Goal: Task Accomplishment & Management: Manage account settings

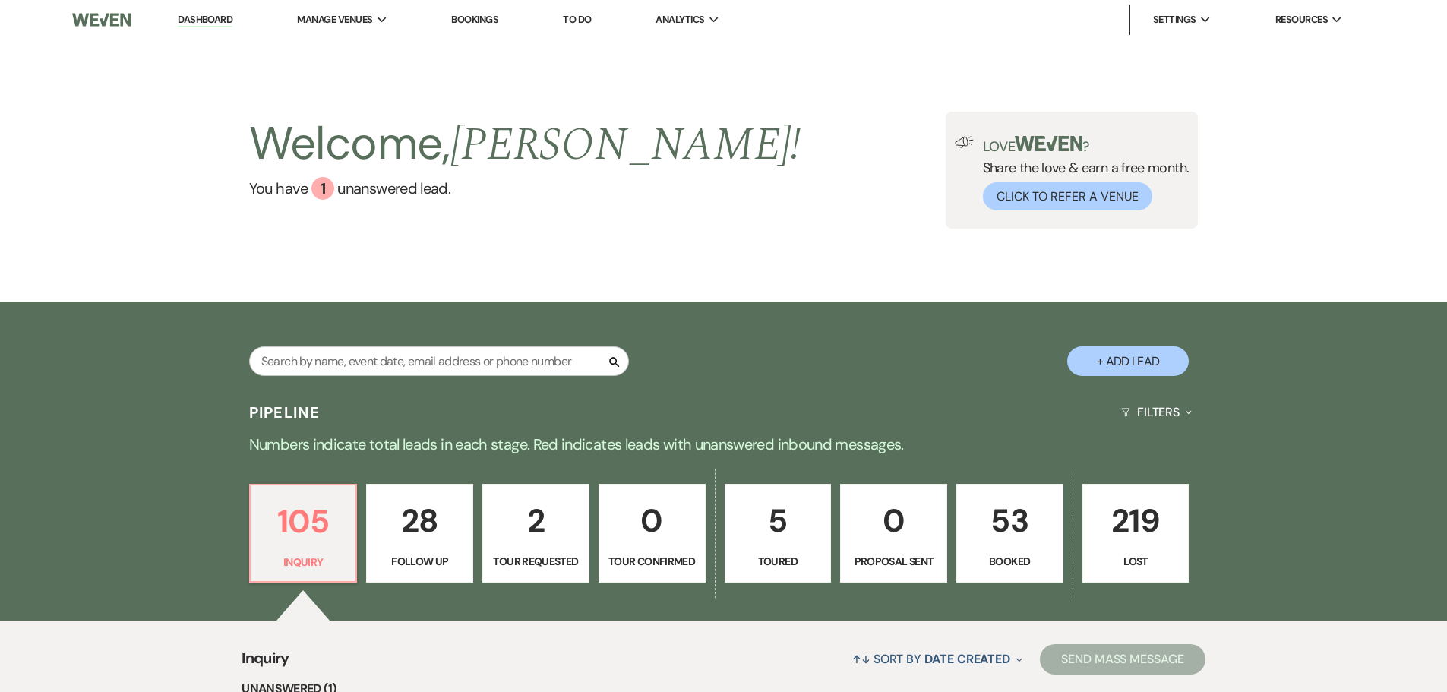
click at [1010, 549] on link "53 Booked" at bounding box center [1009, 533] width 107 height 99
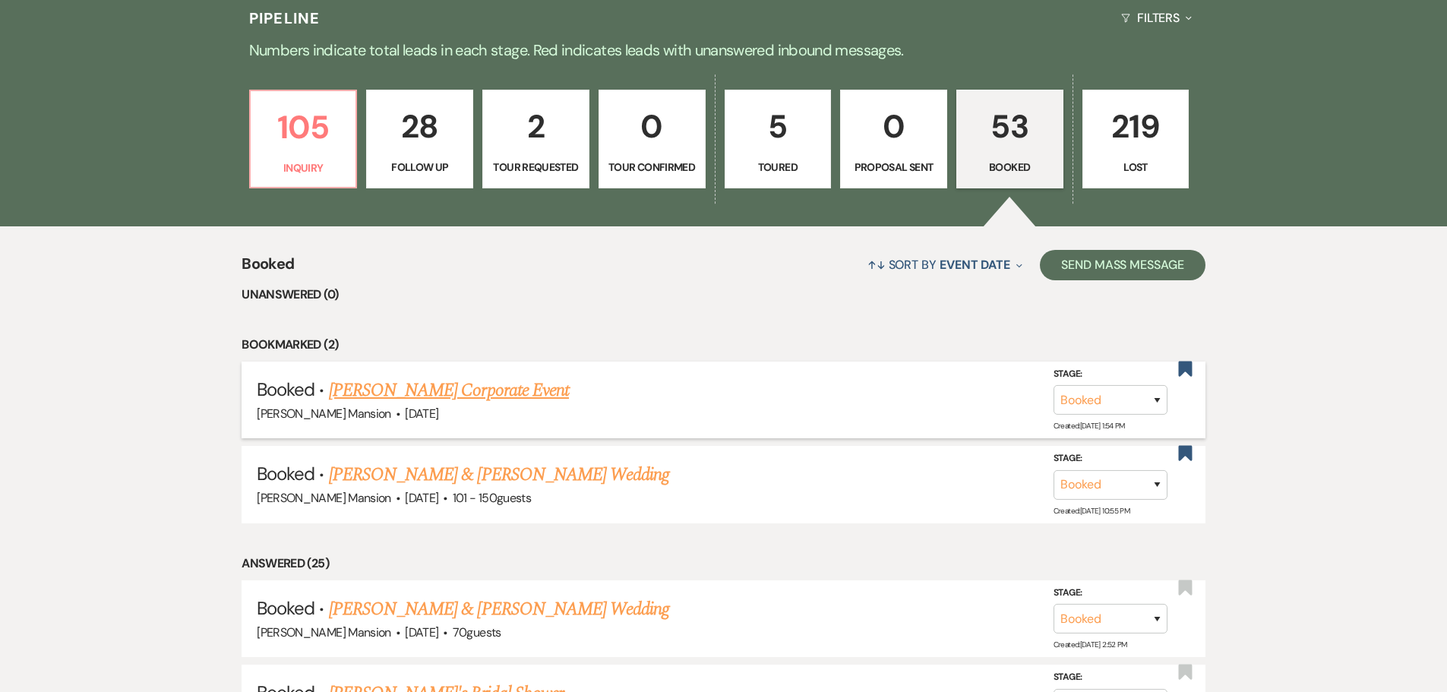
scroll to position [607, 0]
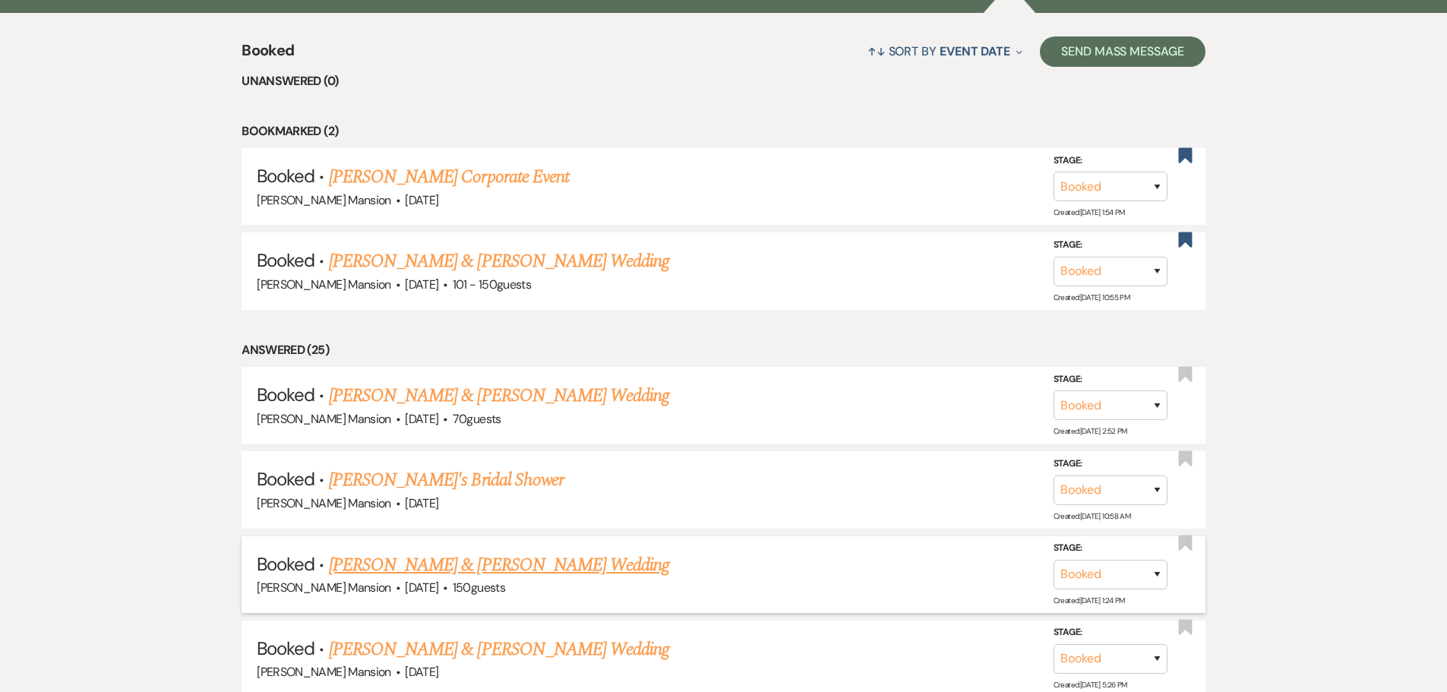
click at [432, 563] on link "[PERSON_NAME] & [PERSON_NAME] Wedding" at bounding box center [499, 564] width 340 height 27
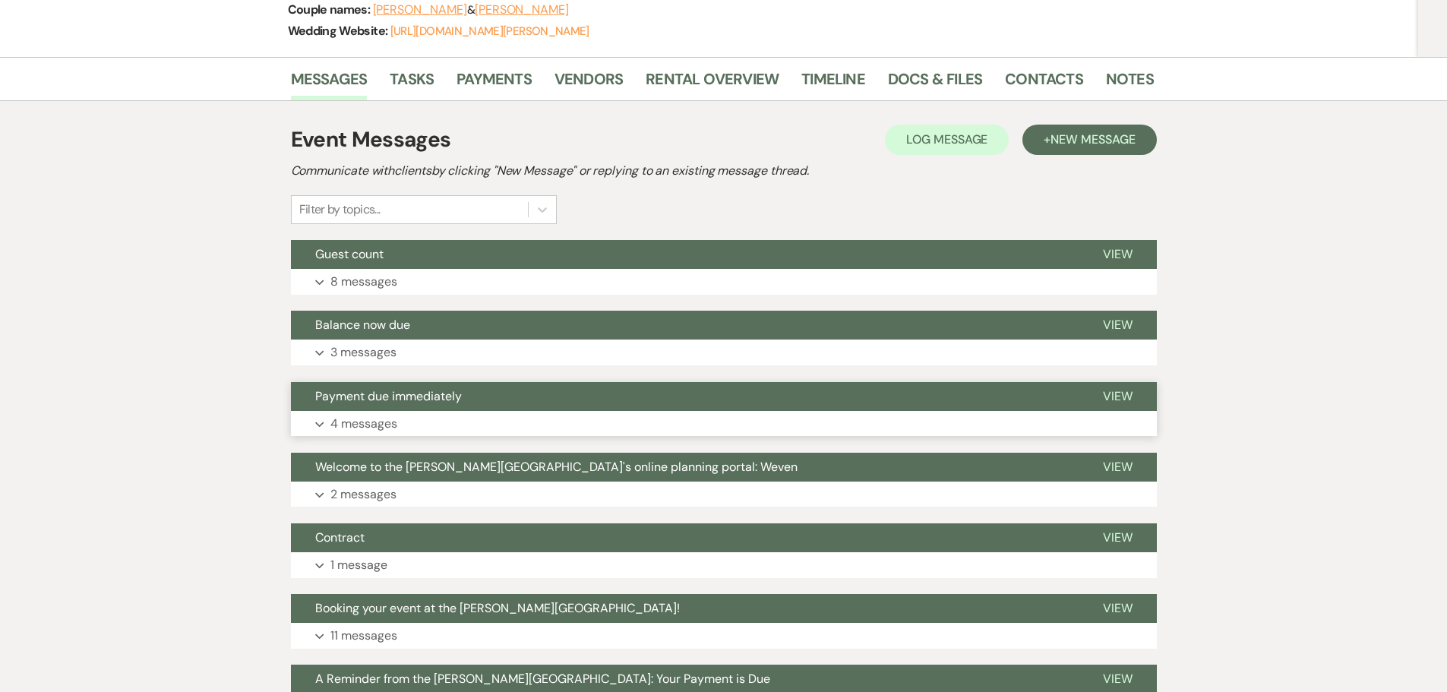
scroll to position [228, 0]
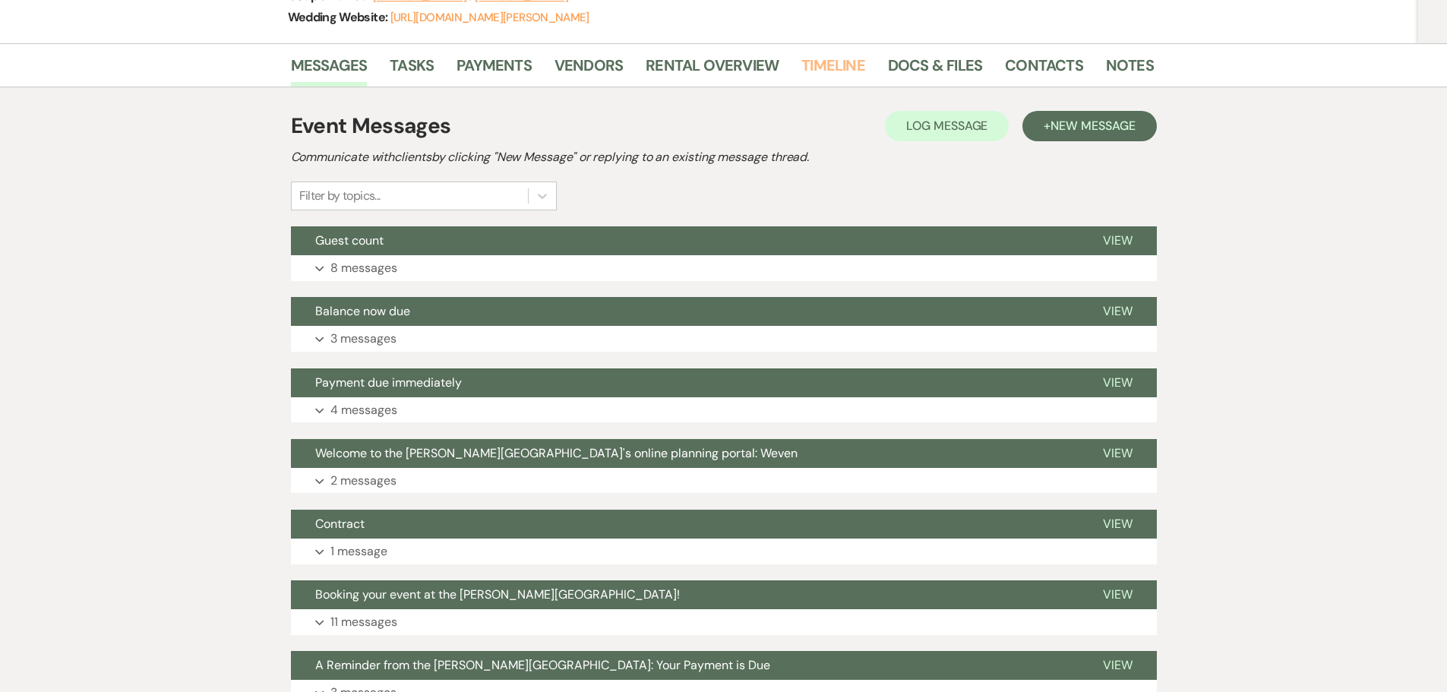
click at [822, 66] on link "Timeline" at bounding box center [833, 69] width 64 height 33
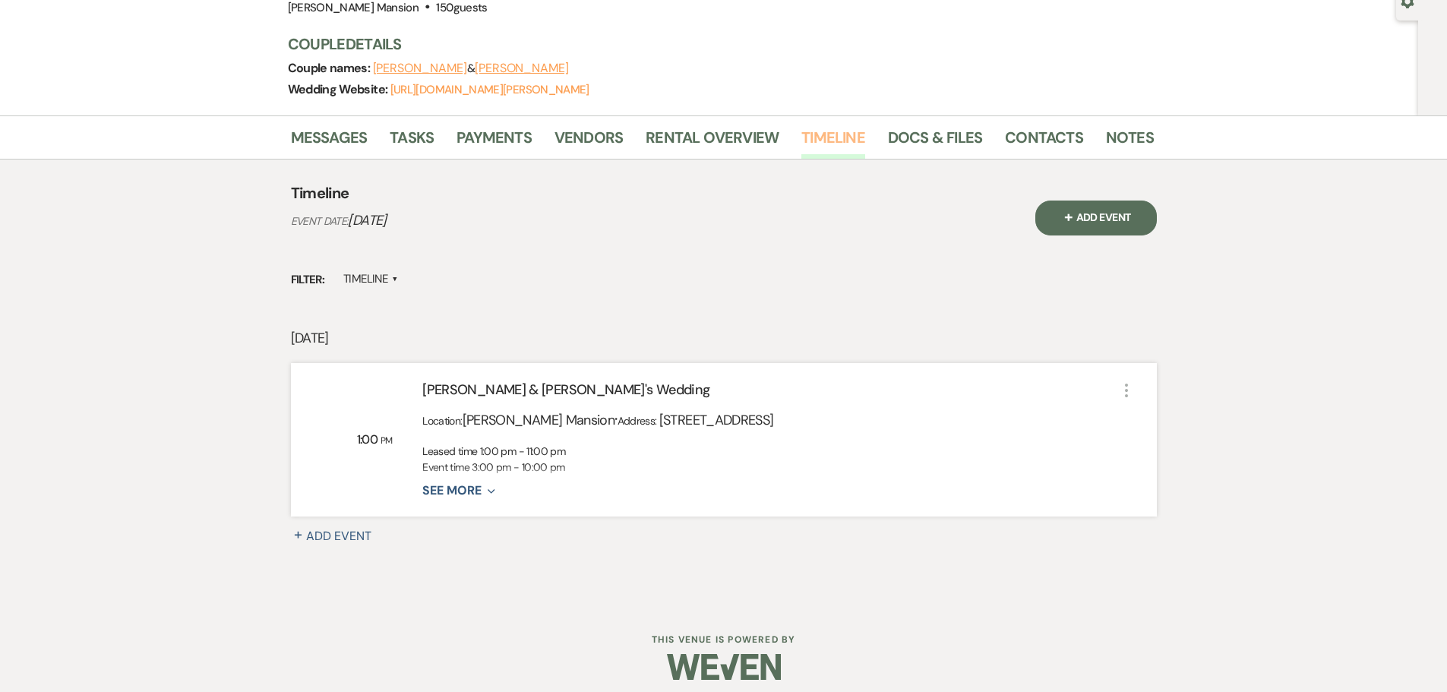
scroll to position [166, 0]
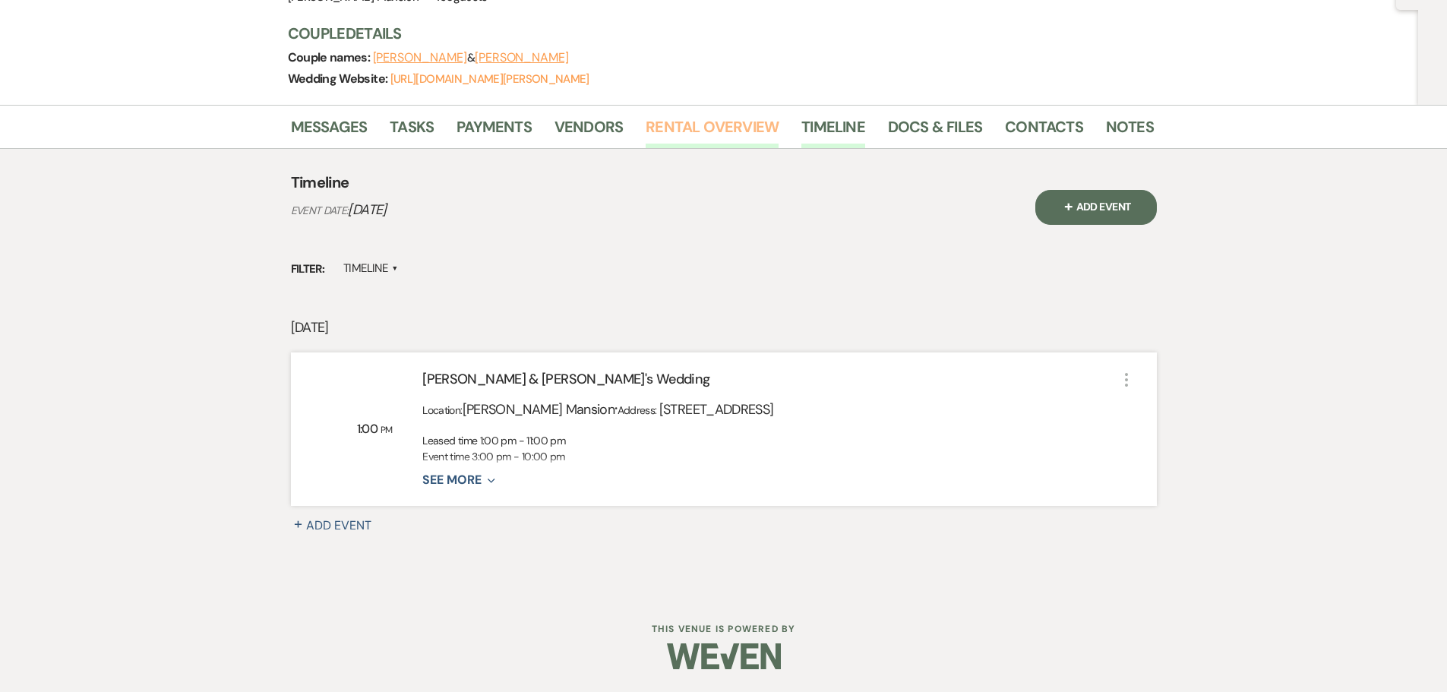
click at [747, 130] on link "Rental Overview" at bounding box center [711, 131] width 133 height 33
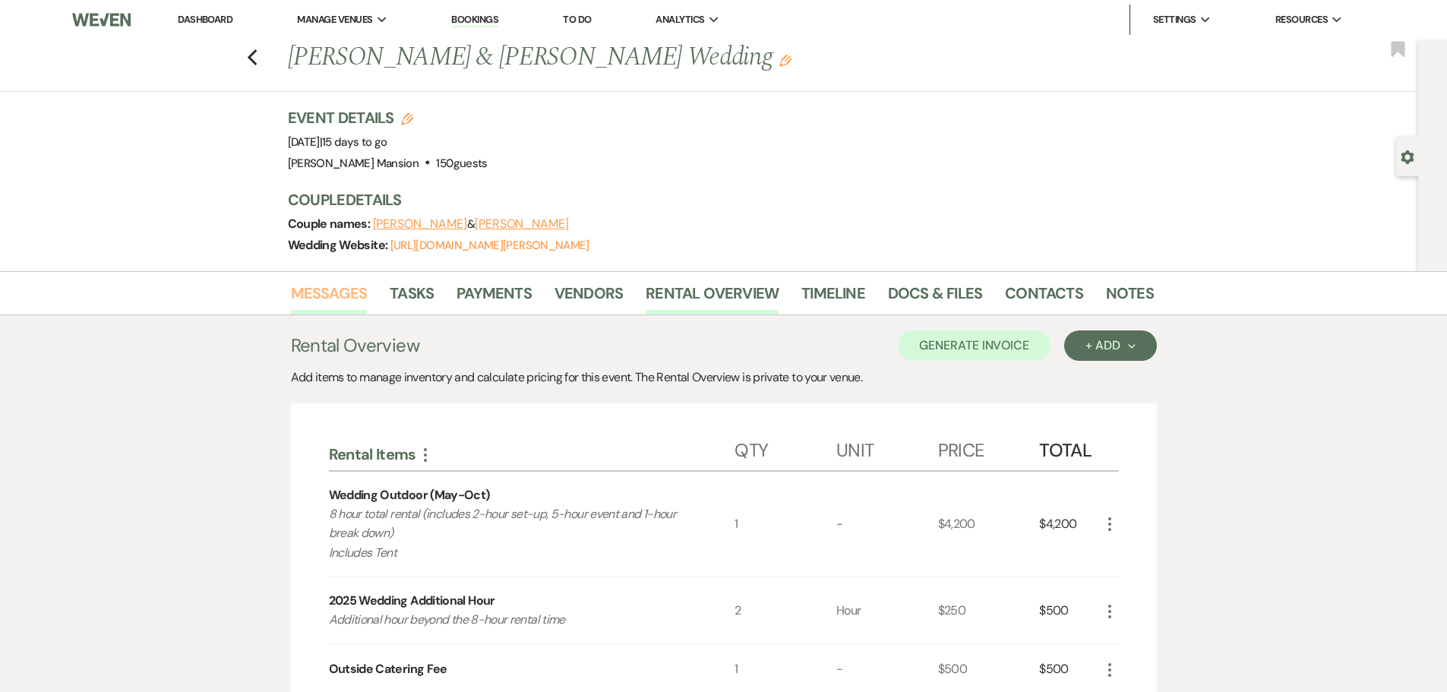
click at [340, 292] on link "Messages" at bounding box center [329, 297] width 77 height 33
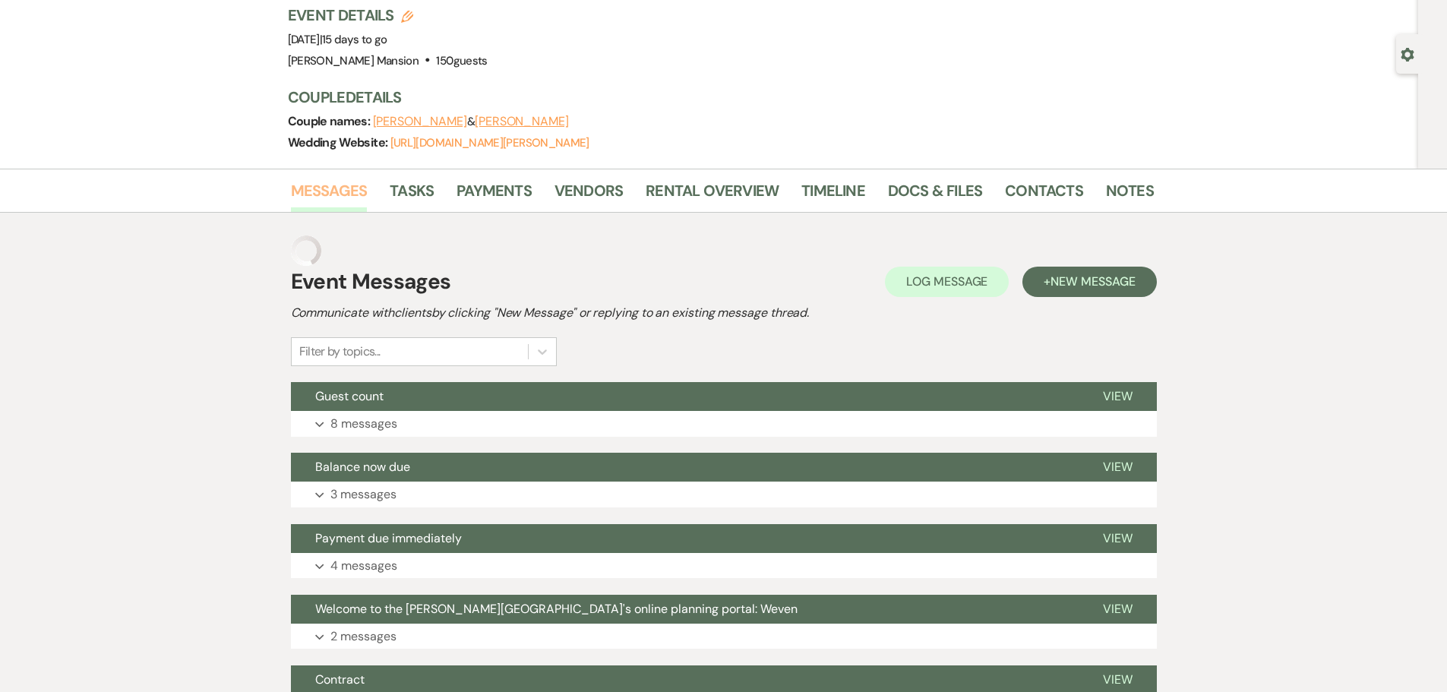
scroll to position [349, 0]
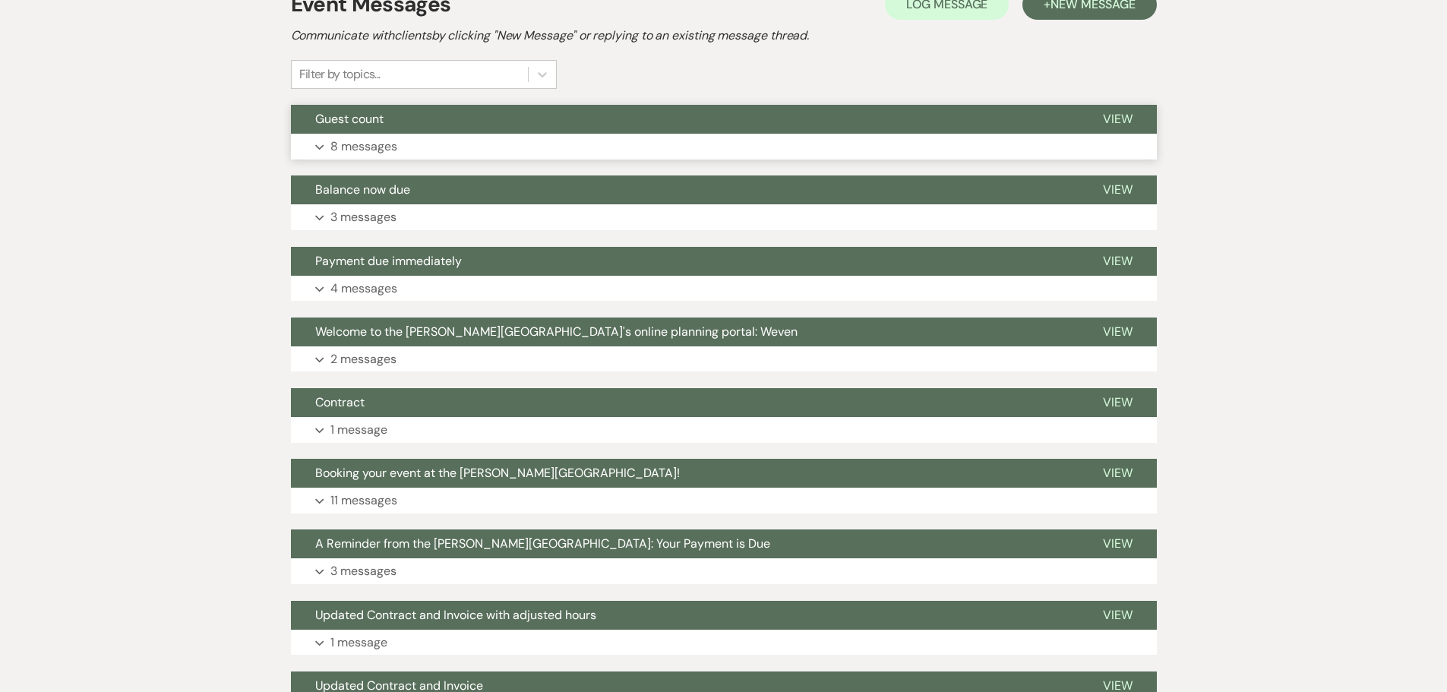
click at [321, 145] on icon "Expand" at bounding box center [319, 147] width 9 height 6
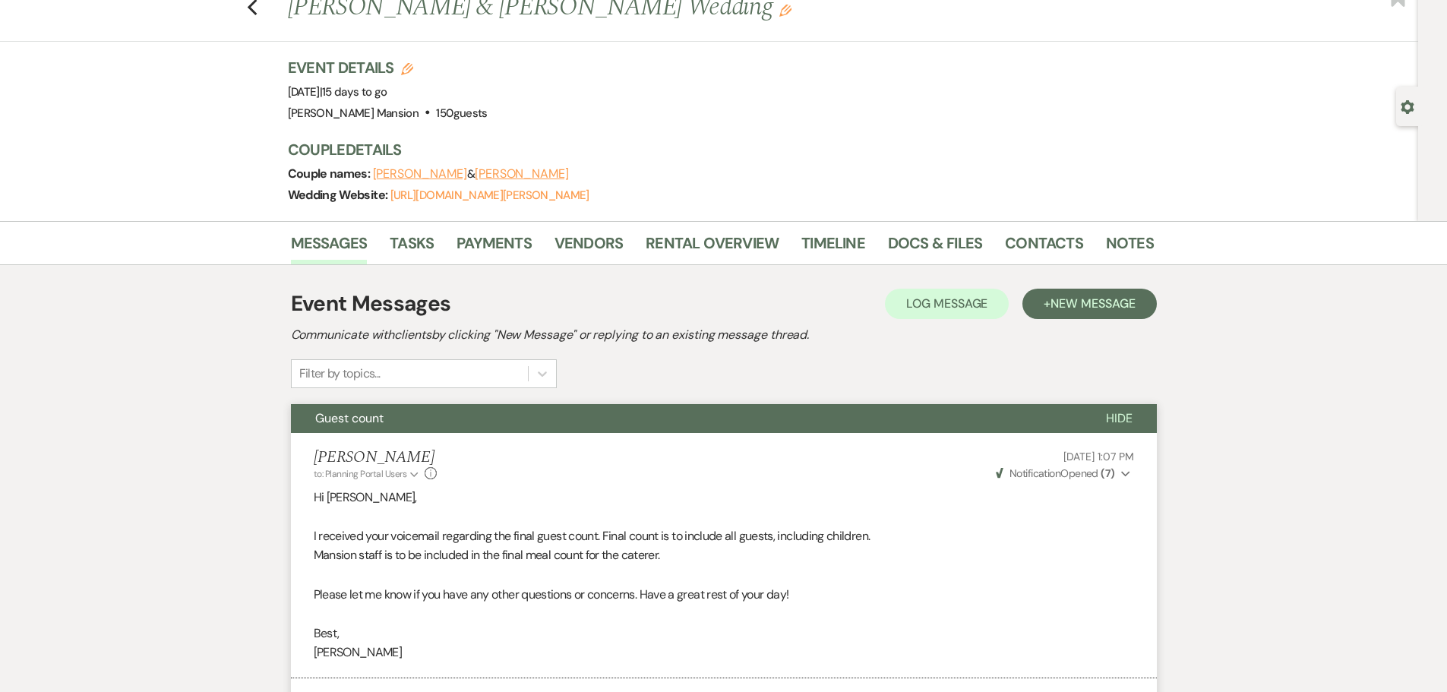
scroll to position [0, 0]
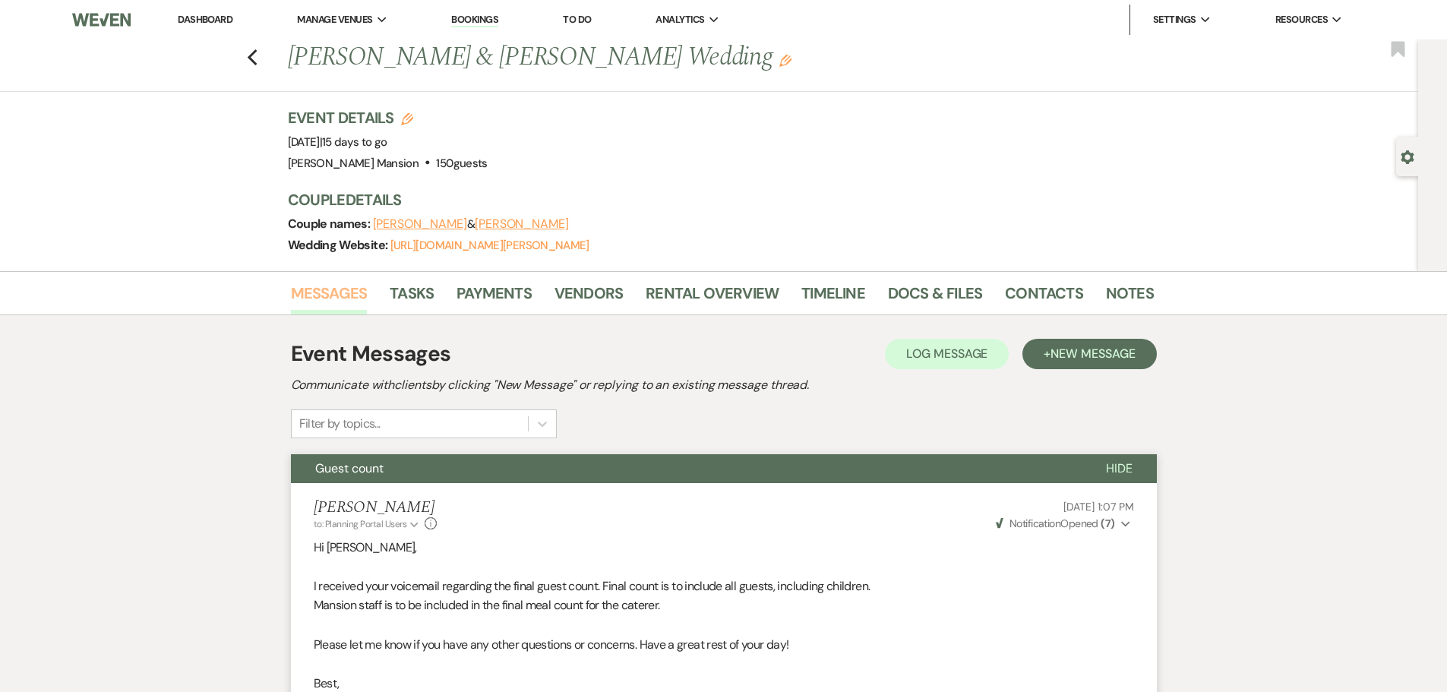
click at [308, 290] on link "Messages" at bounding box center [329, 297] width 77 height 33
click at [309, 290] on link "Messages" at bounding box center [329, 297] width 77 height 33
click at [216, 13] on link "Dashboard" at bounding box center [205, 19] width 55 height 13
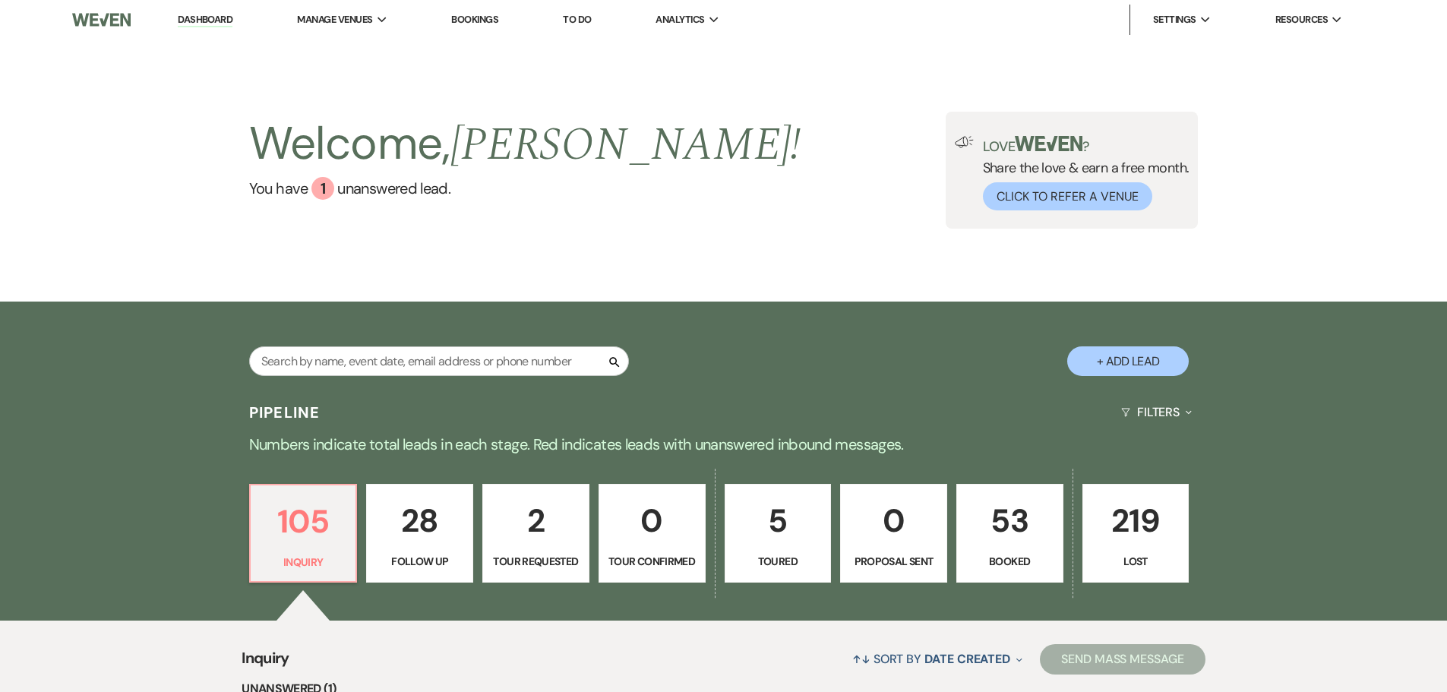
click at [1004, 551] on link "53 Booked" at bounding box center [1009, 533] width 107 height 99
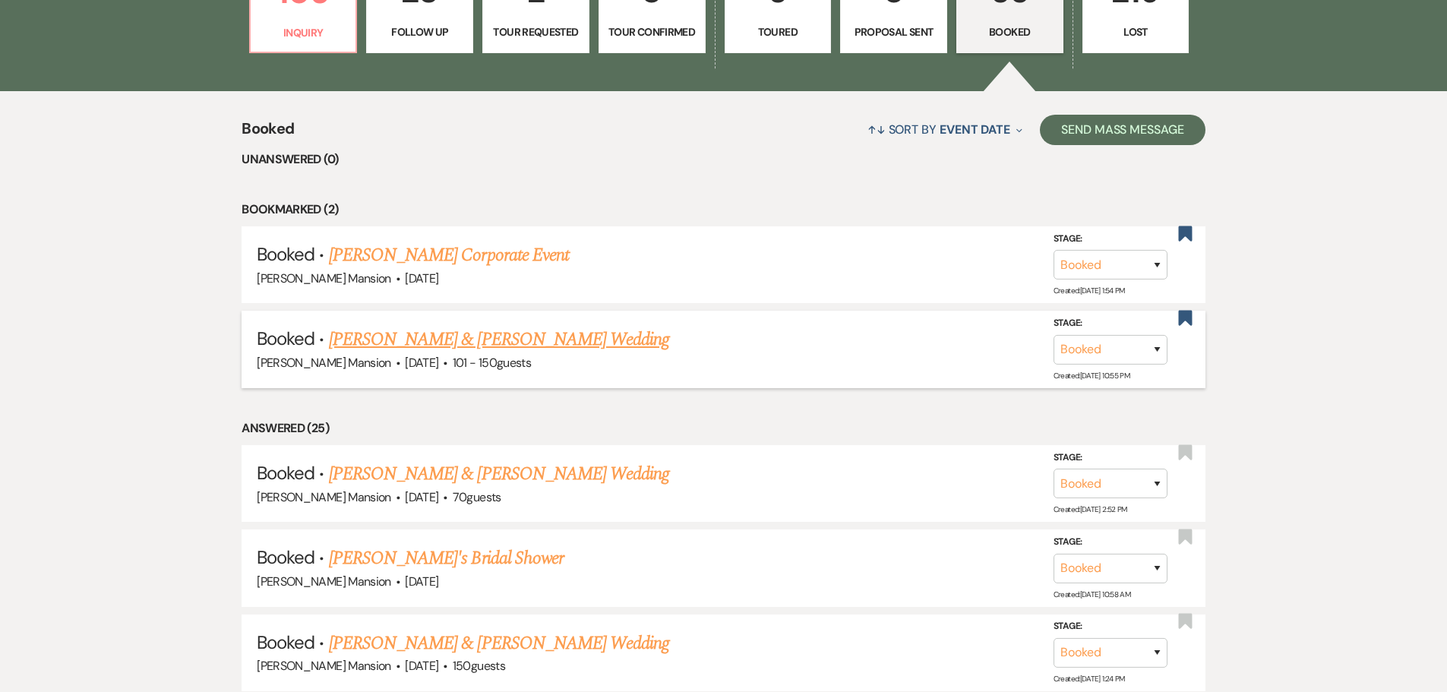
scroll to position [607, 0]
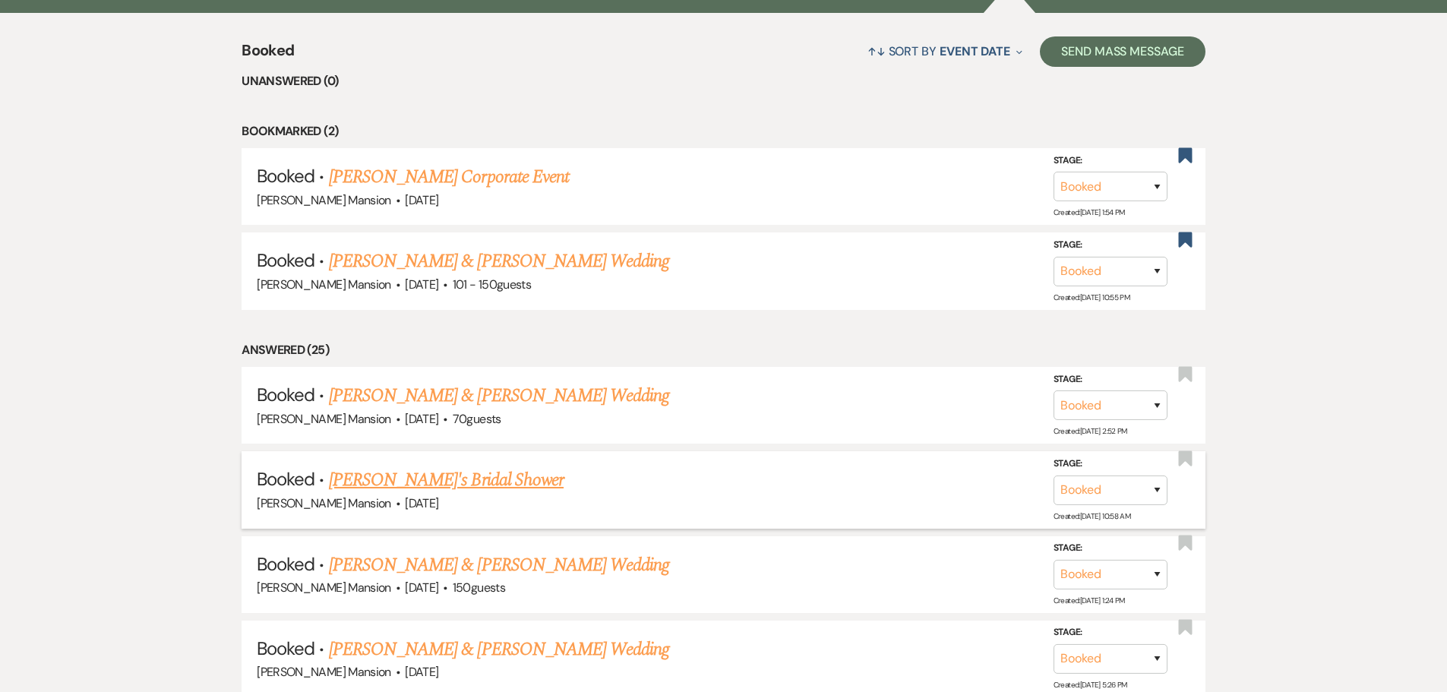
click at [434, 482] on link "[PERSON_NAME]'s Bridal Shower" at bounding box center [446, 479] width 235 height 27
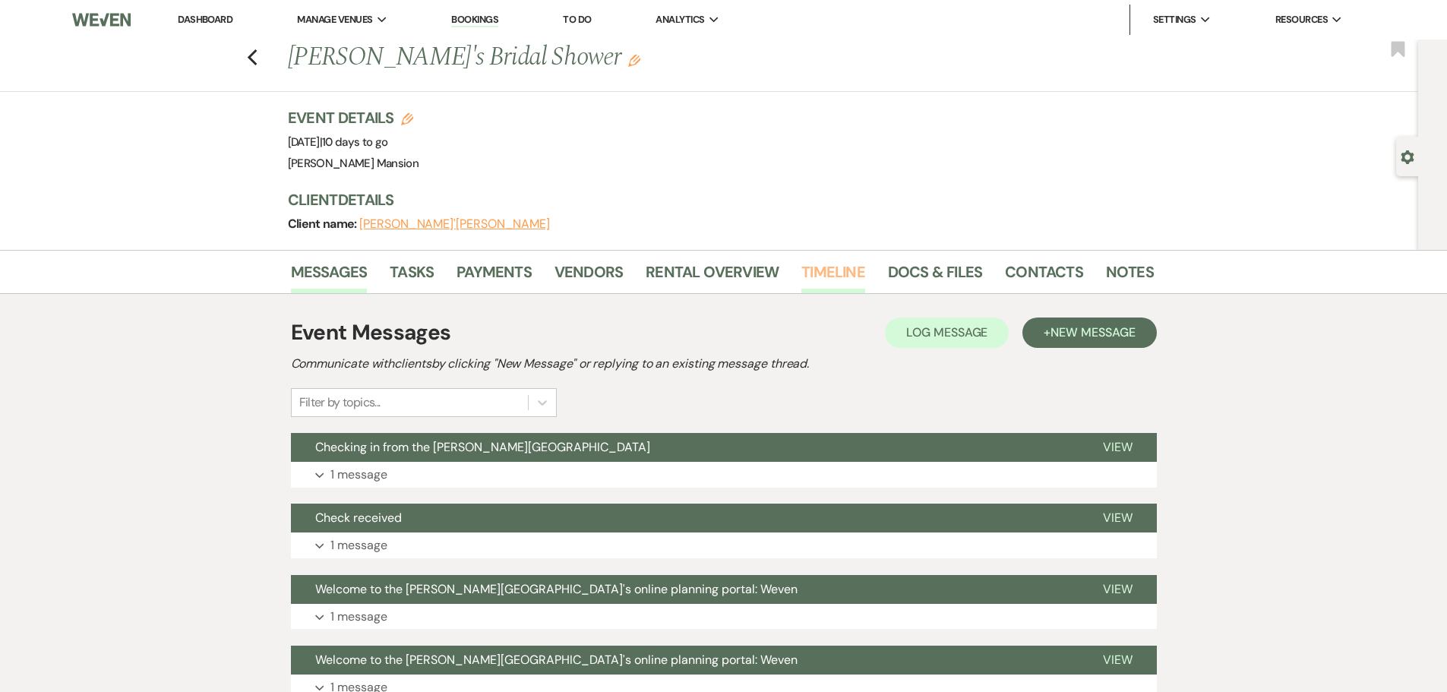
click at [857, 274] on link "Timeline" at bounding box center [833, 276] width 64 height 33
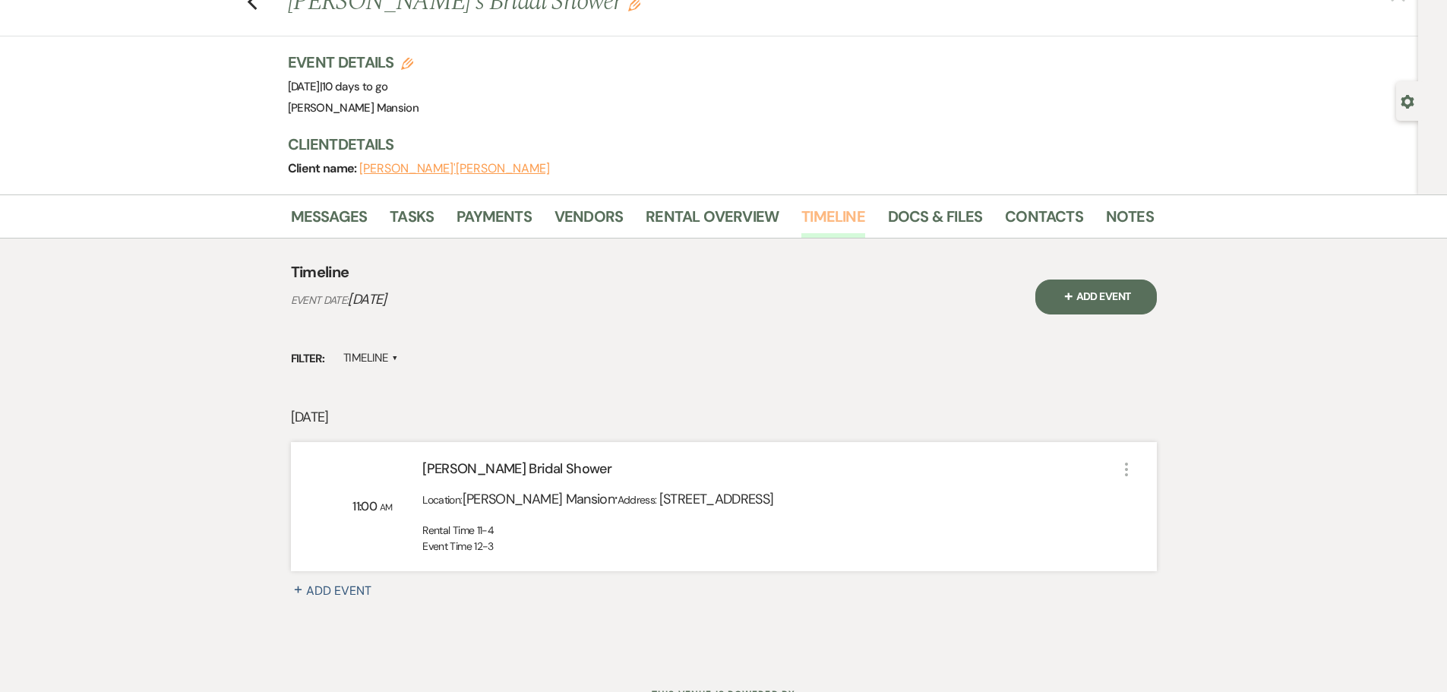
scroll to position [121, 0]
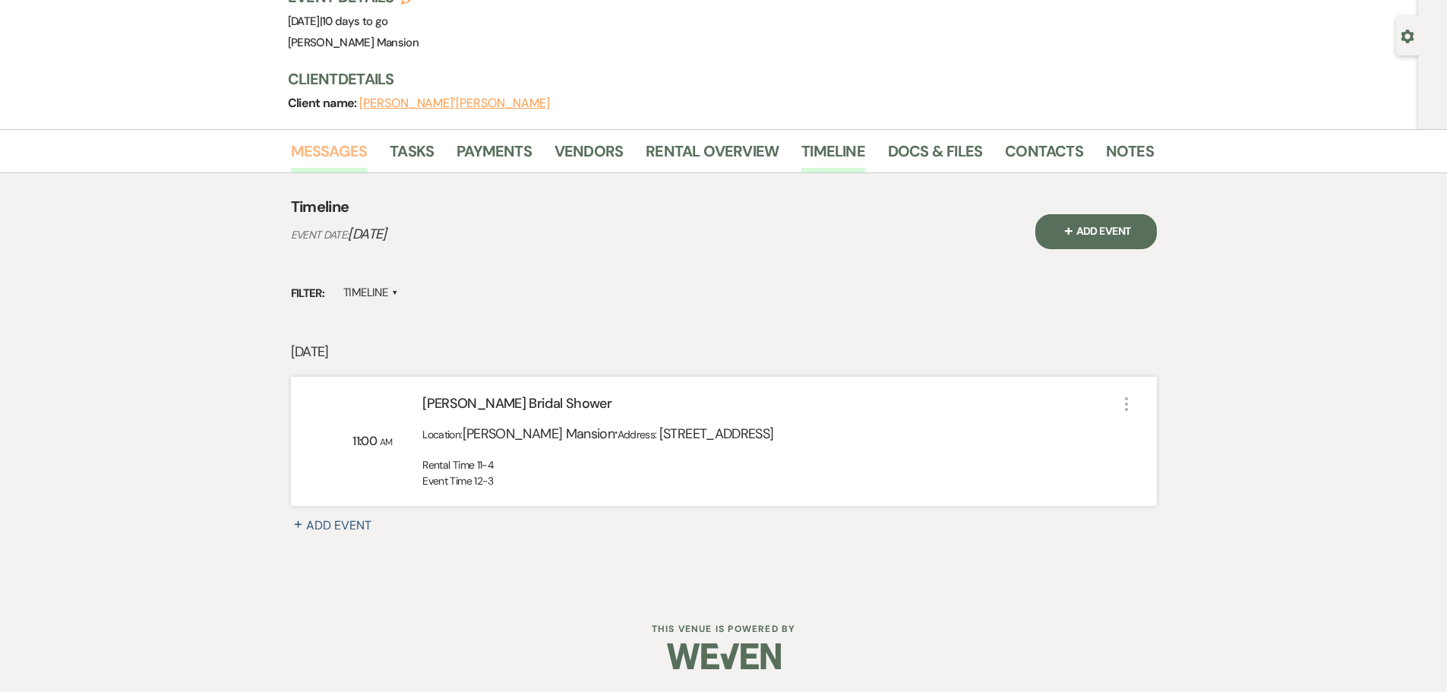
click at [345, 149] on link "Messages" at bounding box center [329, 155] width 77 height 33
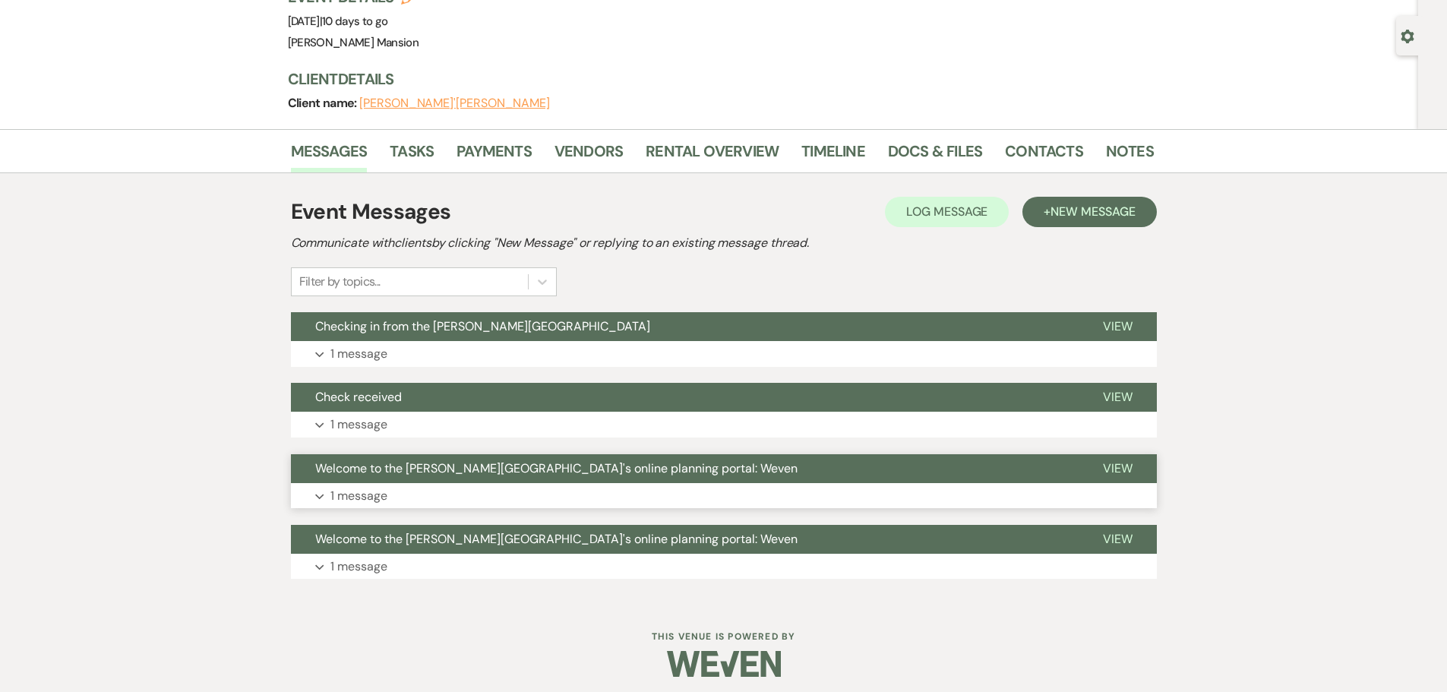
click at [347, 491] on p "1 message" at bounding box center [358, 496] width 57 height 20
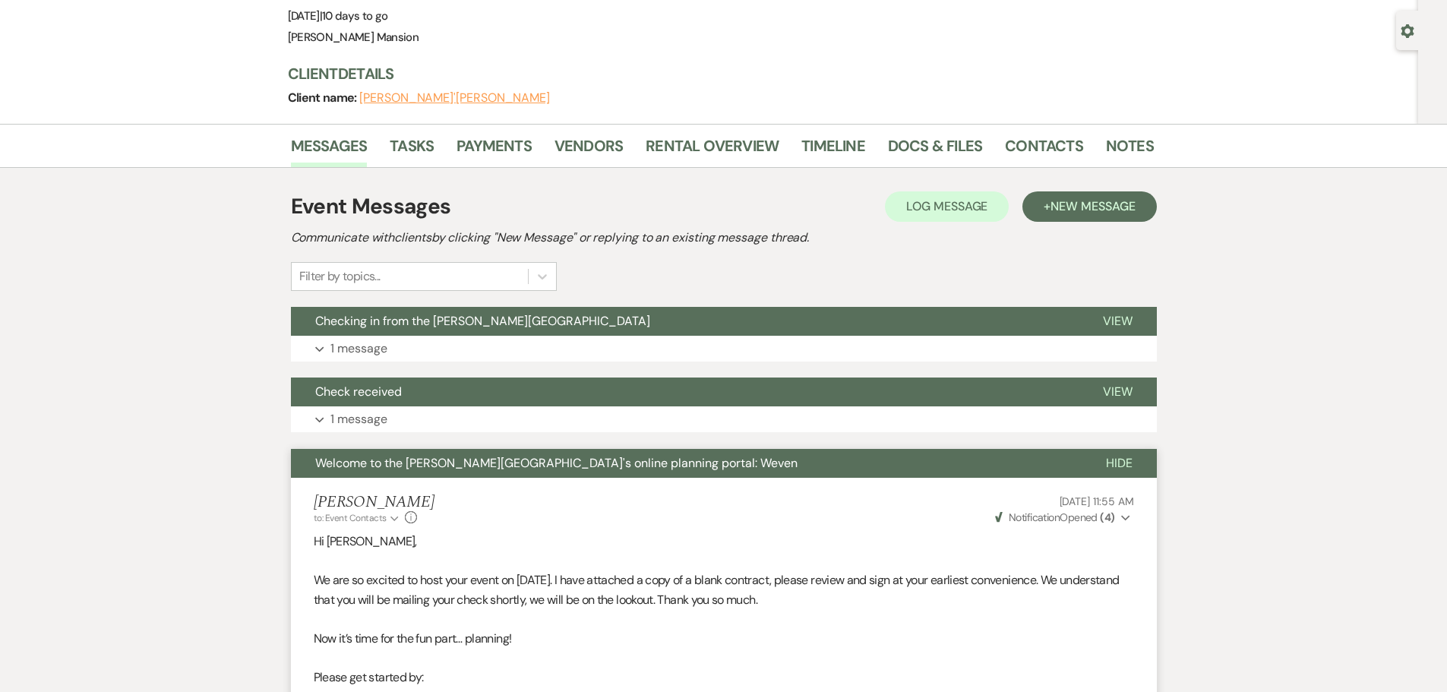
scroll to position [121, 0]
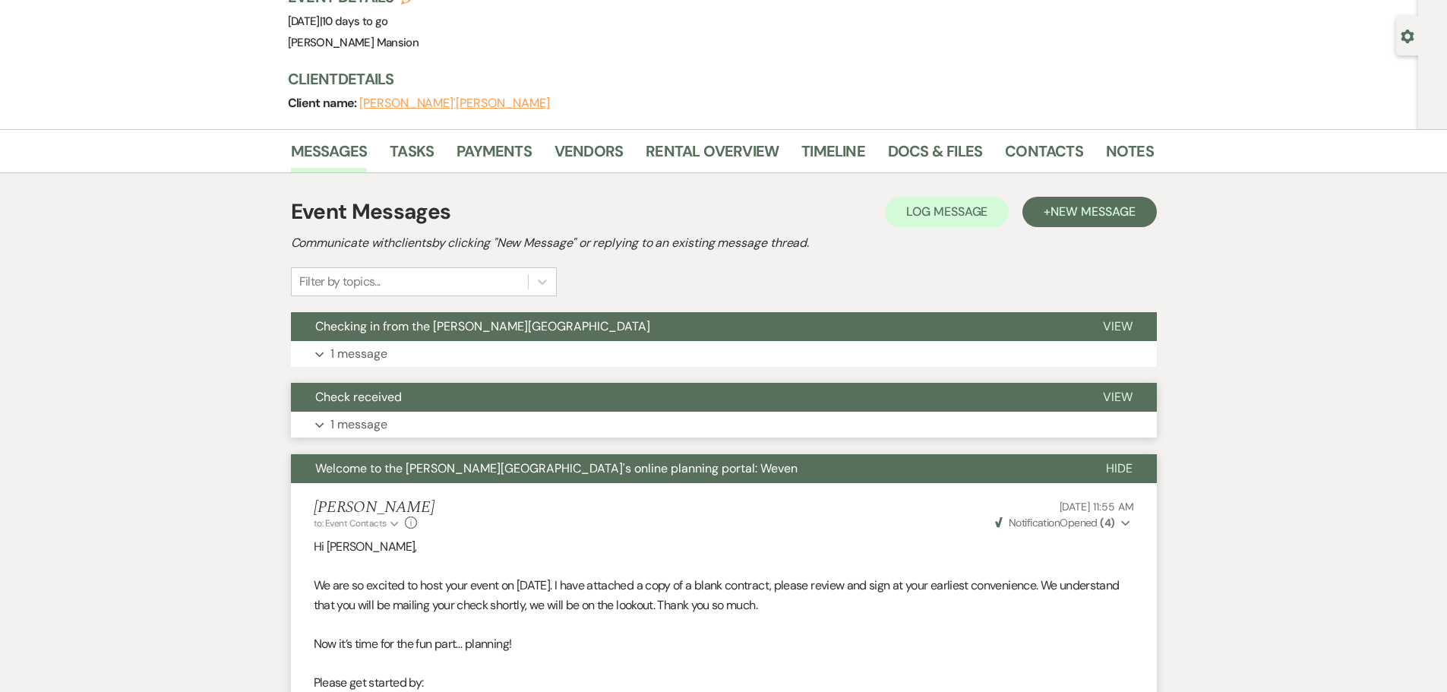
click at [348, 434] on button "Expand 1 message" at bounding box center [724, 425] width 866 height 26
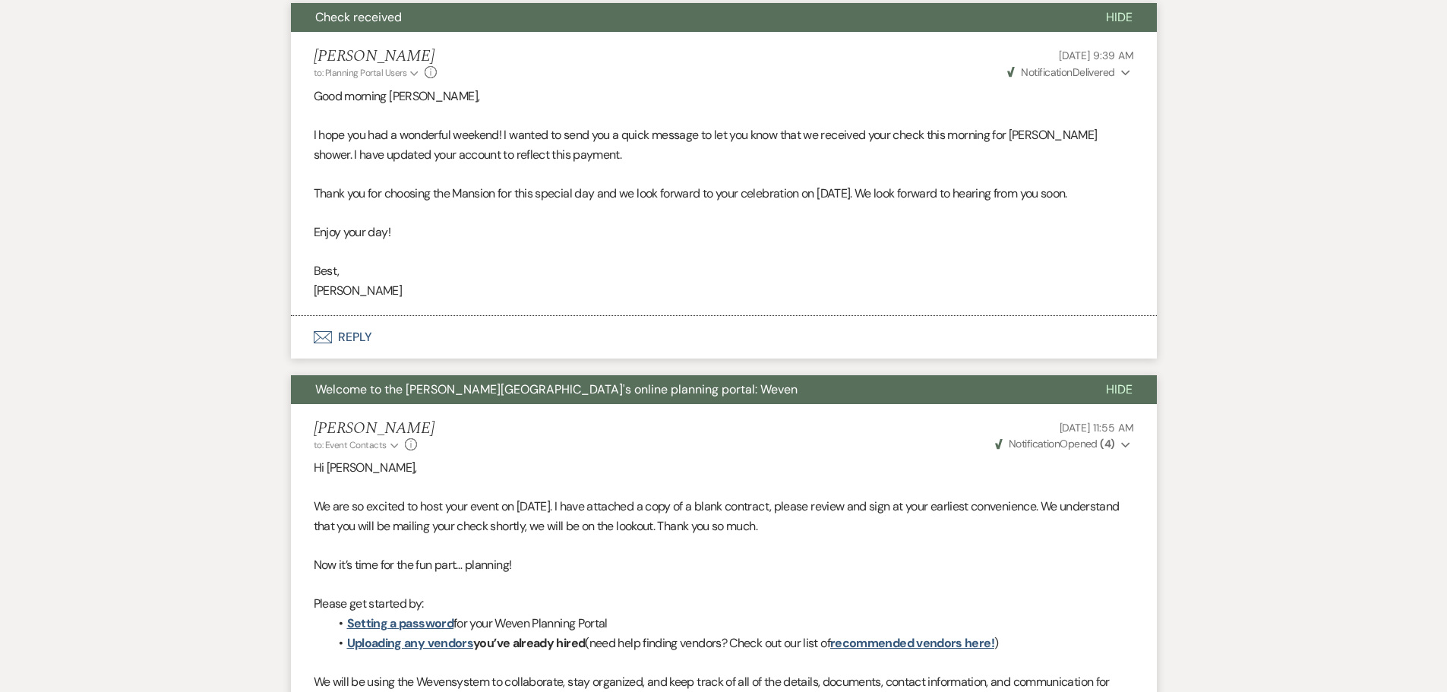
scroll to position [45, 0]
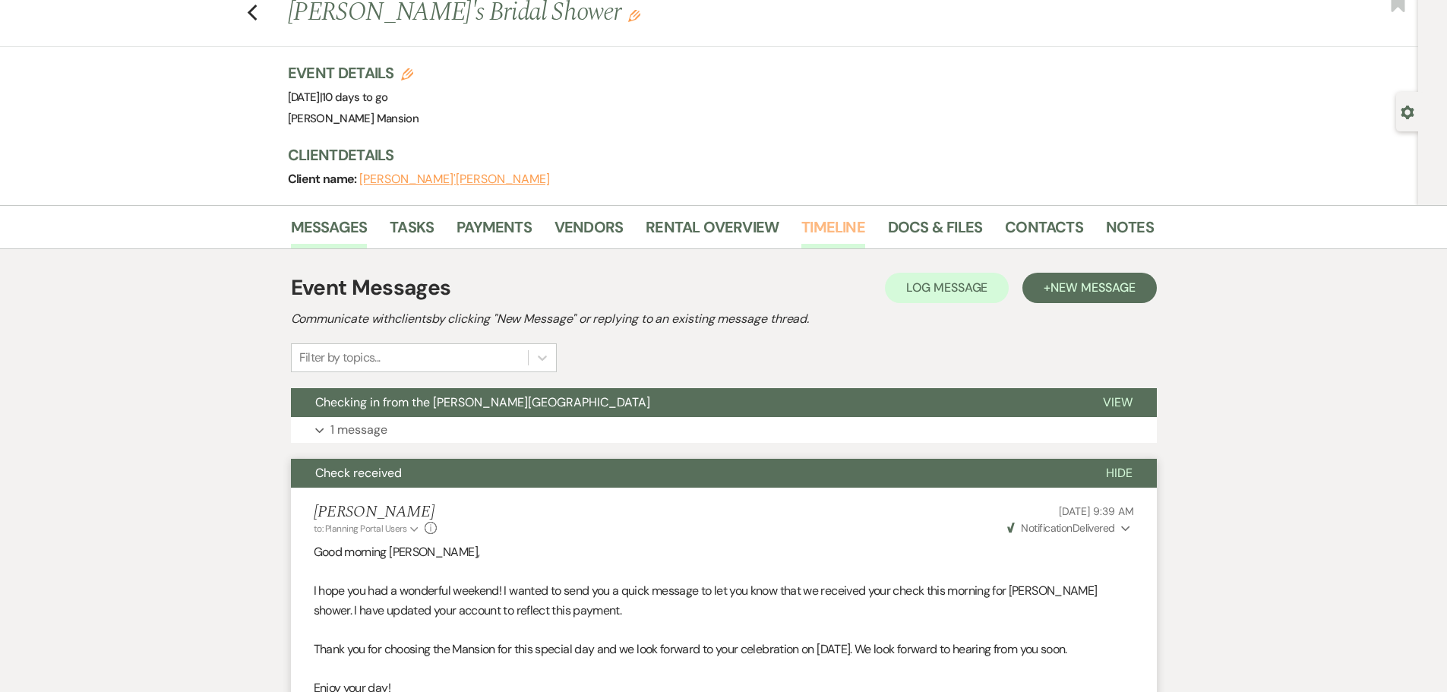
click at [808, 222] on link "Timeline" at bounding box center [833, 231] width 64 height 33
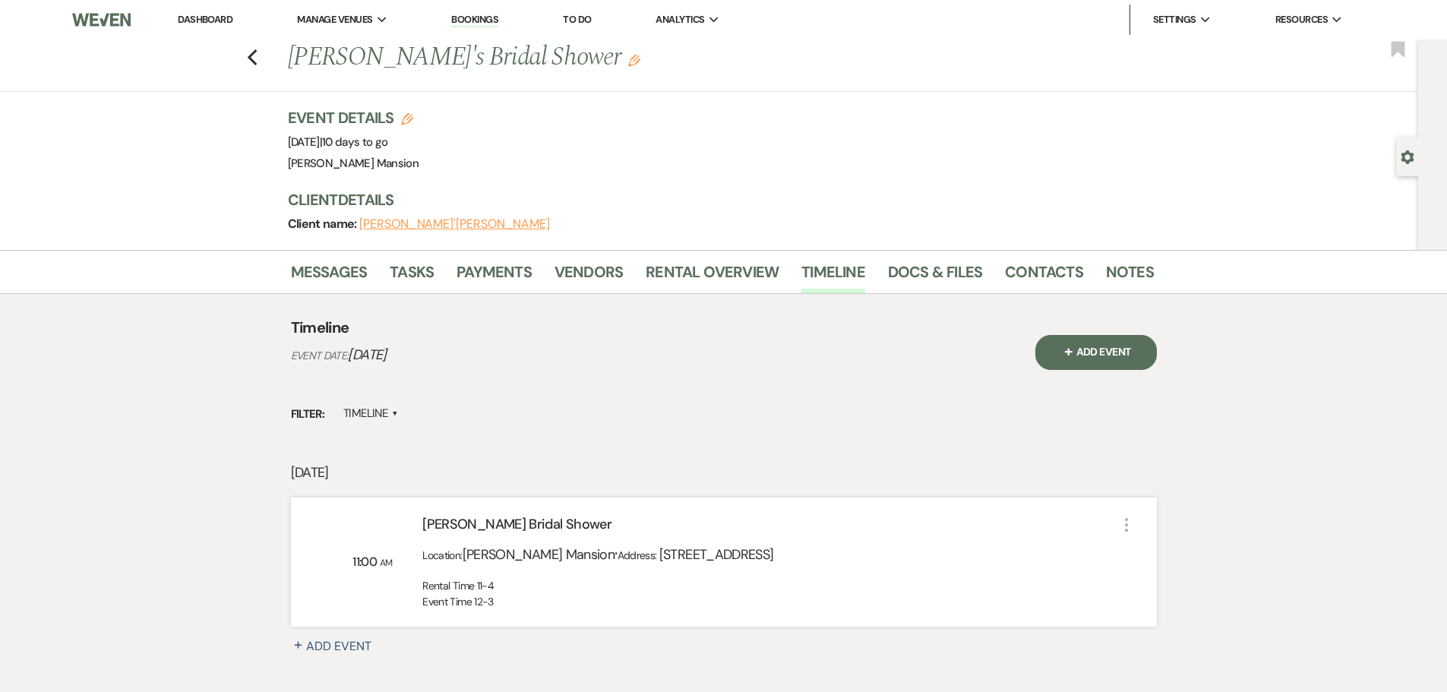
click at [191, 19] on link "Dashboard" at bounding box center [205, 19] width 55 height 13
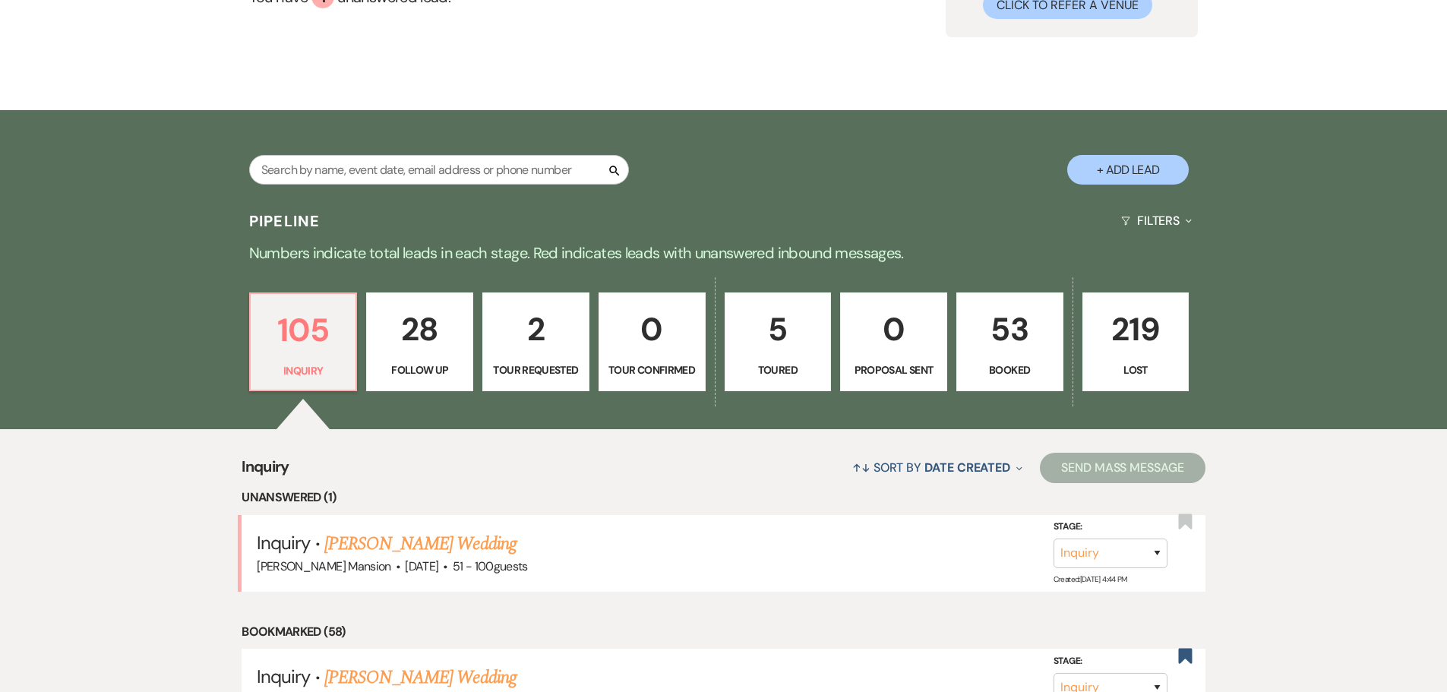
scroll to position [228, 0]
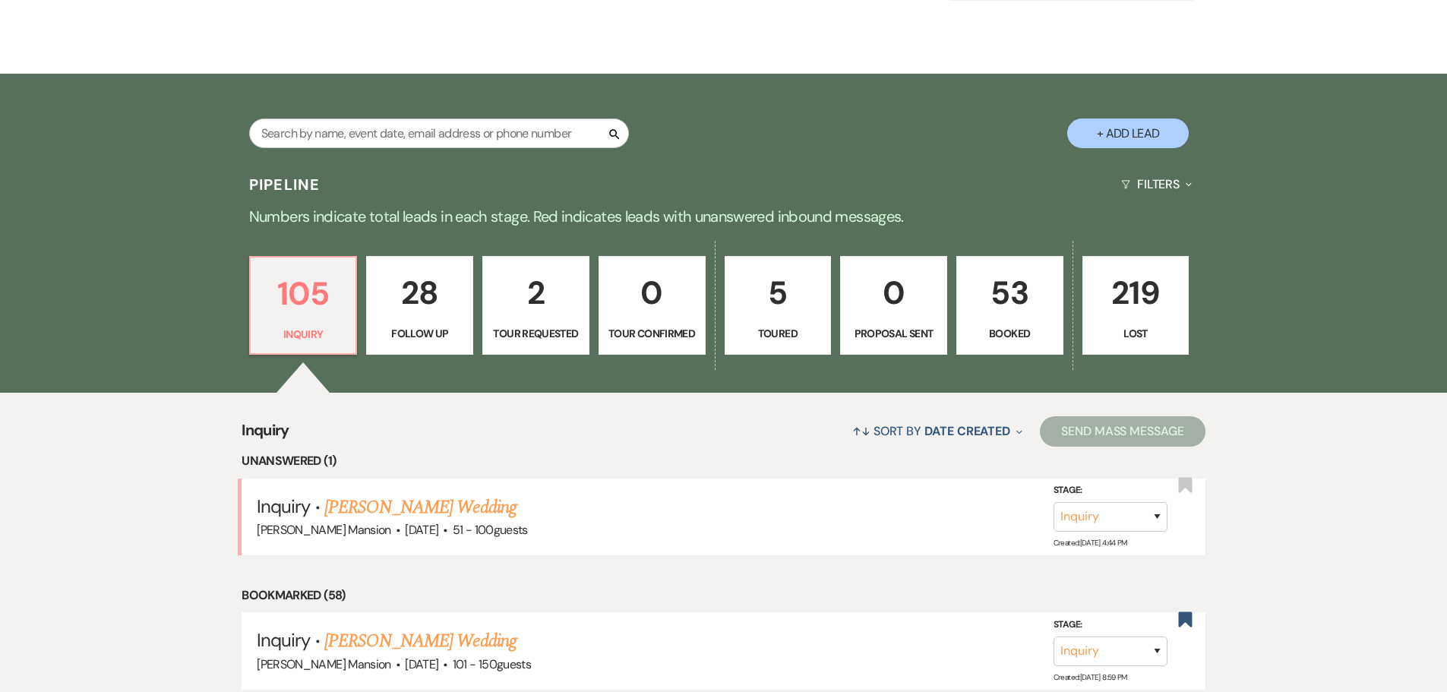
click at [1012, 311] on p "53" at bounding box center [1009, 292] width 87 height 51
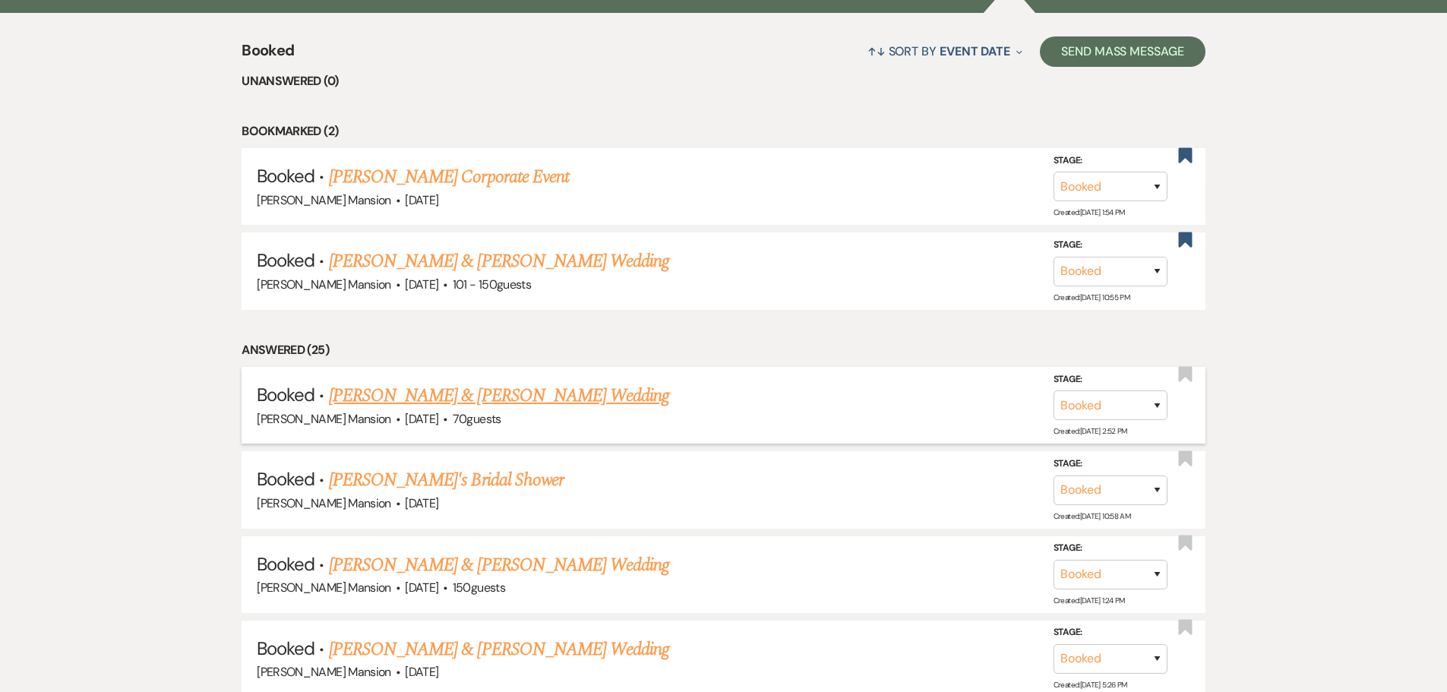
scroll to position [759, 0]
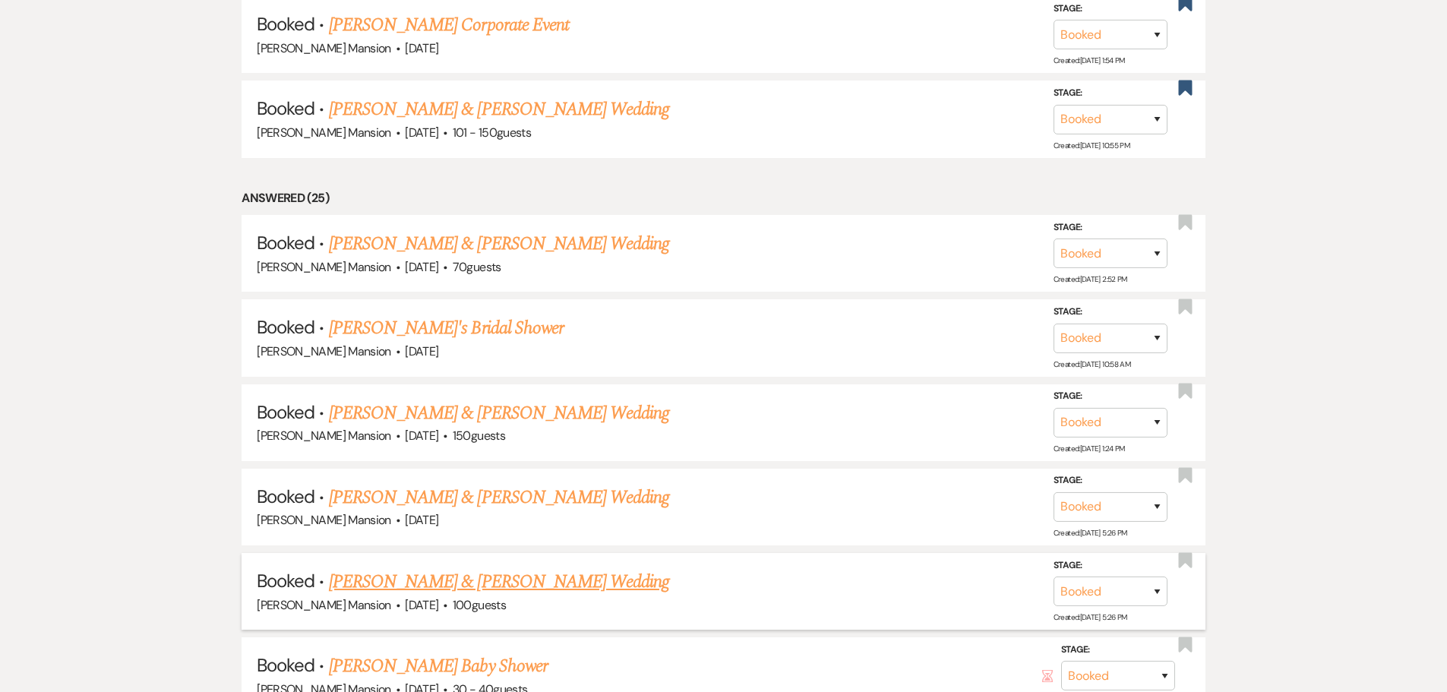
click at [510, 582] on link "[PERSON_NAME] & [PERSON_NAME] Wedding" at bounding box center [499, 581] width 340 height 27
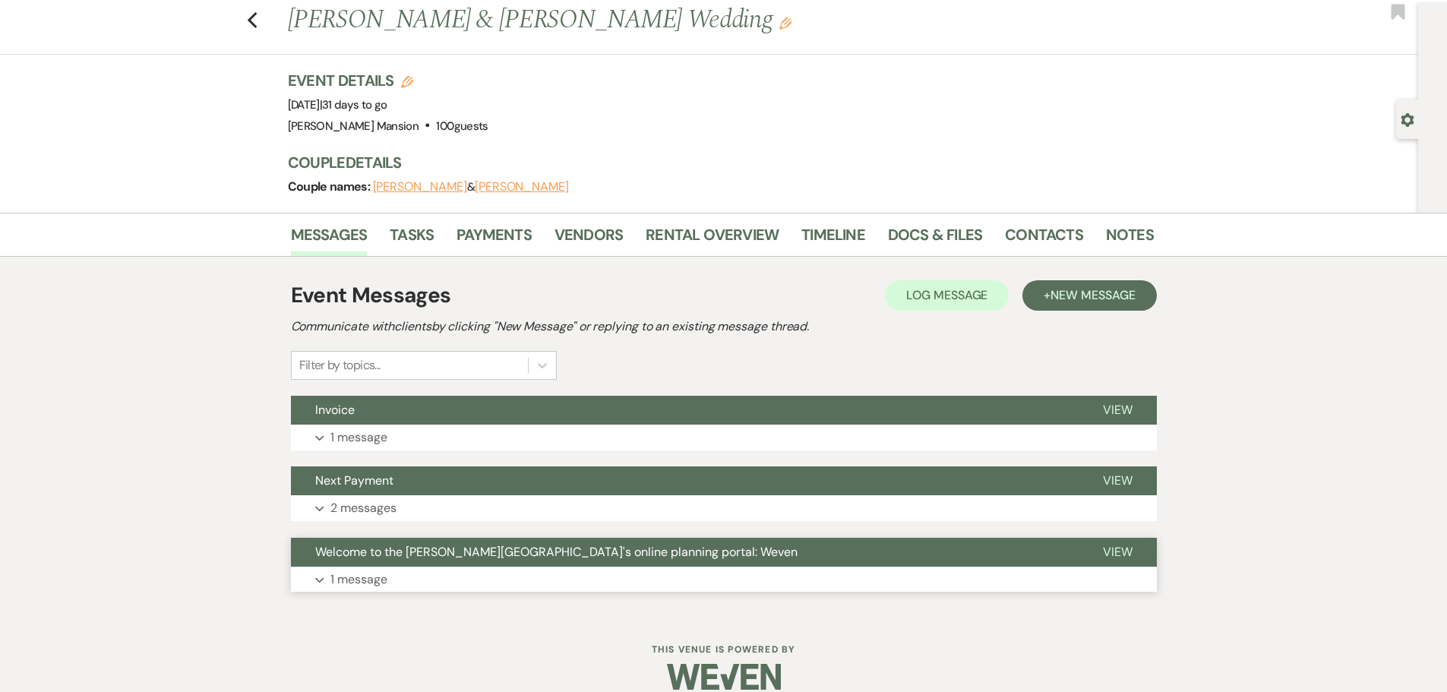
scroll to position [58, 0]
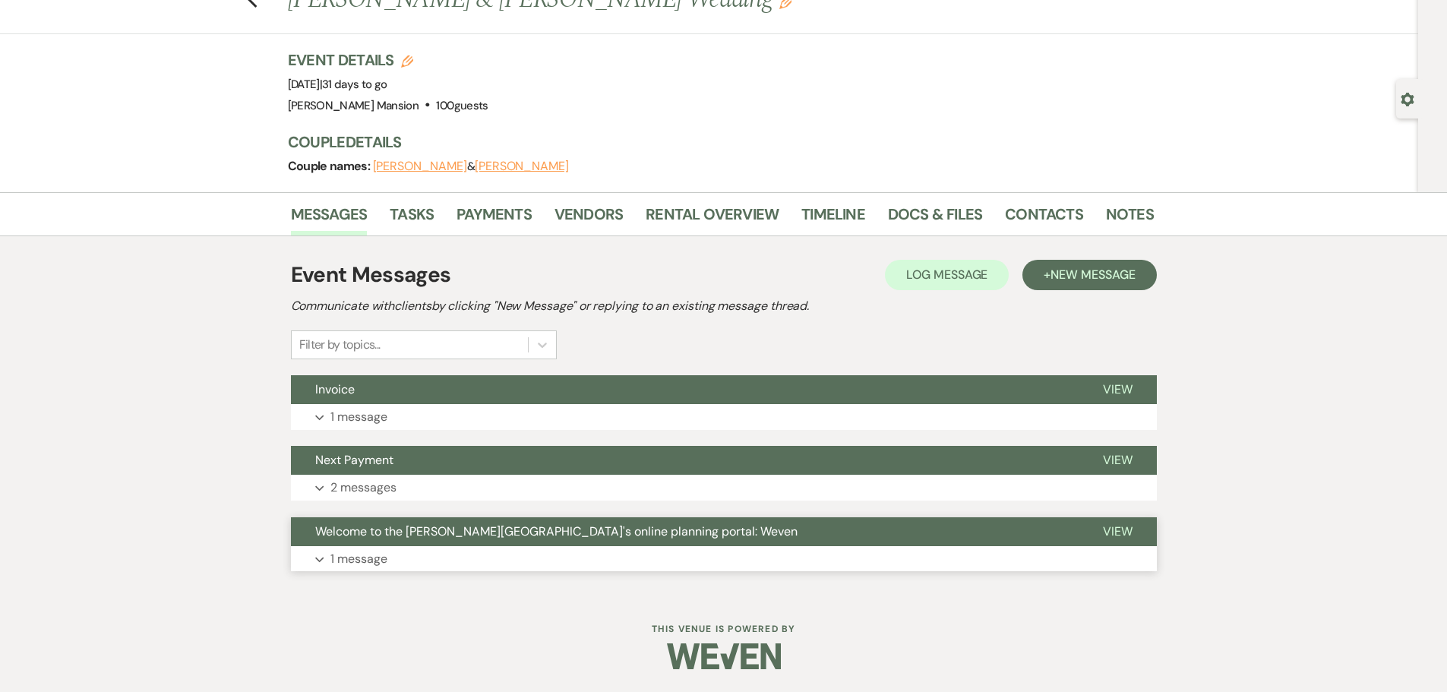
click at [328, 559] on button "Expand 1 message" at bounding box center [724, 559] width 866 height 26
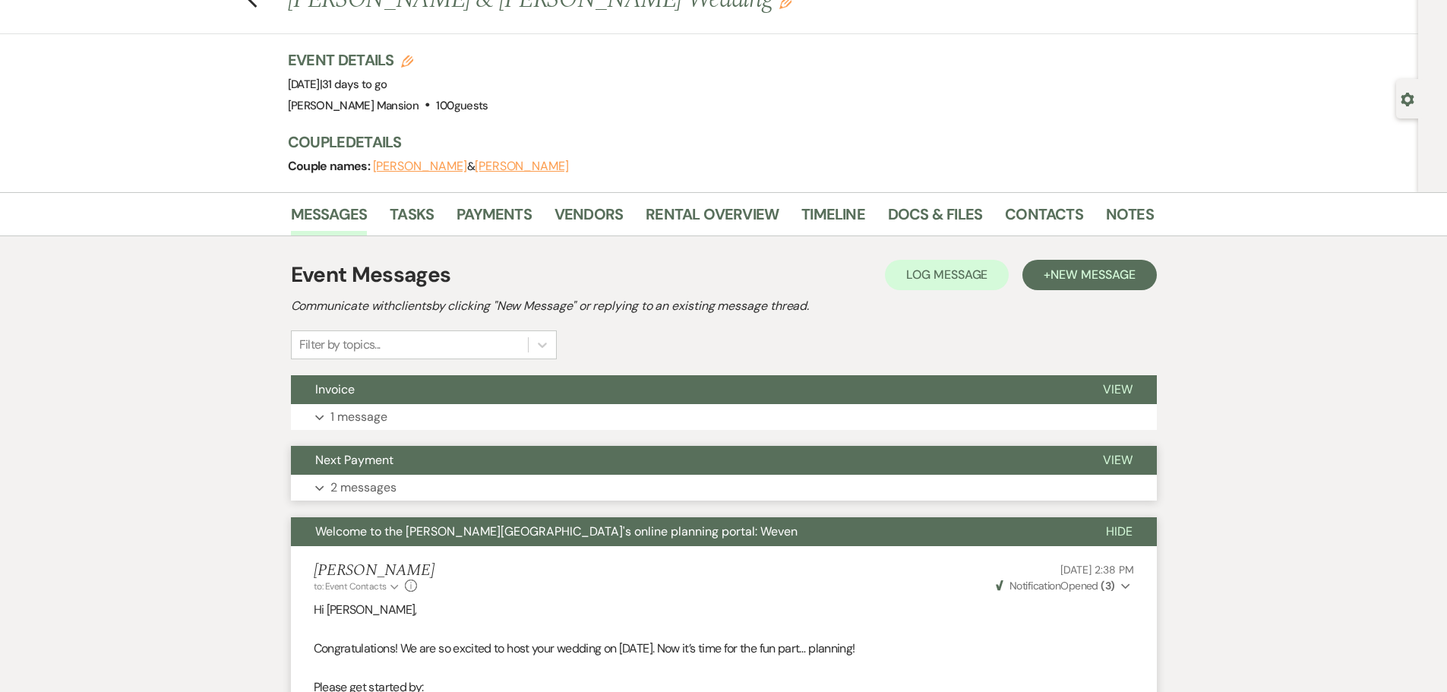
click at [314, 484] on button "Expand 2 messages" at bounding box center [724, 488] width 866 height 26
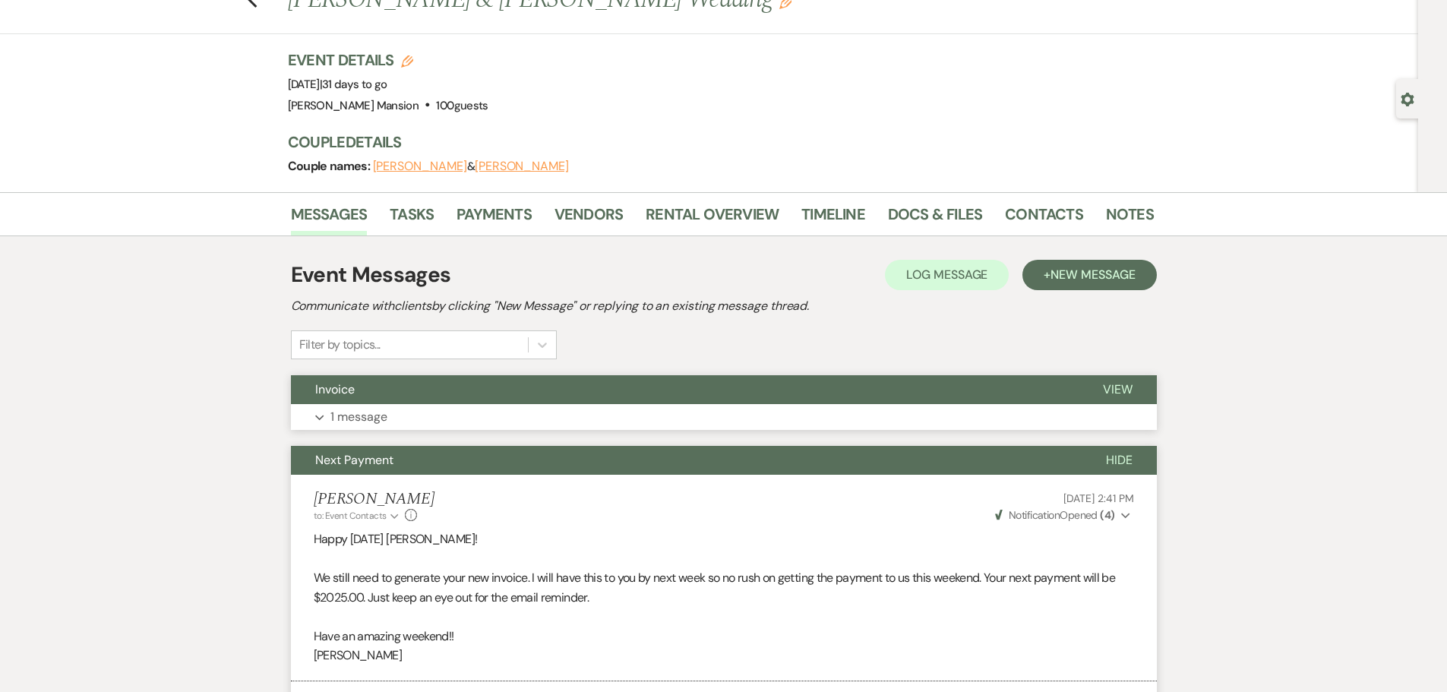
click at [305, 421] on button "Expand 1 message" at bounding box center [724, 417] width 866 height 26
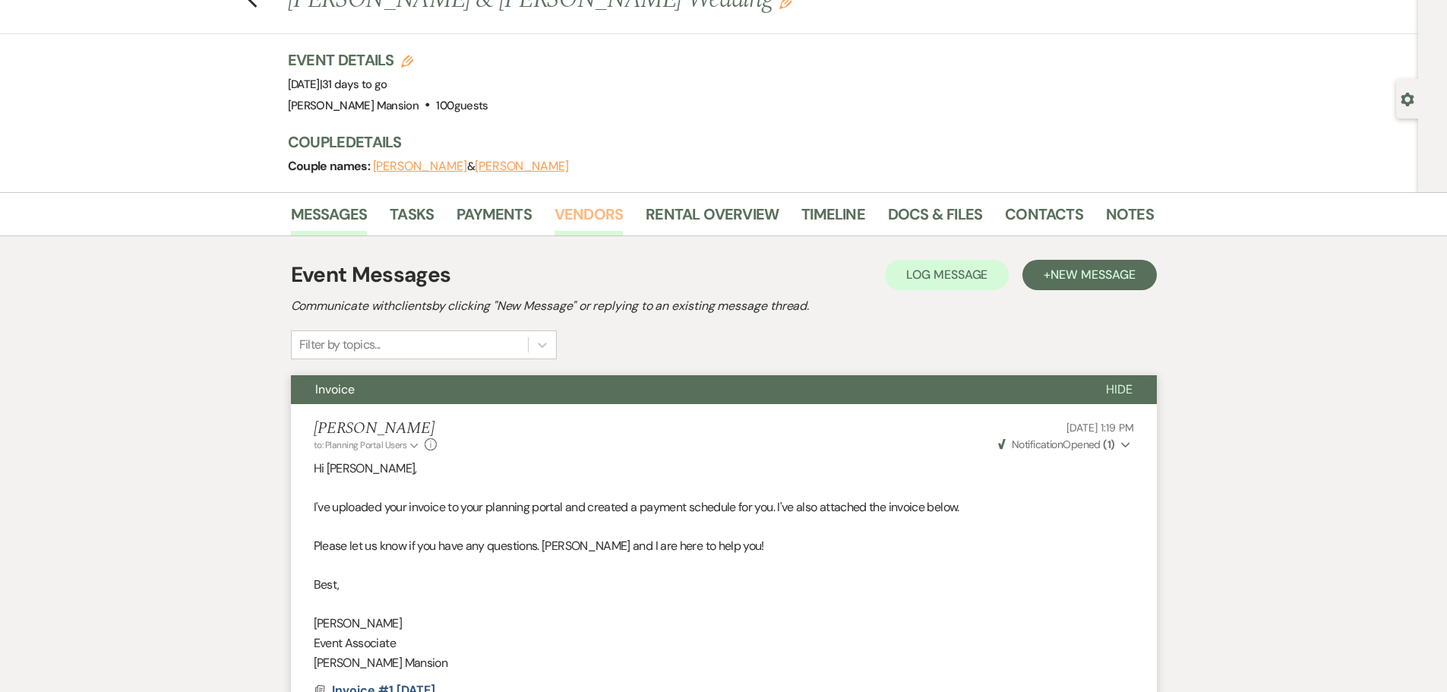
click at [575, 213] on link "Vendors" at bounding box center [588, 218] width 68 height 33
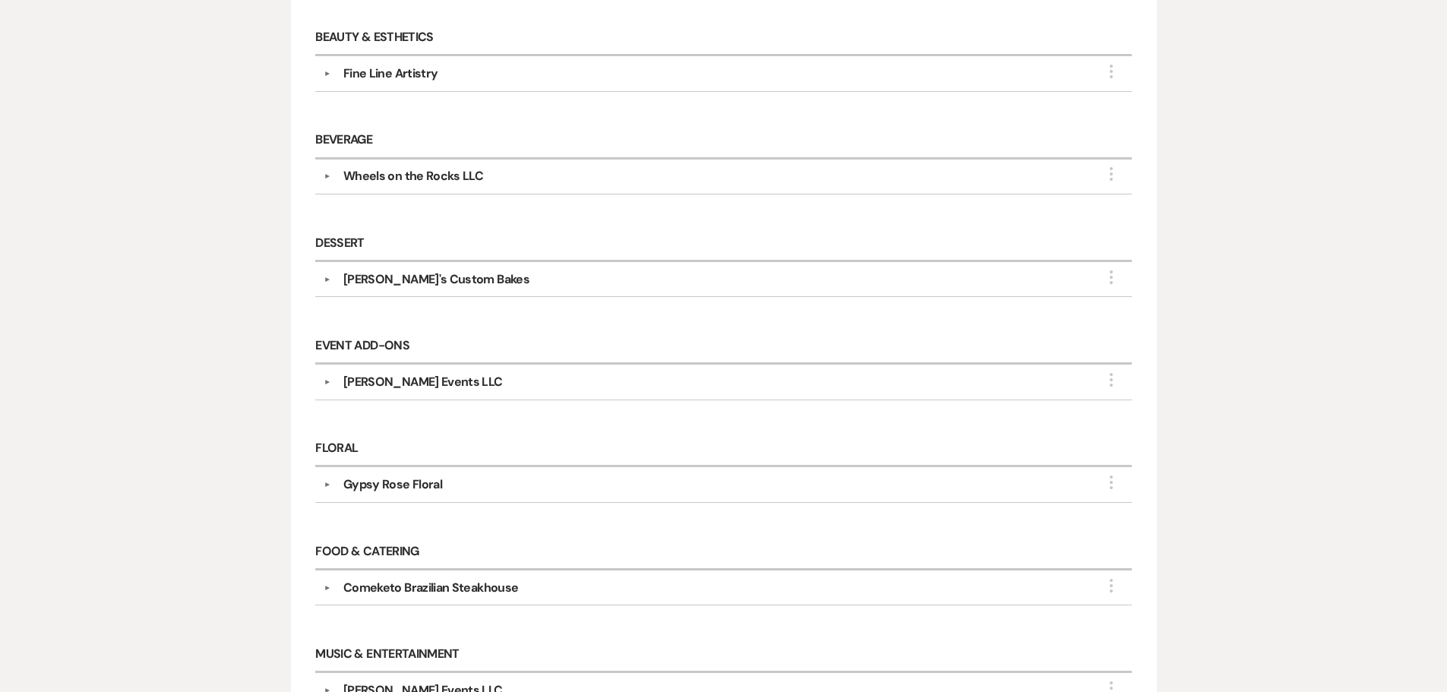
scroll to position [487, 0]
drag, startPoint x: 419, startPoint y: 390, endPoint x: 1224, endPoint y: 512, distance: 814.0
click at [1224, 512] on div "Messages Tasks Payments Vendors Rental Overview Timeline Docs & Files Contacts …" at bounding box center [723, 481] width 1447 height 1439
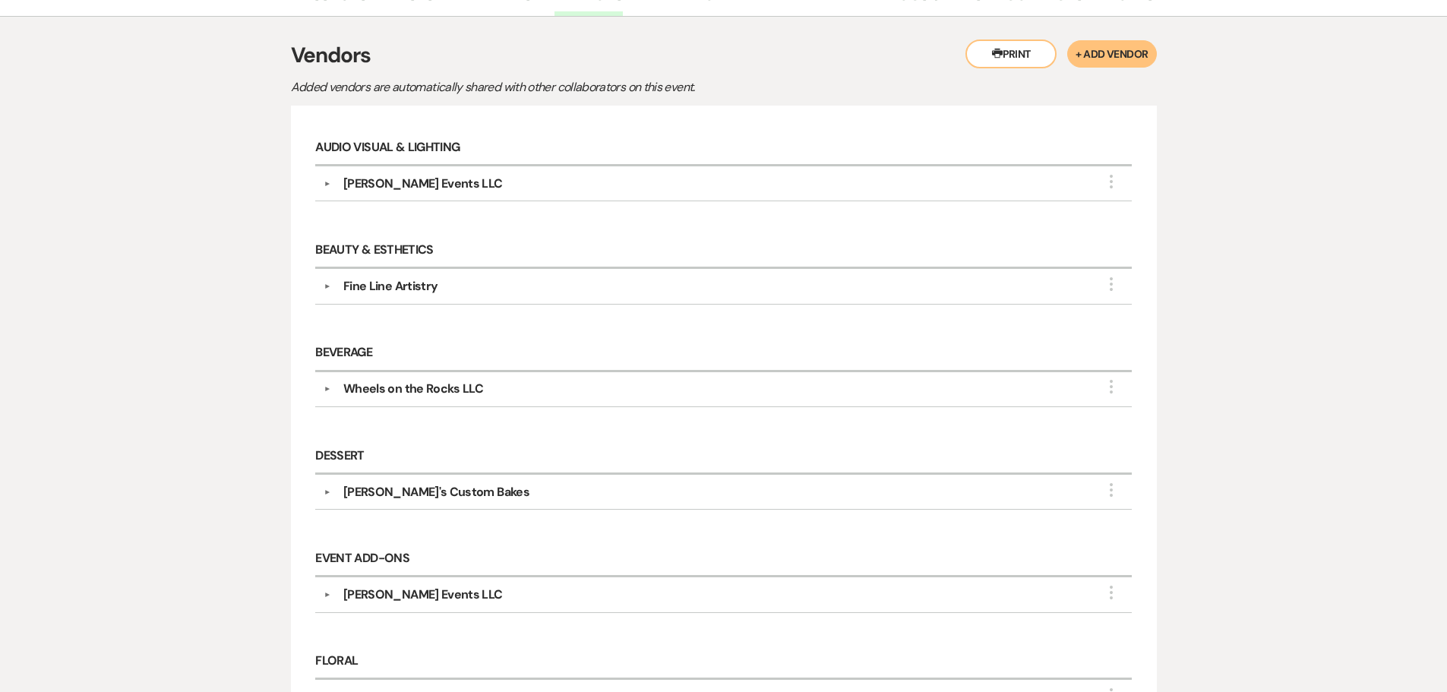
scroll to position [0, 0]
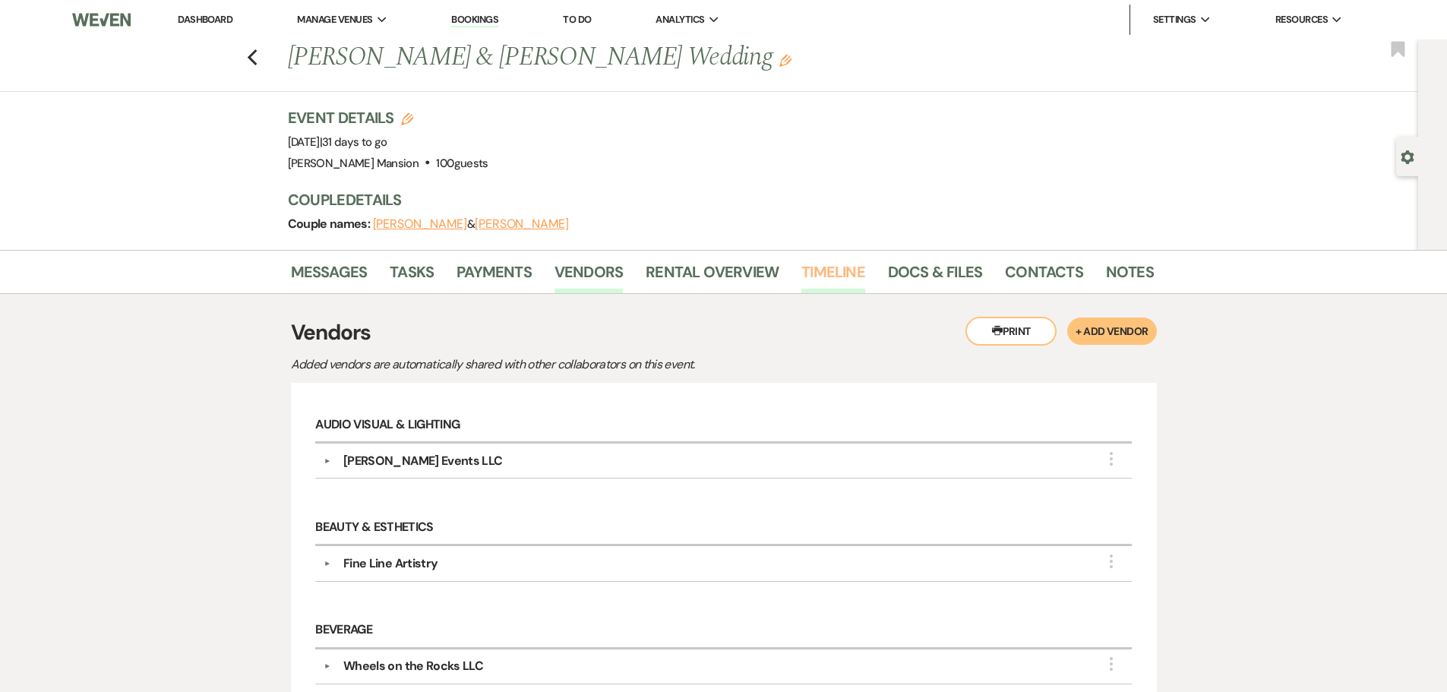
click at [825, 265] on link "Timeline" at bounding box center [833, 276] width 64 height 33
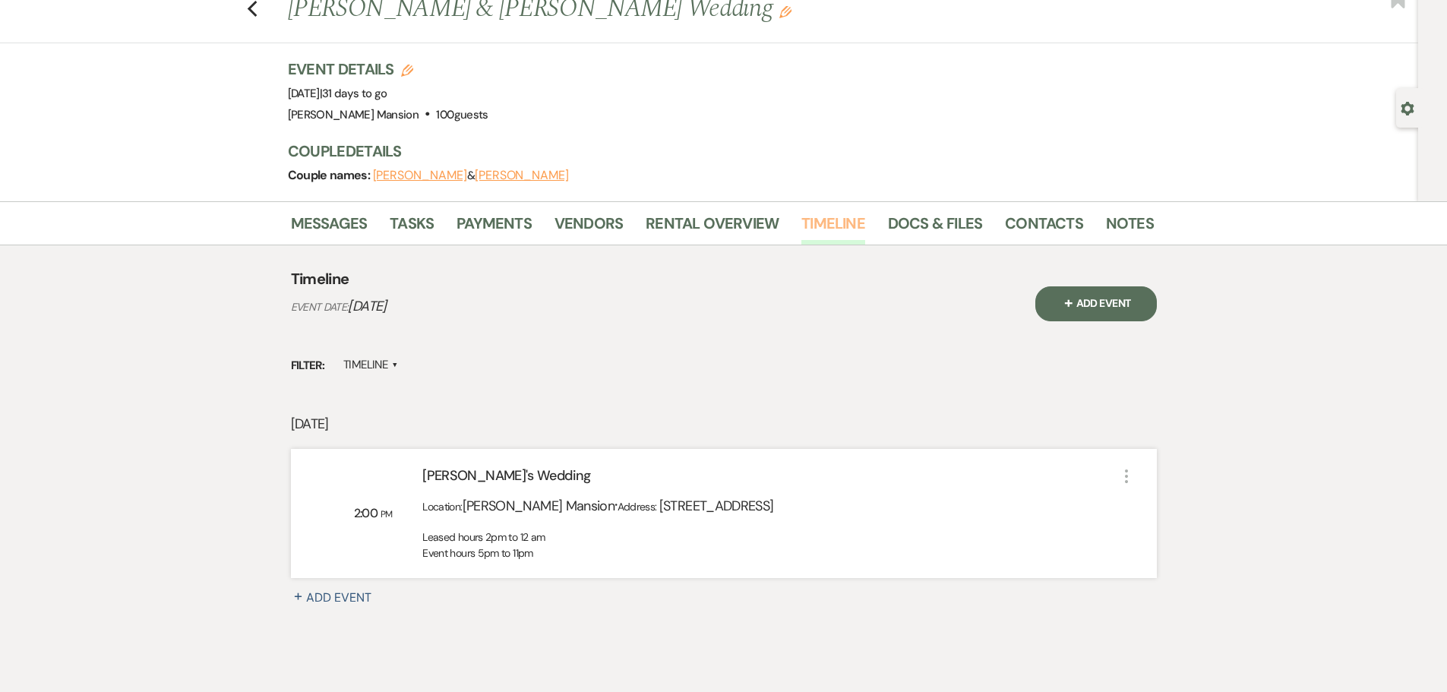
scroll to position [76, 0]
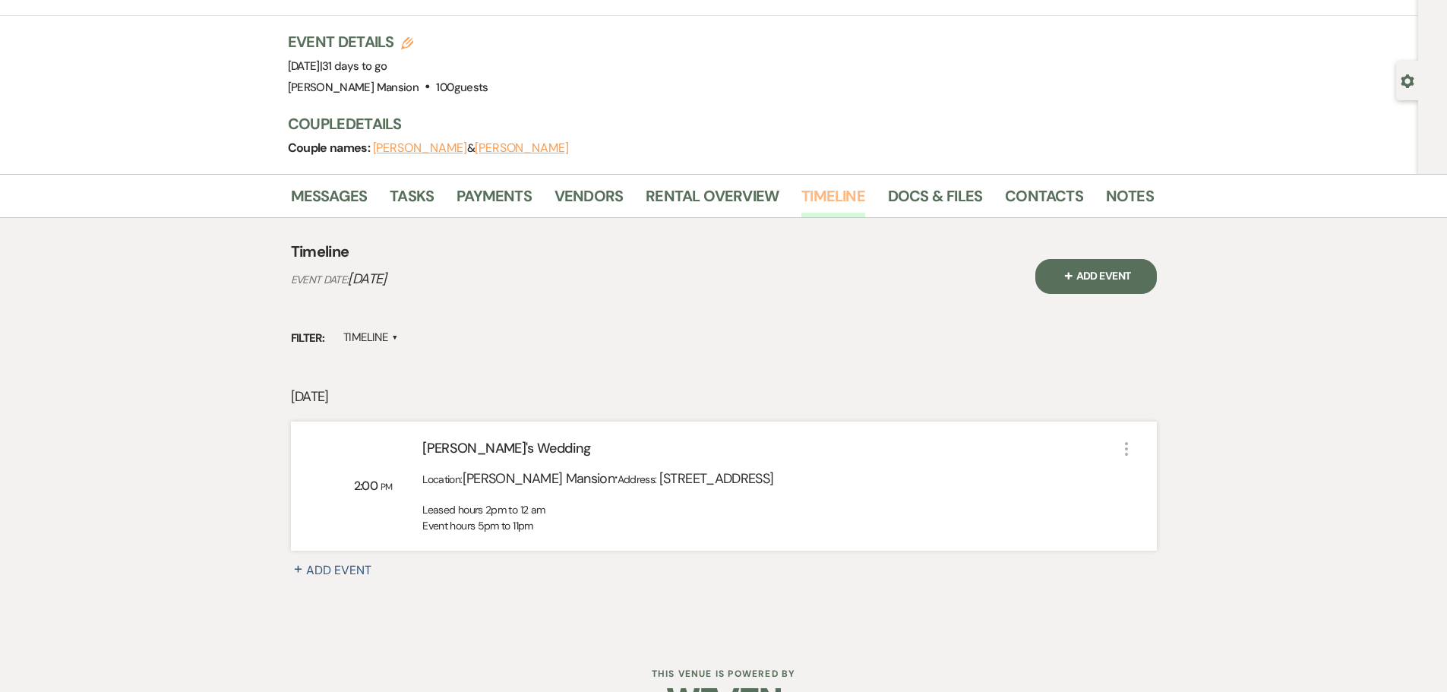
click at [838, 195] on link "Timeline" at bounding box center [833, 200] width 64 height 33
click at [917, 191] on link "Docs & Files" at bounding box center [935, 200] width 94 height 33
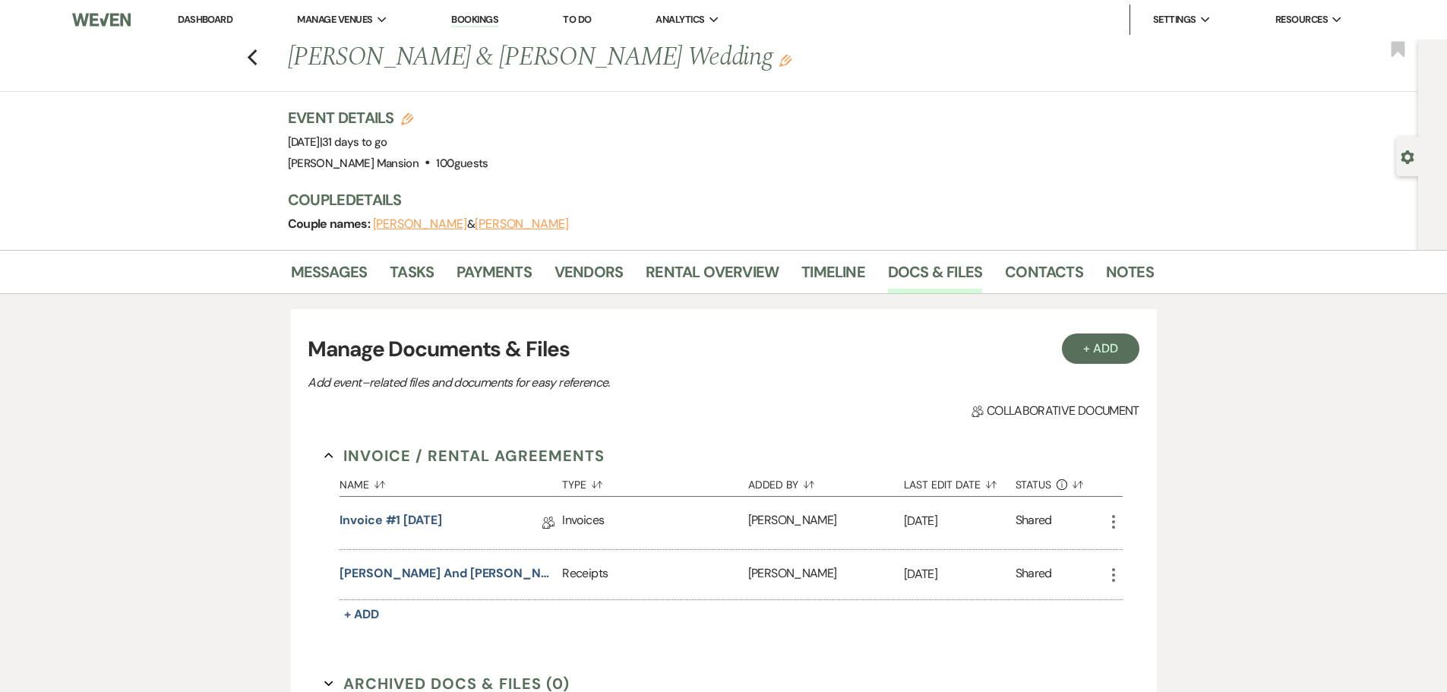
click at [211, 17] on link "Dashboard" at bounding box center [205, 19] width 55 height 13
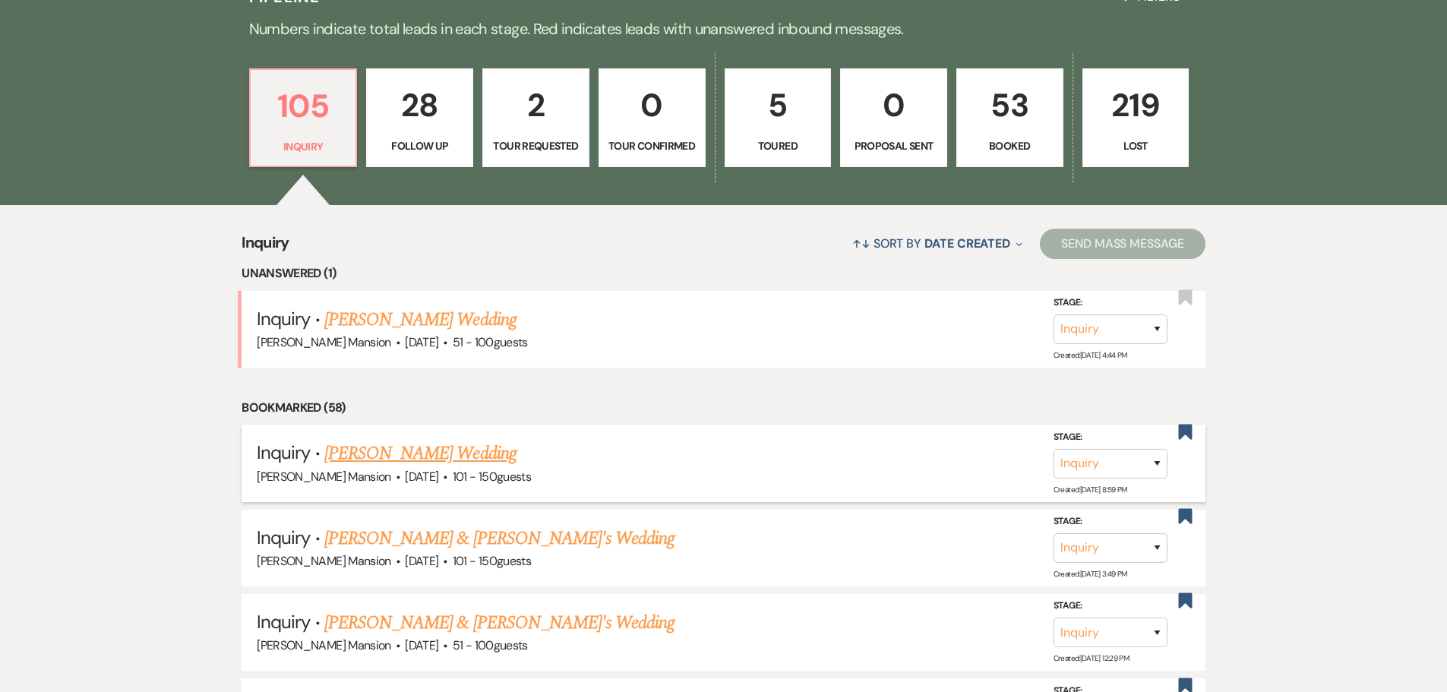
scroll to position [456, 0]
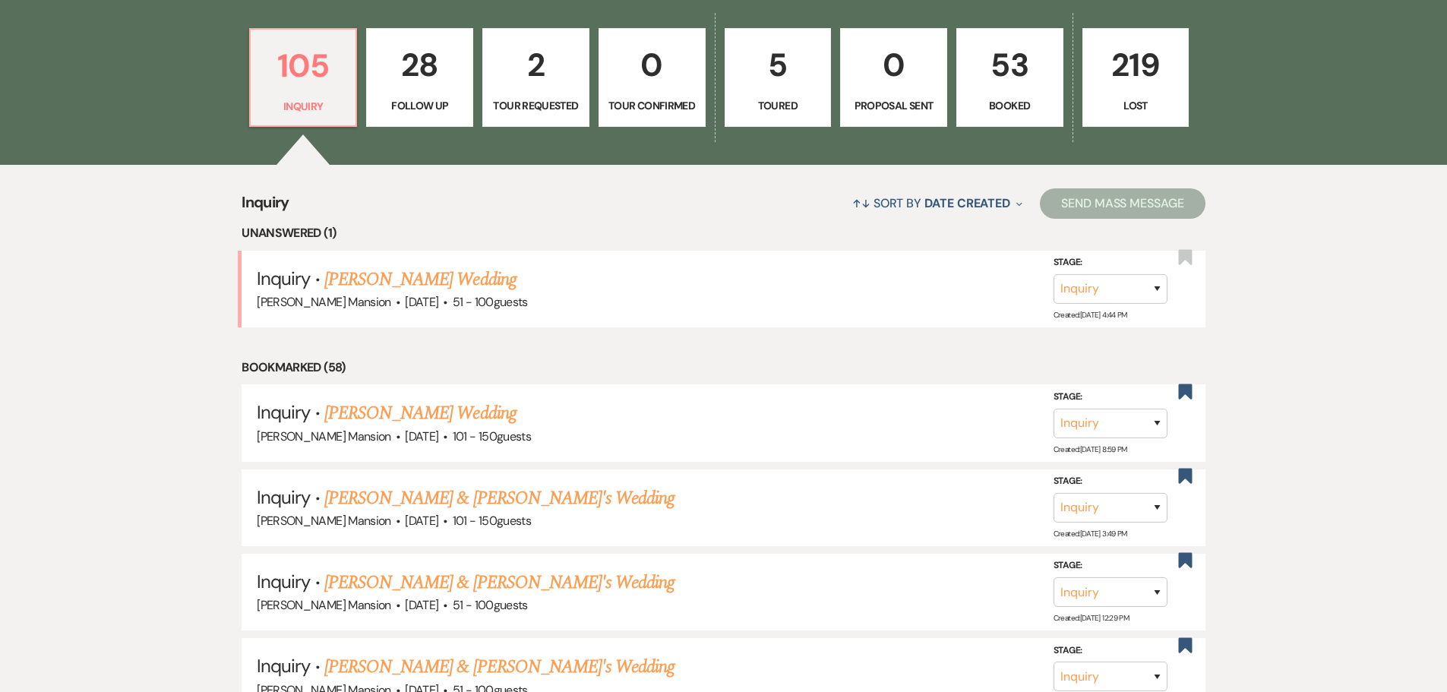
click at [1012, 87] on p "53" at bounding box center [1009, 64] width 87 height 51
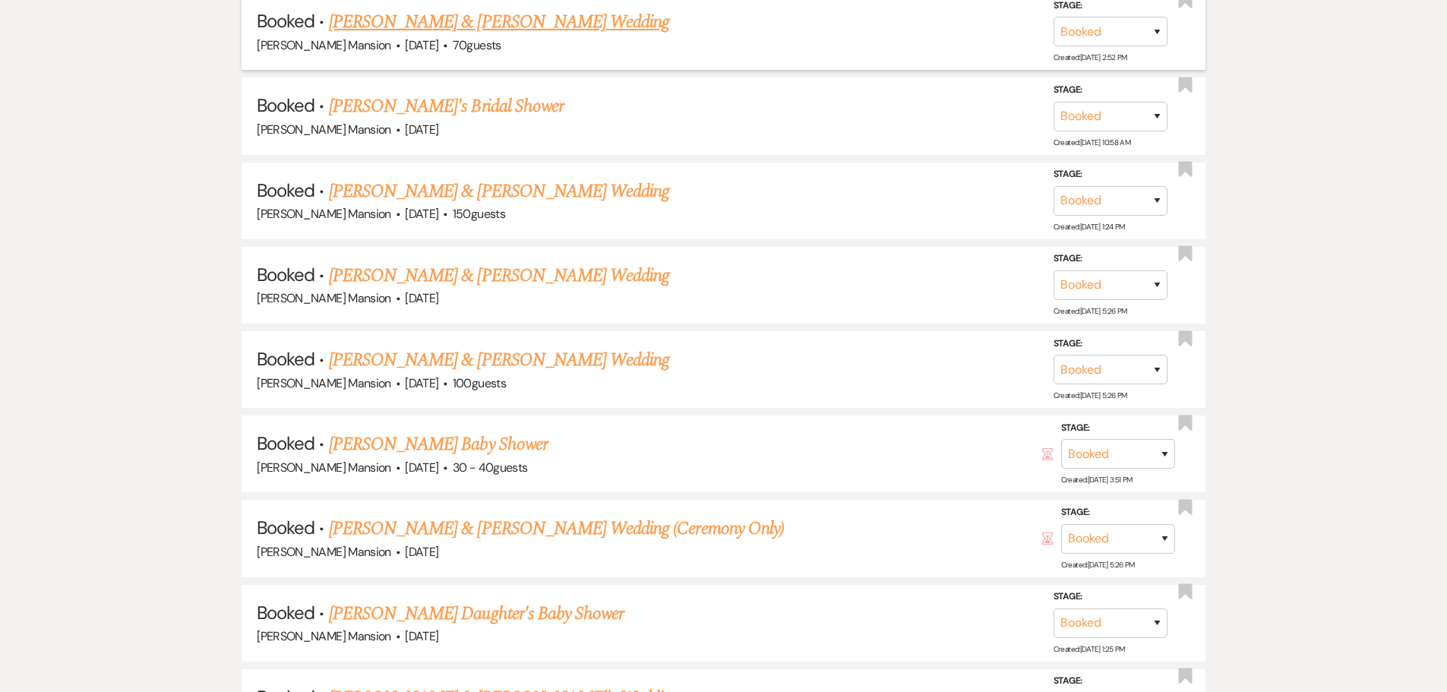
scroll to position [987, 0]
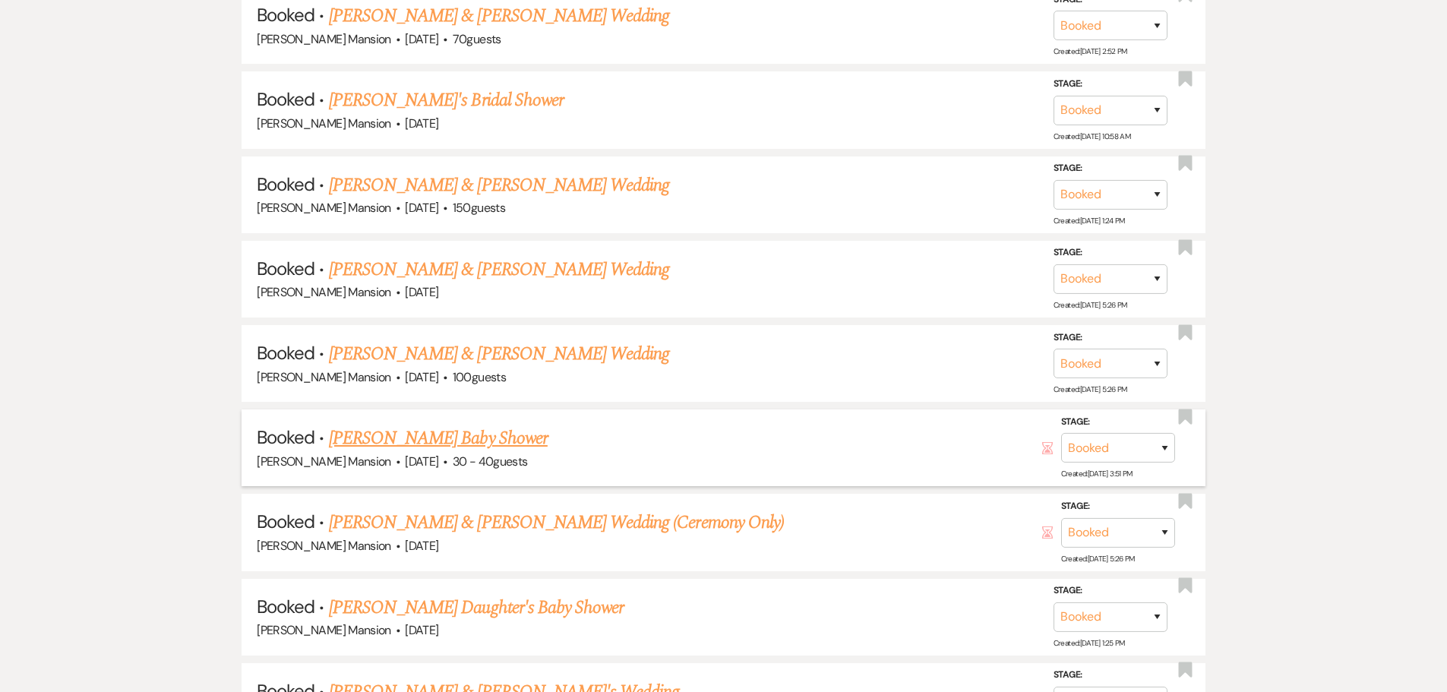
click at [453, 440] on link "[PERSON_NAME] Baby Shower" at bounding box center [438, 437] width 219 height 27
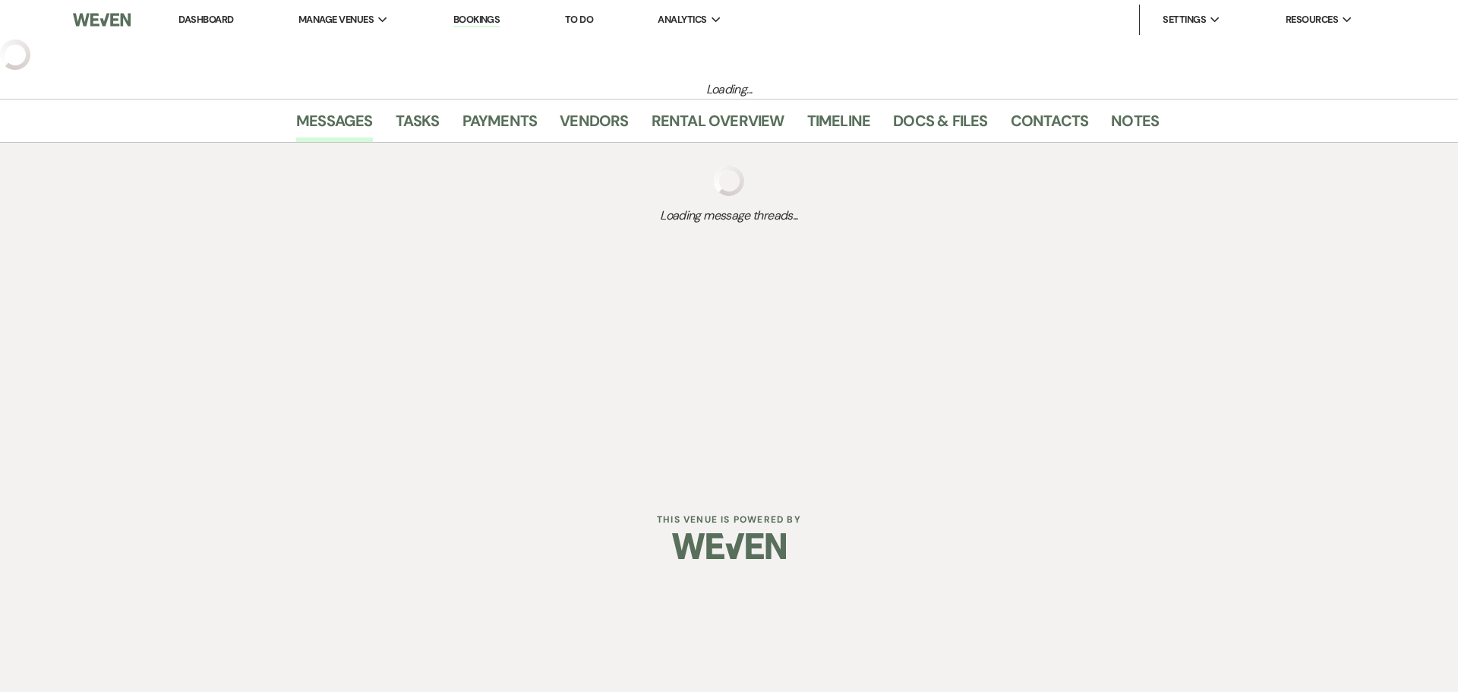
select select "22"
select select "3"
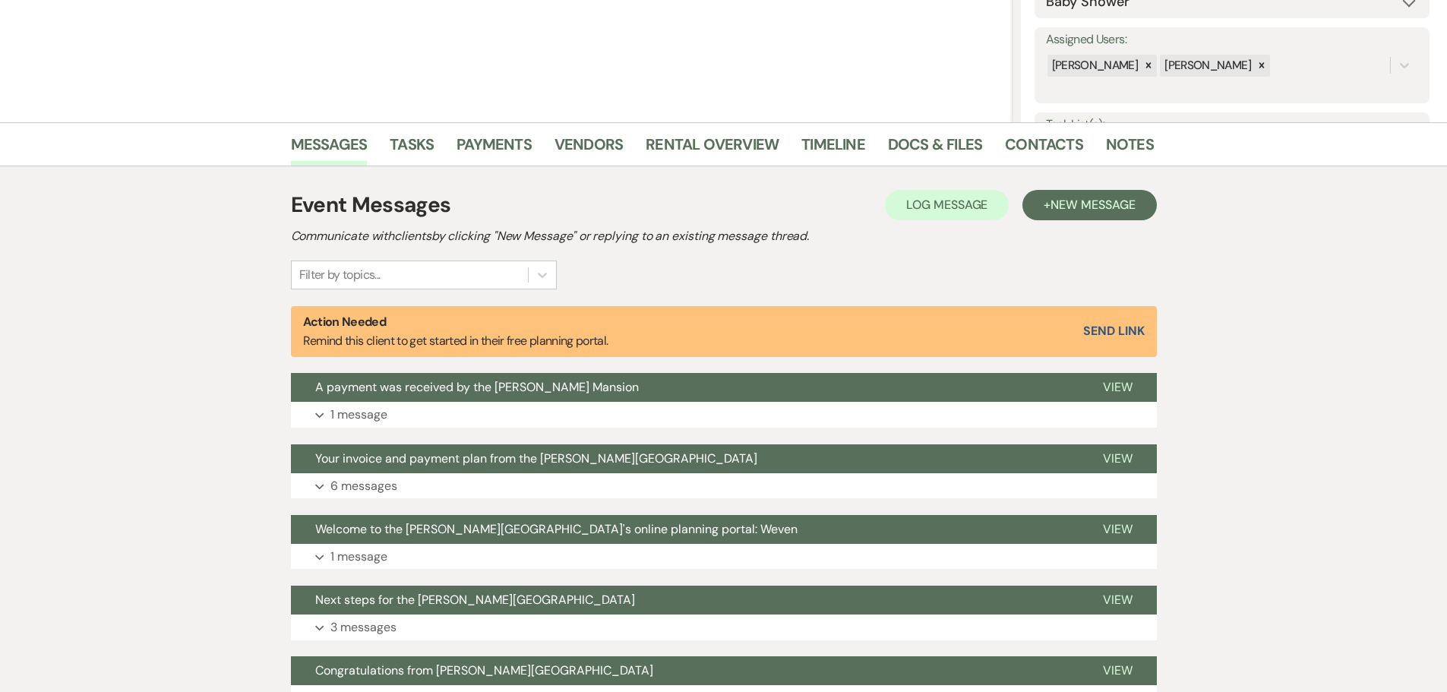
scroll to position [380, 0]
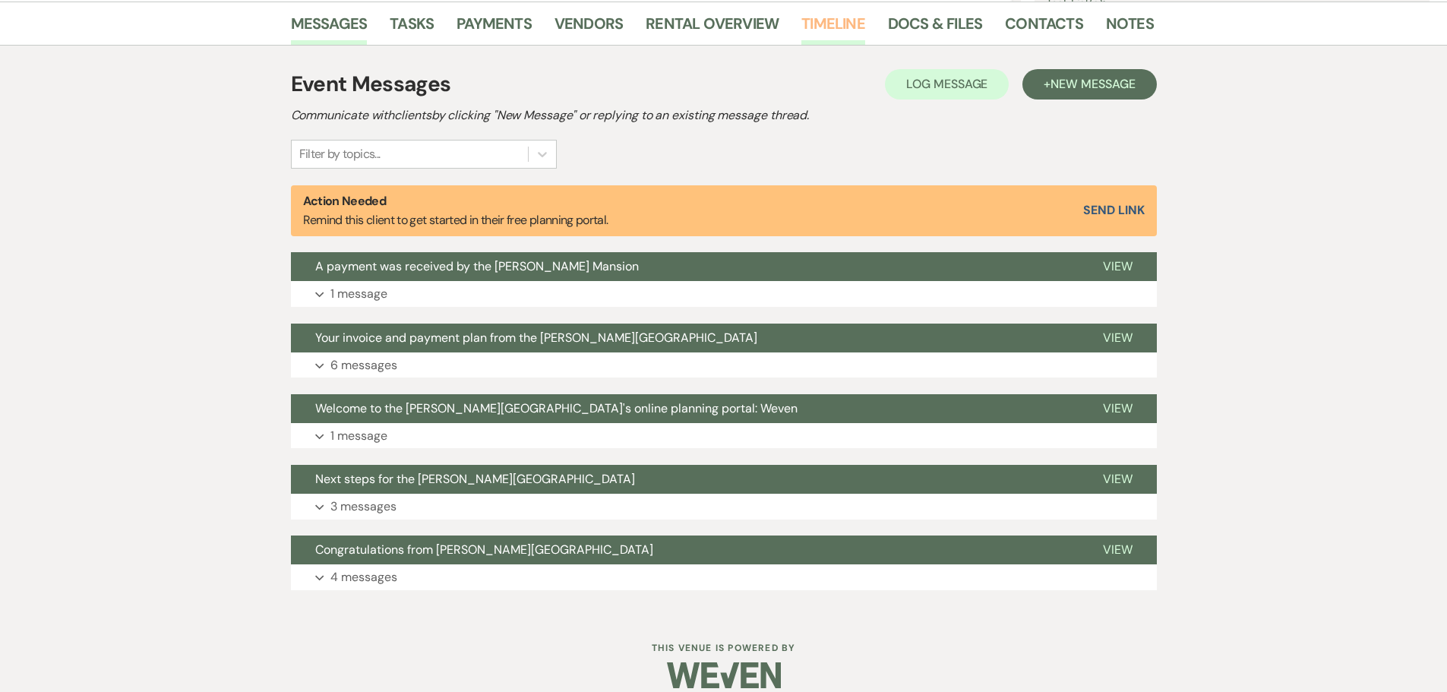
click at [821, 21] on link "Timeline" at bounding box center [833, 27] width 64 height 33
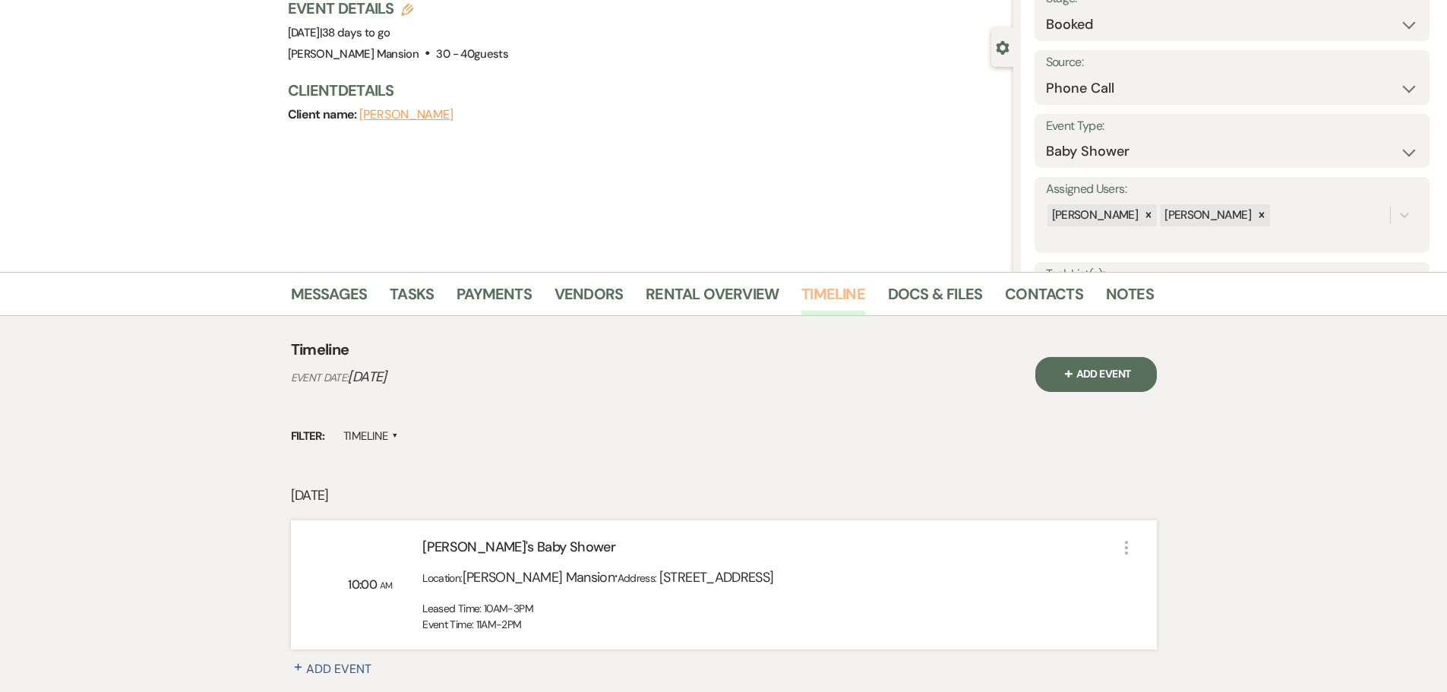
scroll to position [252, 0]
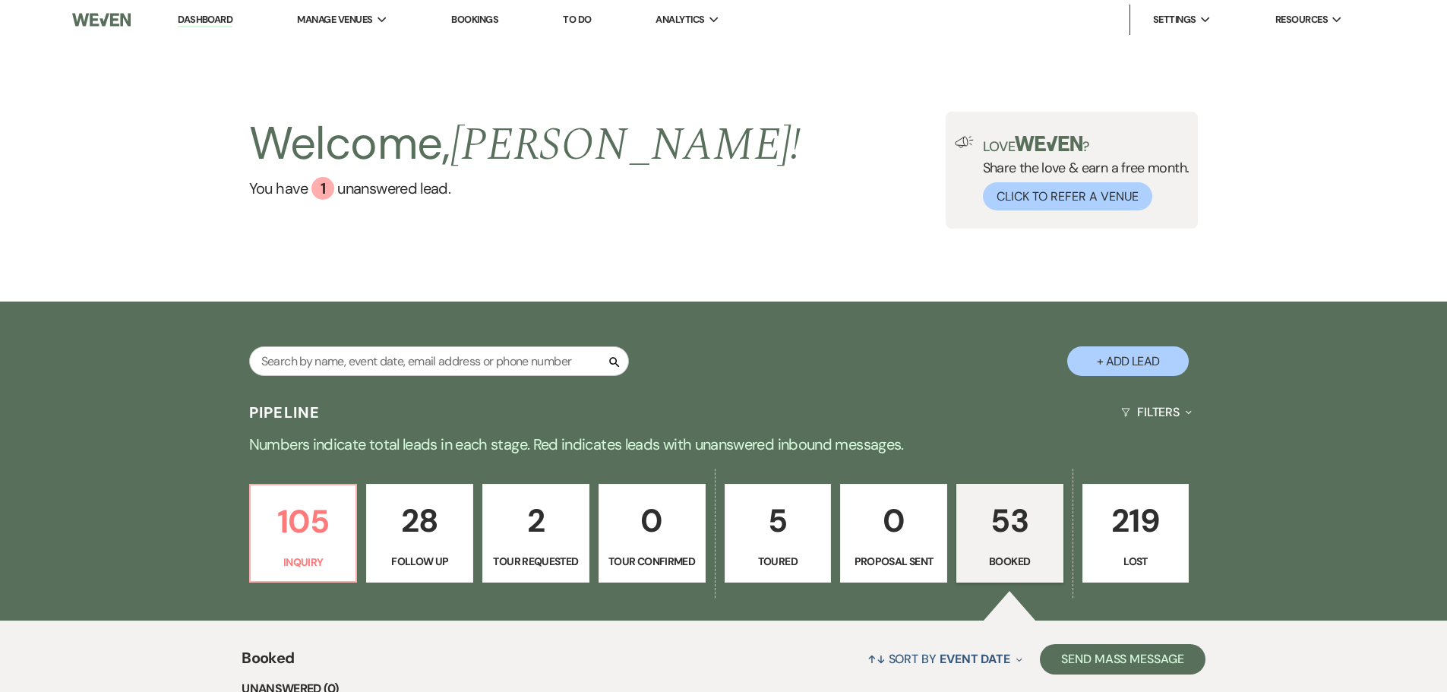
click at [980, 550] on link "53 Booked" at bounding box center [1009, 533] width 107 height 99
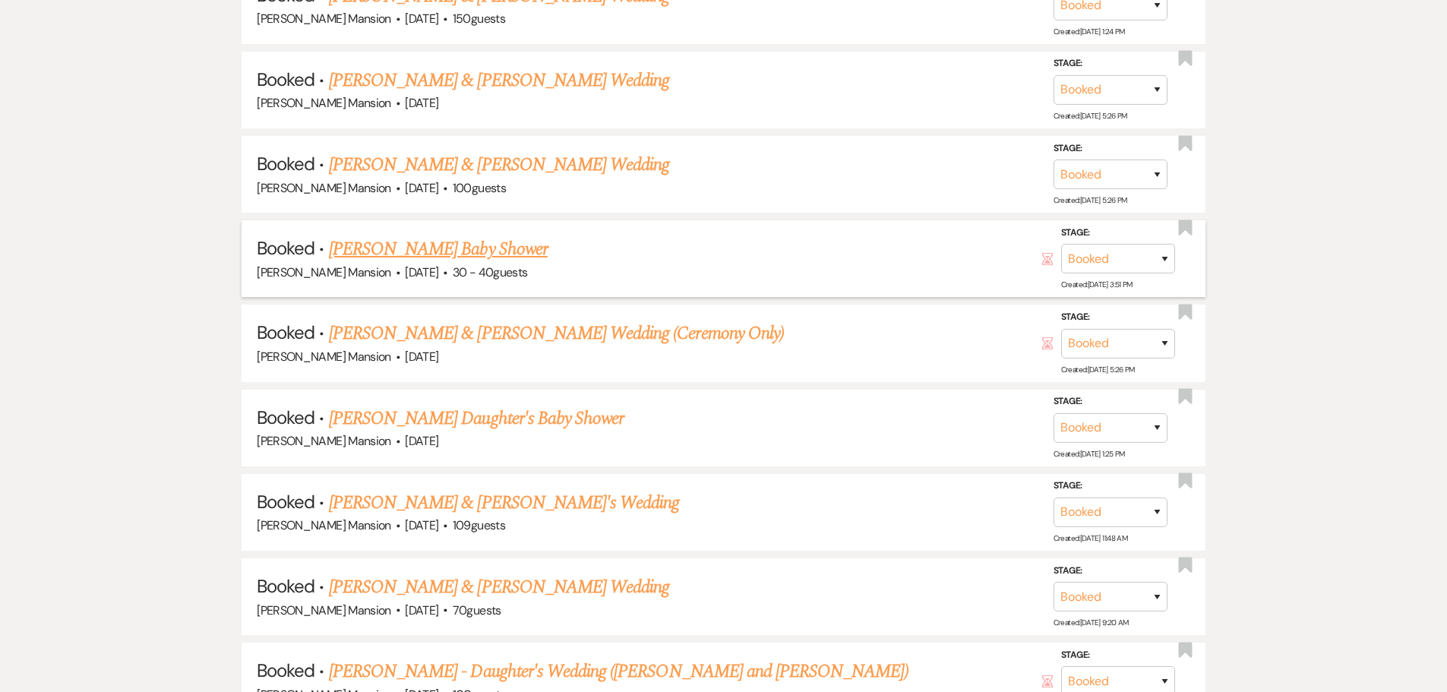
scroll to position [1139, 0]
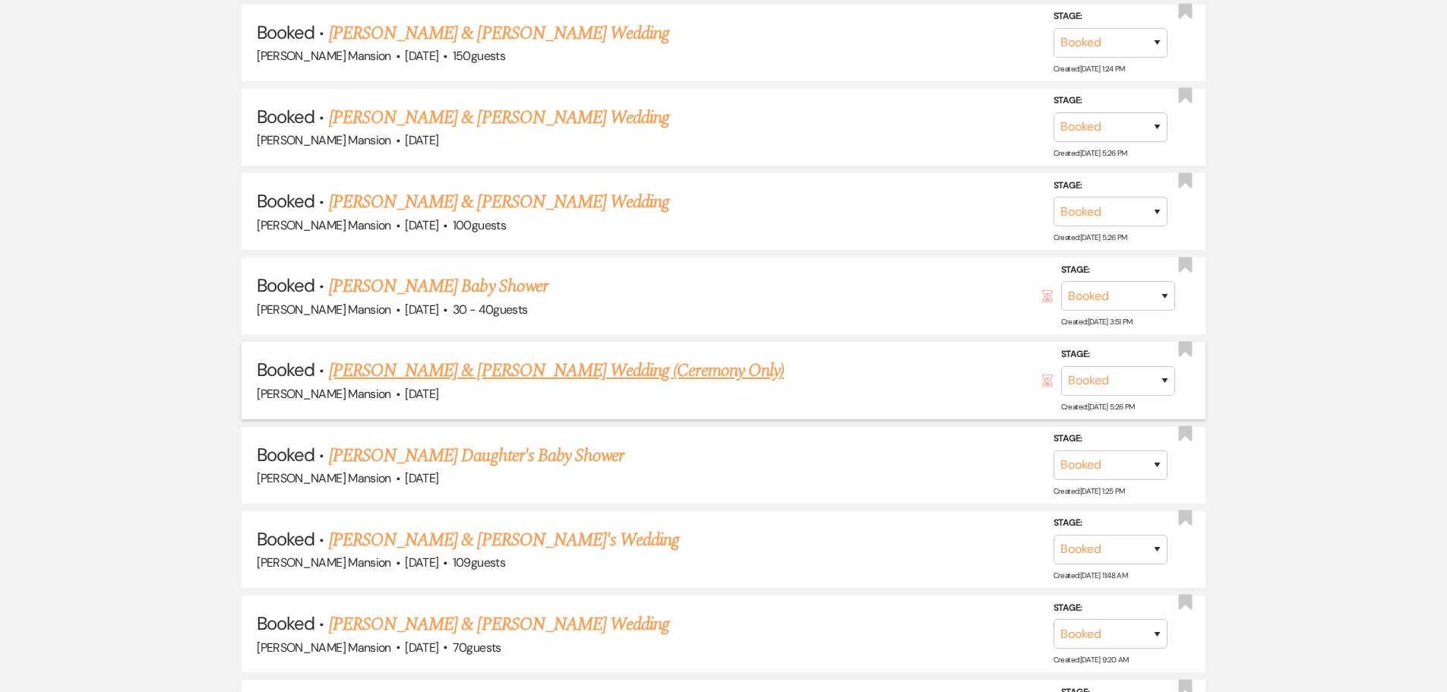
click at [451, 368] on link "[PERSON_NAME] & [PERSON_NAME] Wedding (Ceremony Only)" at bounding box center [556, 370] width 455 height 27
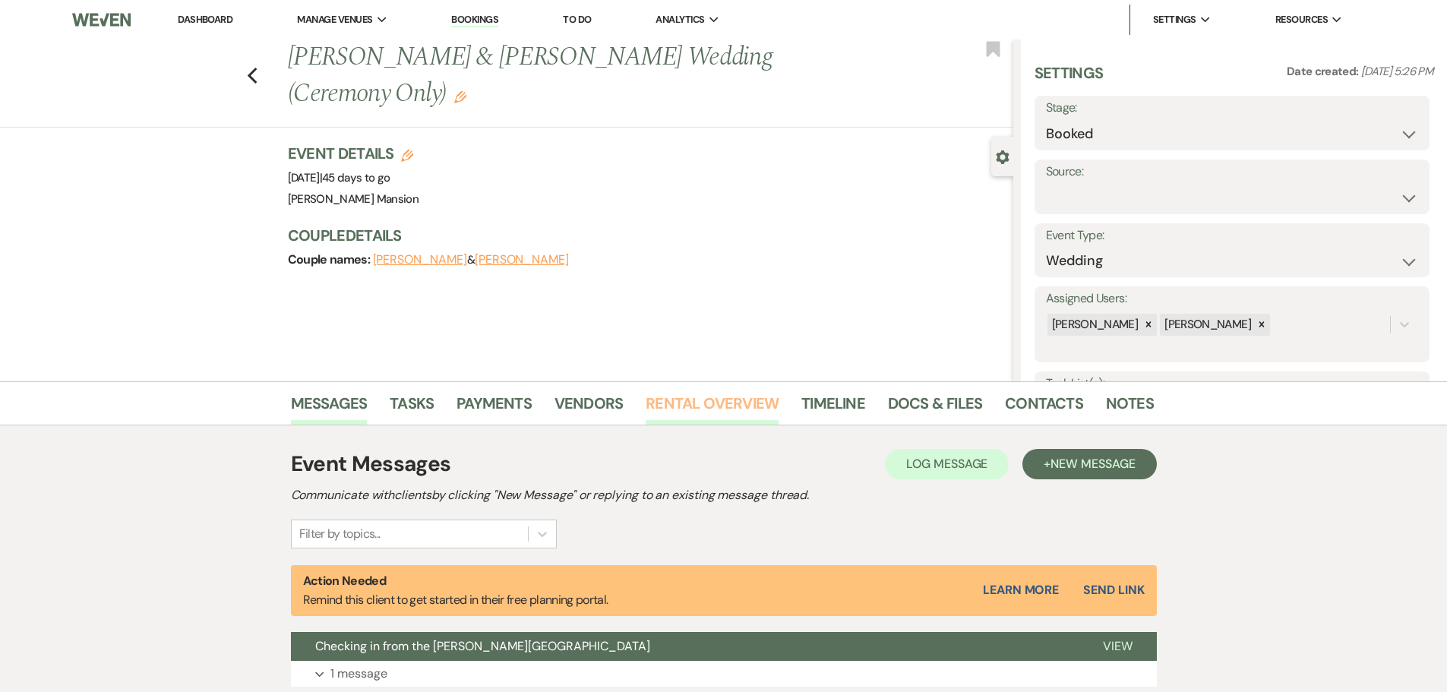
click at [754, 402] on link "Rental Overview" at bounding box center [711, 407] width 133 height 33
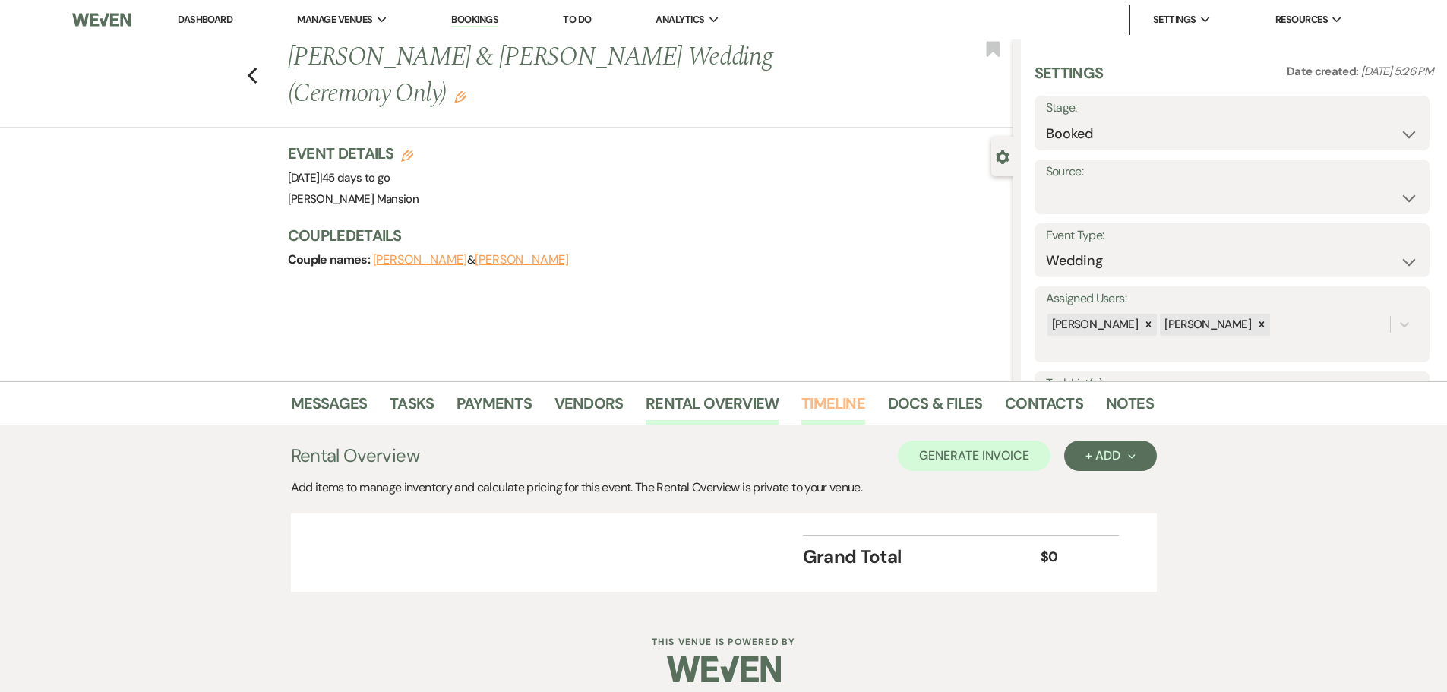
click at [845, 401] on link "Timeline" at bounding box center [833, 407] width 64 height 33
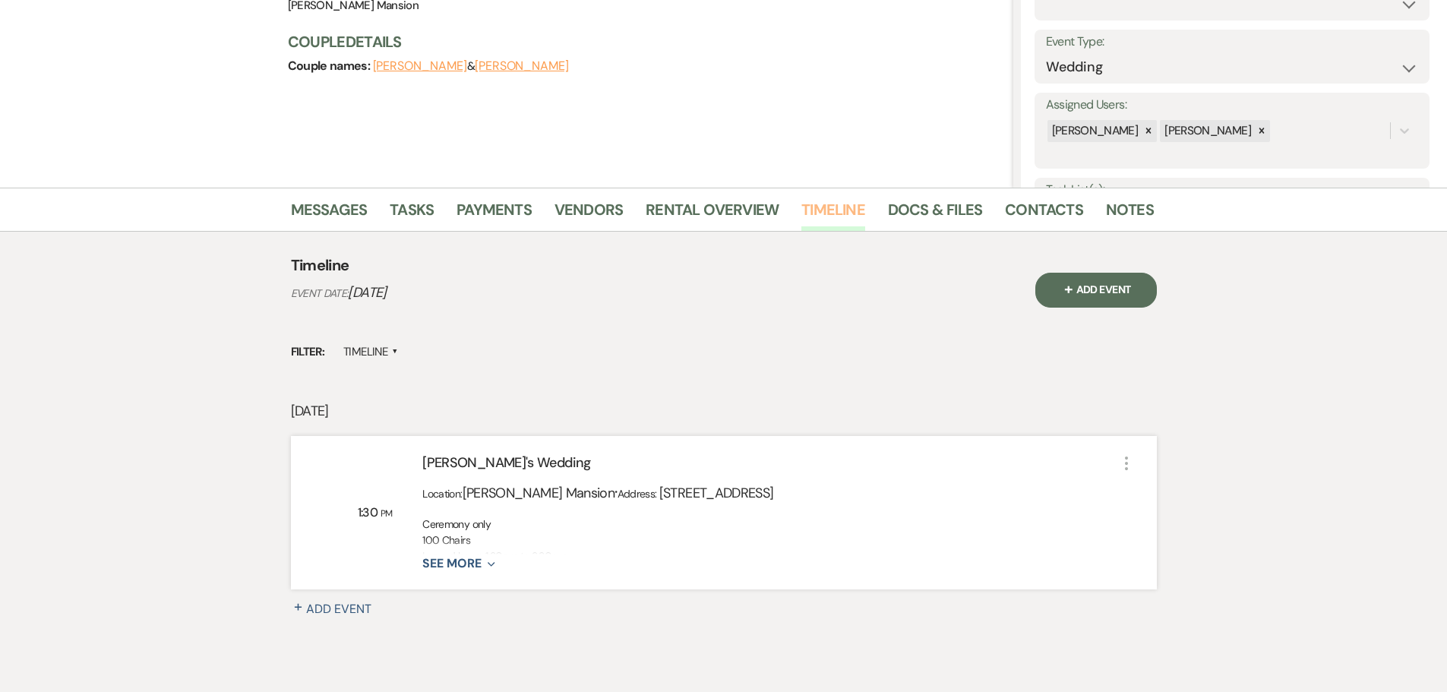
scroll to position [228, 0]
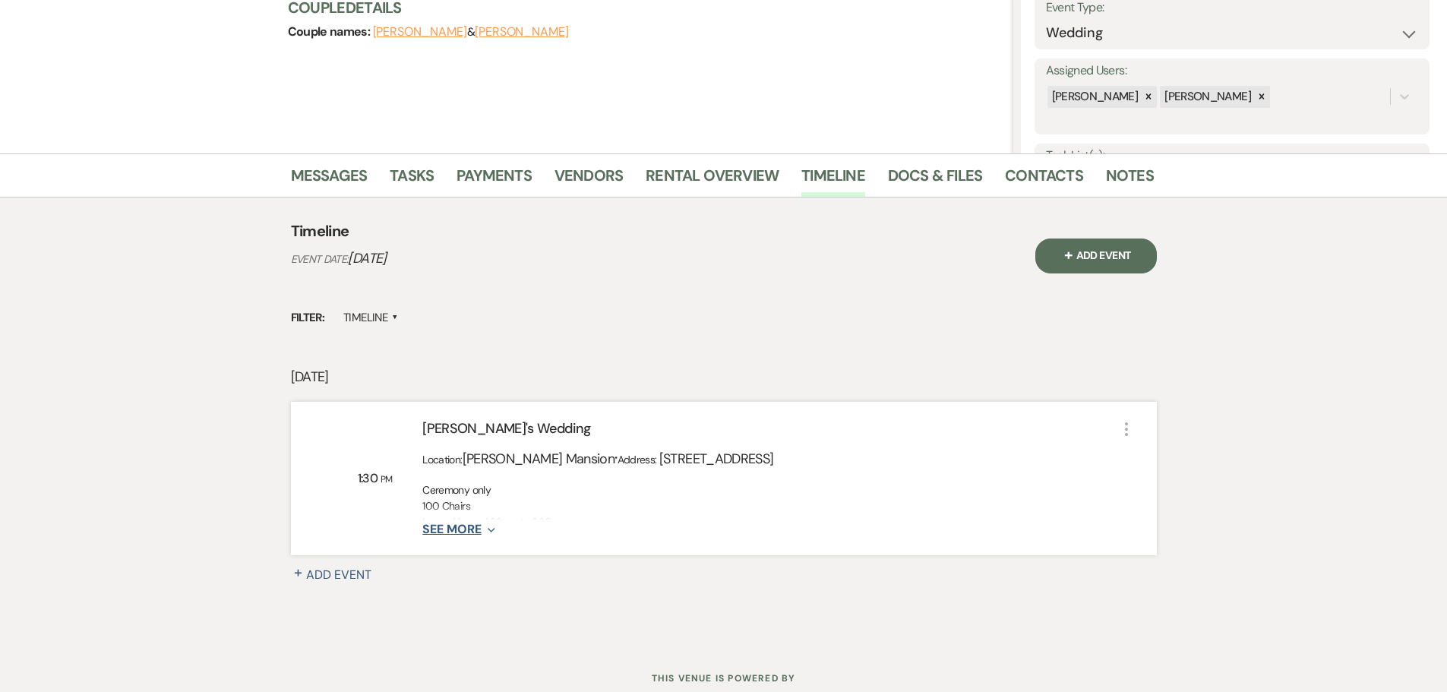
click at [469, 528] on button "See More Expand" at bounding box center [458, 529] width 72 height 13
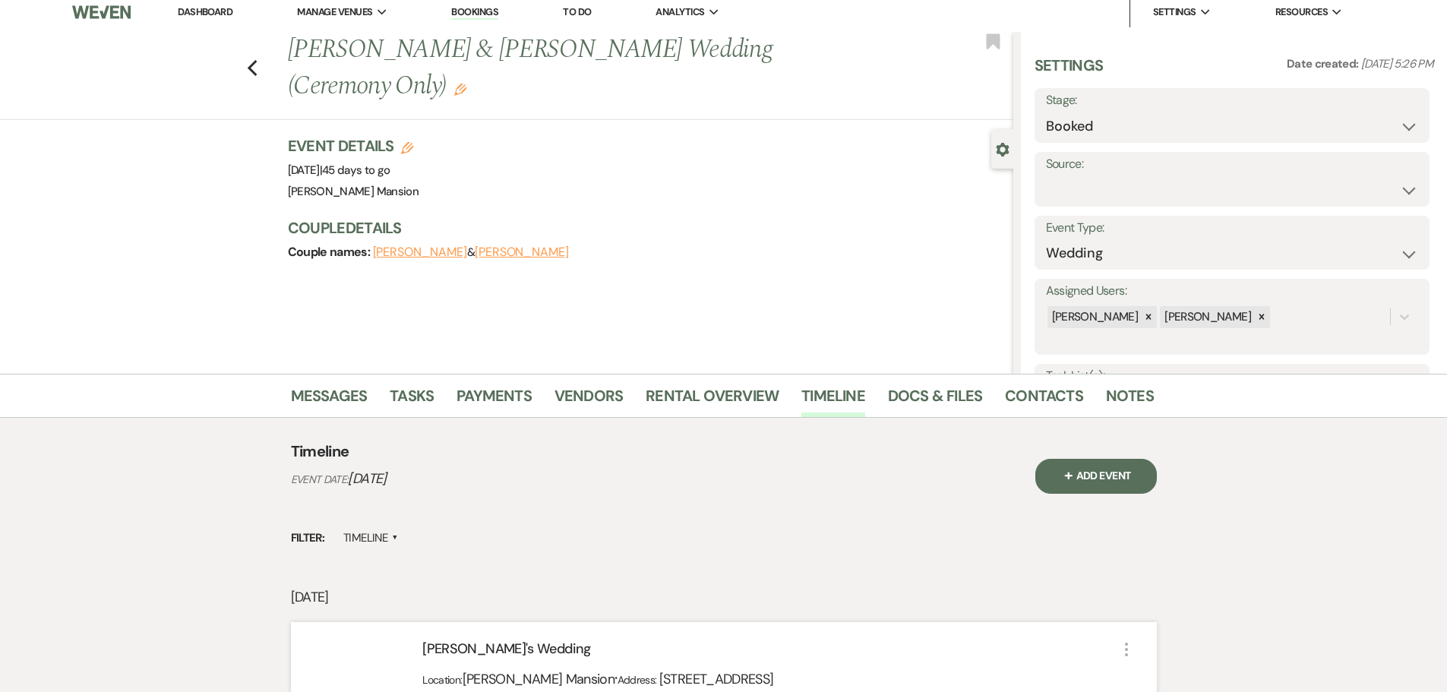
scroll to position [0, 0]
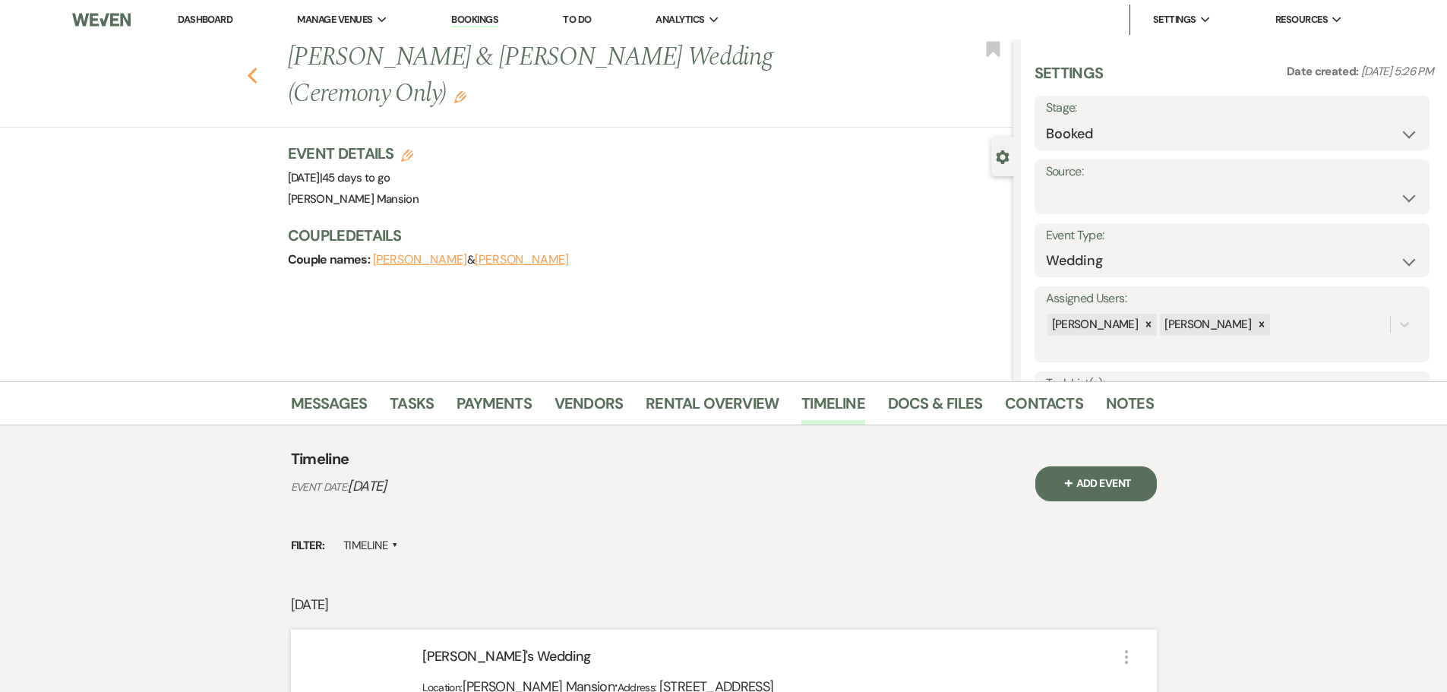
click at [258, 67] on icon "Previous" at bounding box center [252, 76] width 11 height 18
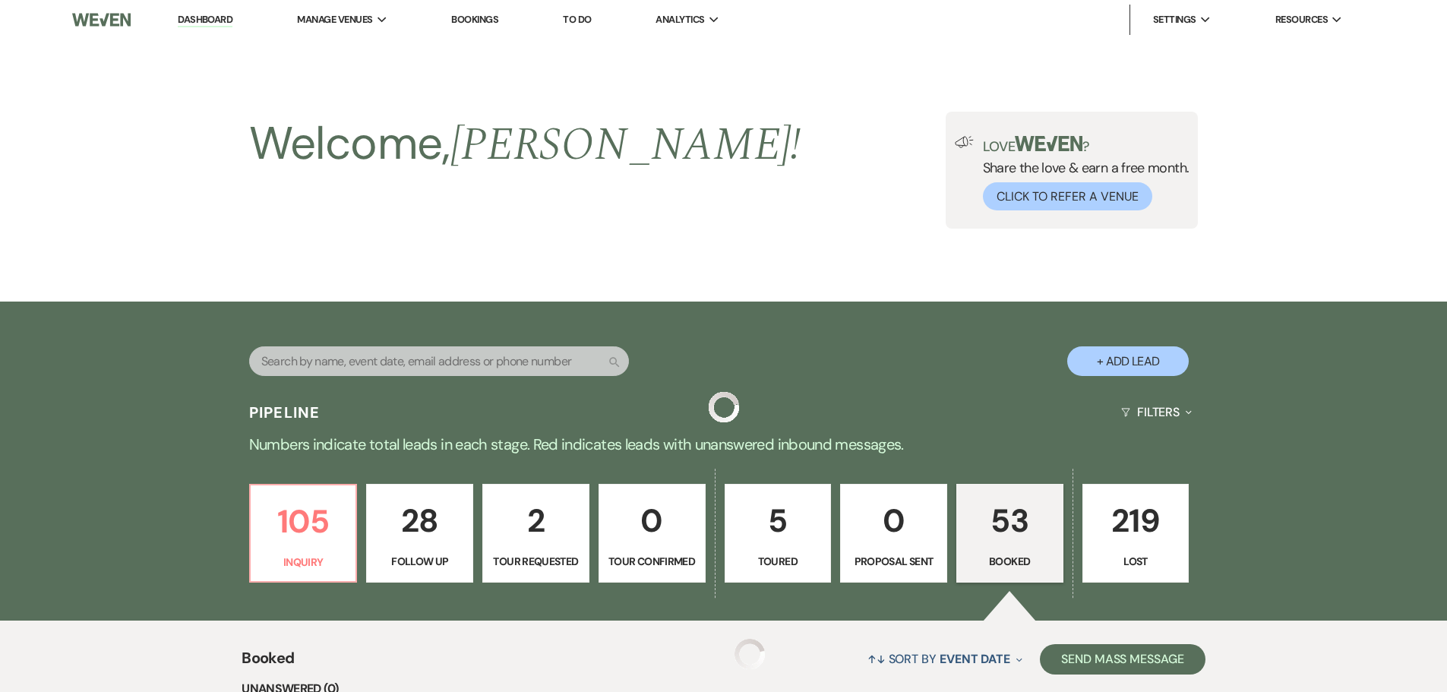
scroll to position [1139, 0]
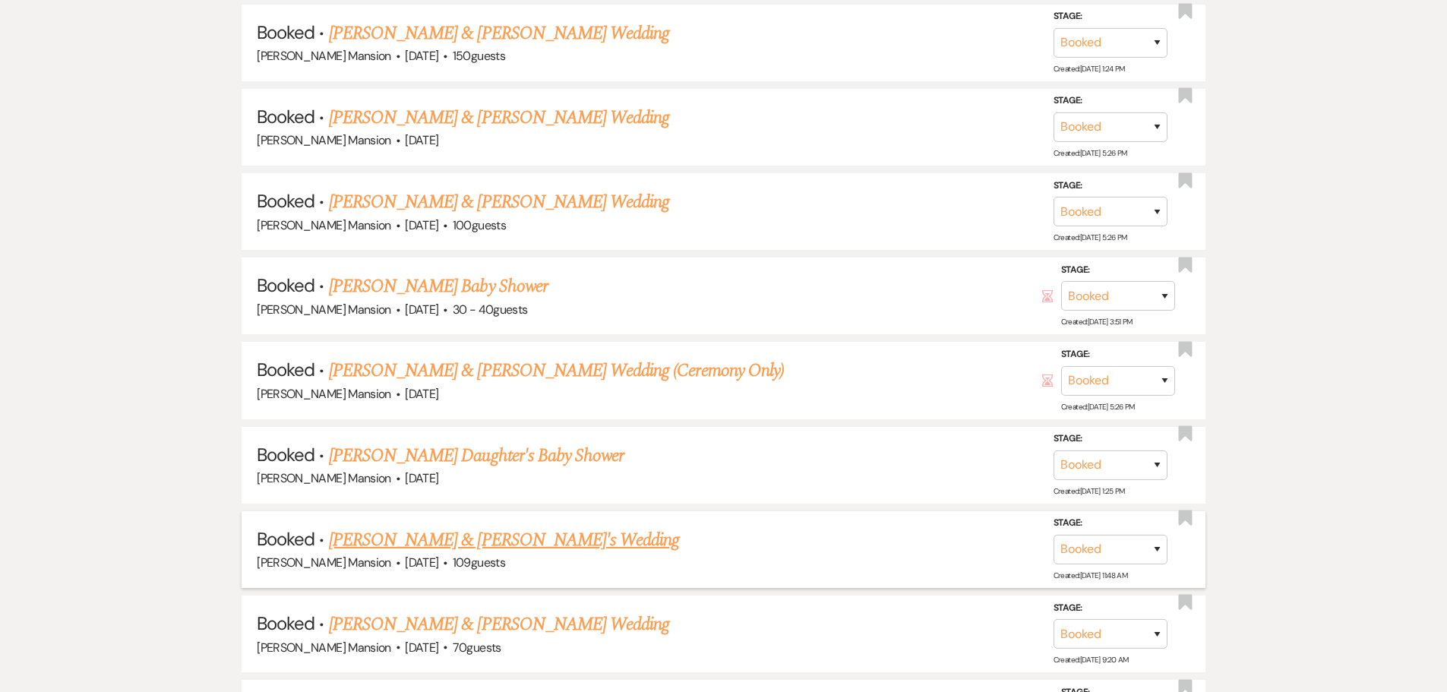
click at [372, 537] on link "[PERSON_NAME] & [PERSON_NAME]'s Wedding" at bounding box center [504, 539] width 351 height 27
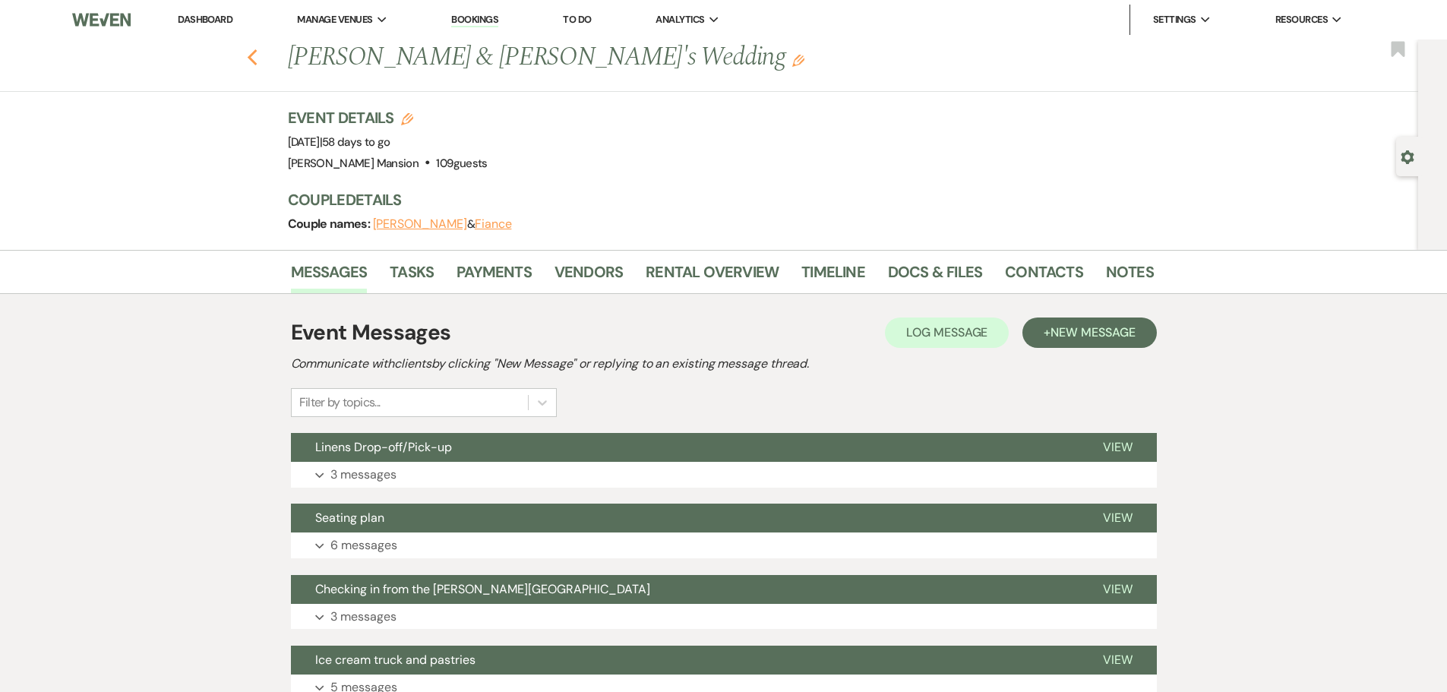
click at [257, 56] on use "button" at bounding box center [252, 57] width 10 height 17
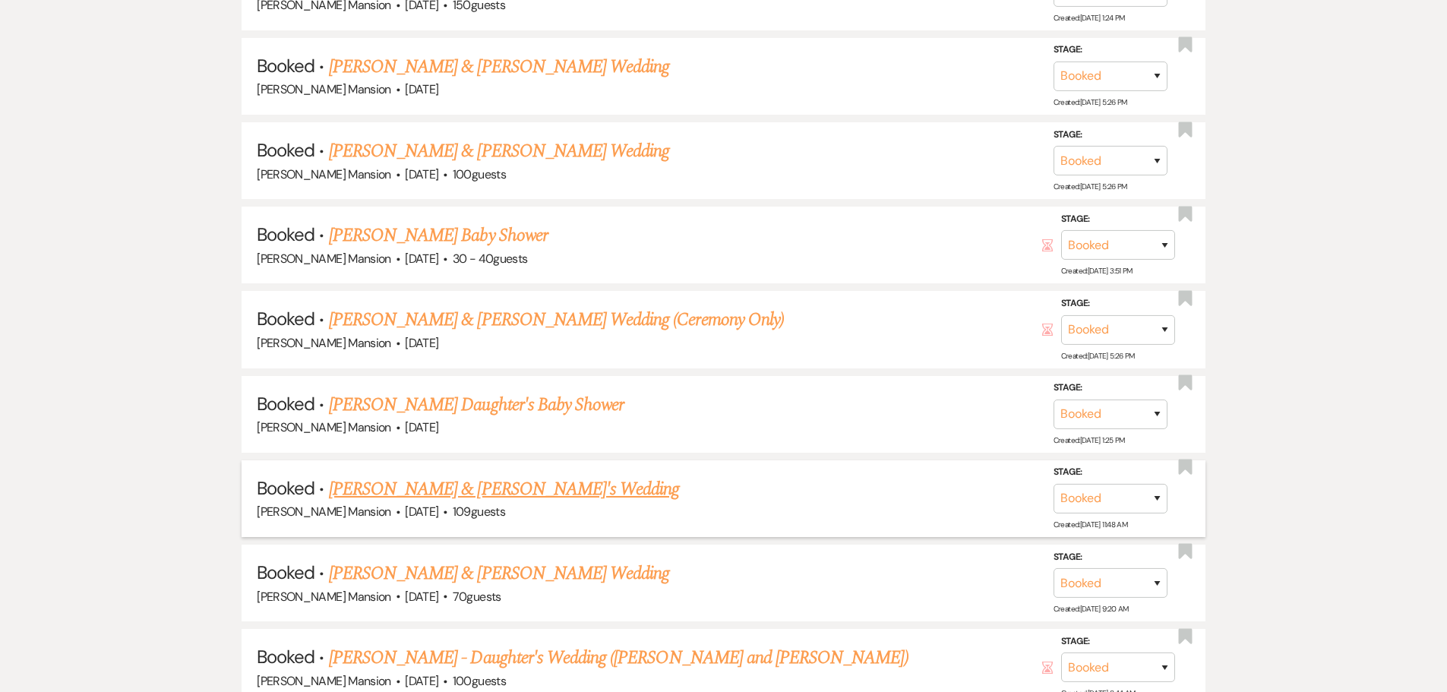
scroll to position [1215, 0]
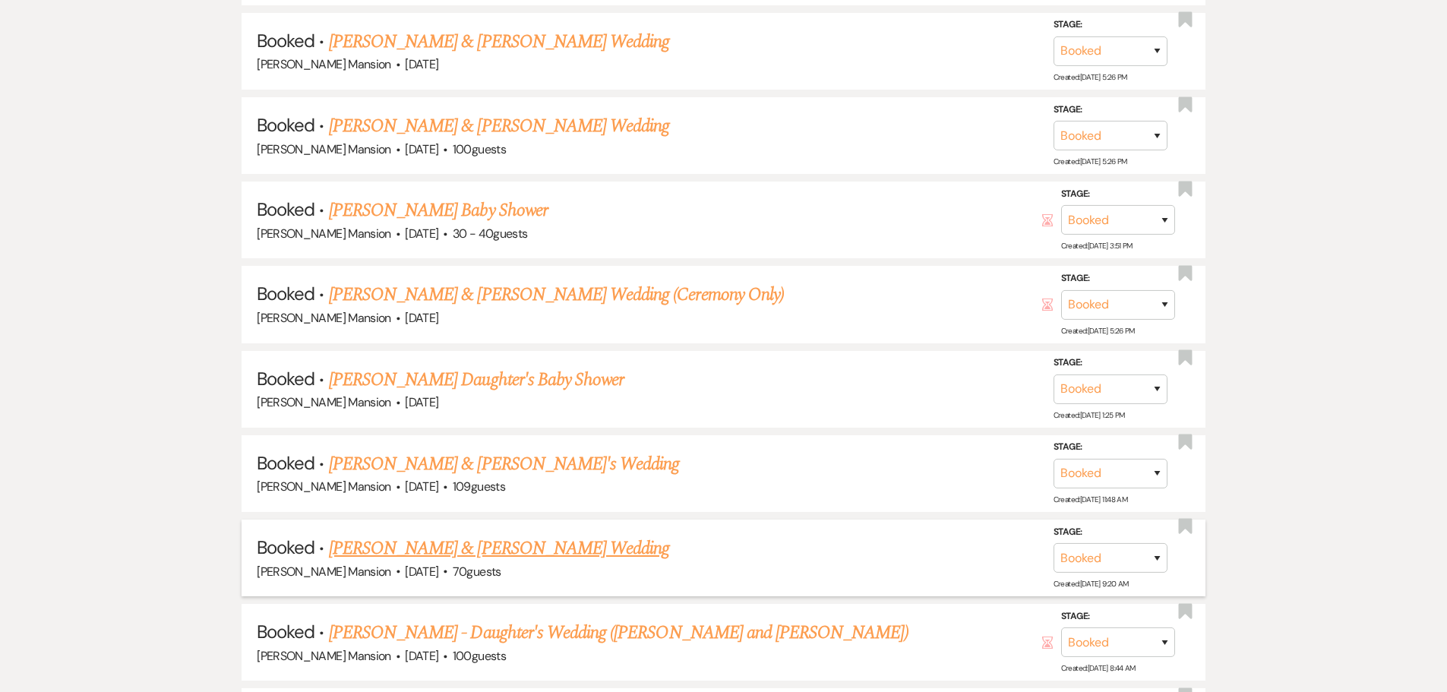
click at [389, 547] on link "[PERSON_NAME] & [PERSON_NAME] Wedding" at bounding box center [499, 548] width 340 height 27
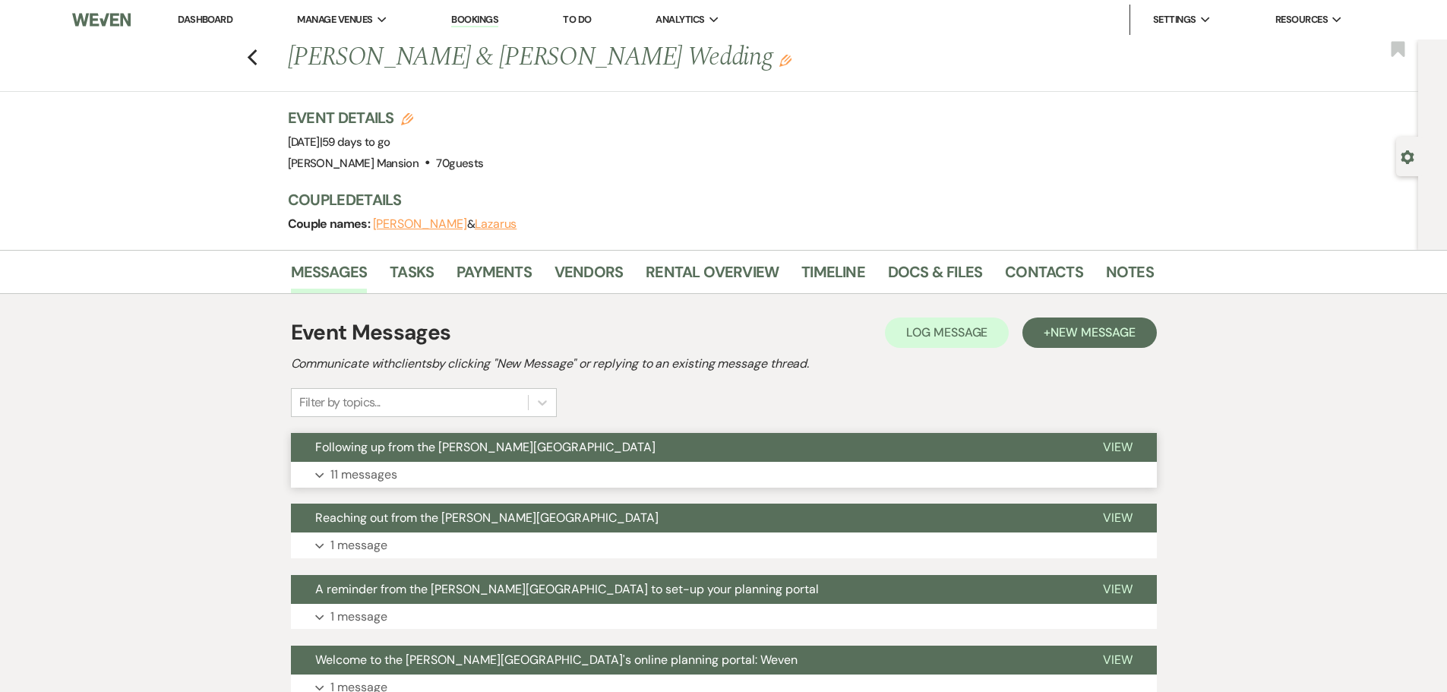
click at [322, 472] on button "Expand 11 messages" at bounding box center [724, 475] width 866 height 26
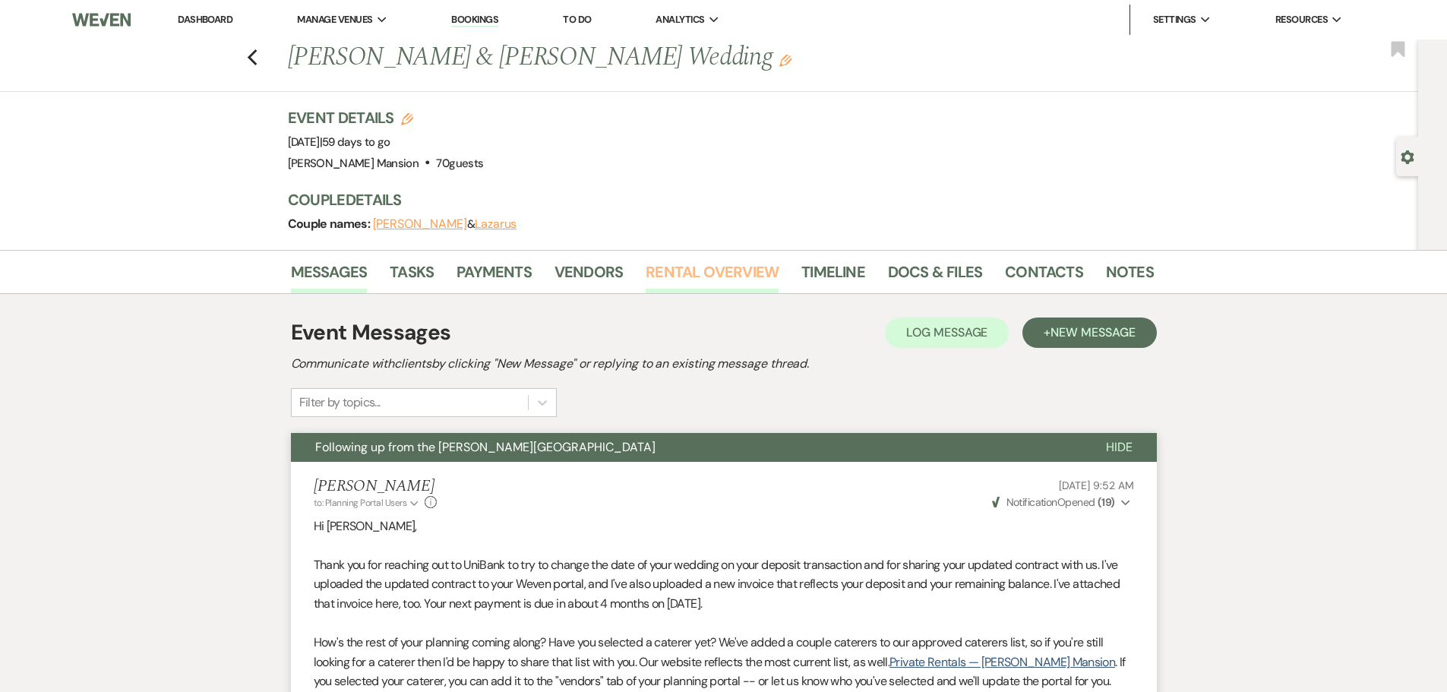
click at [664, 272] on link "Rental Overview" at bounding box center [711, 276] width 133 height 33
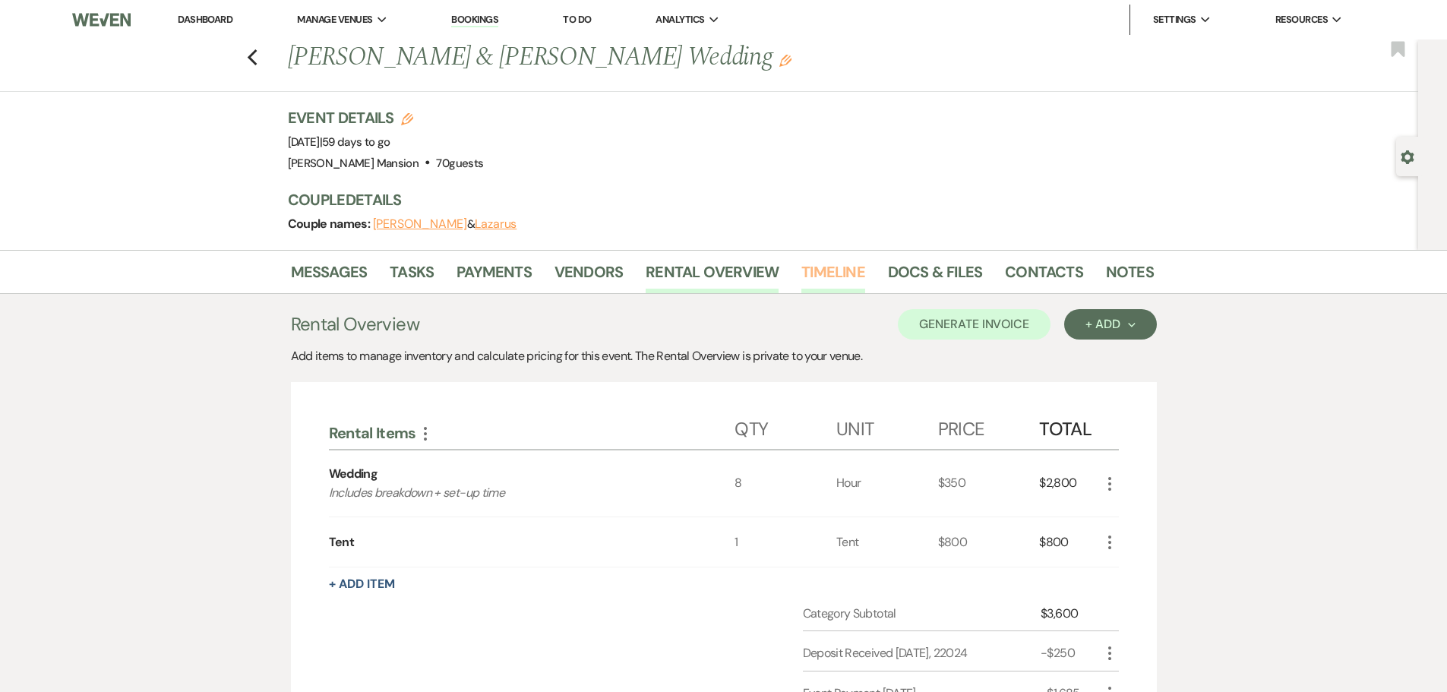
click at [828, 279] on link "Timeline" at bounding box center [833, 276] width 64 height 33
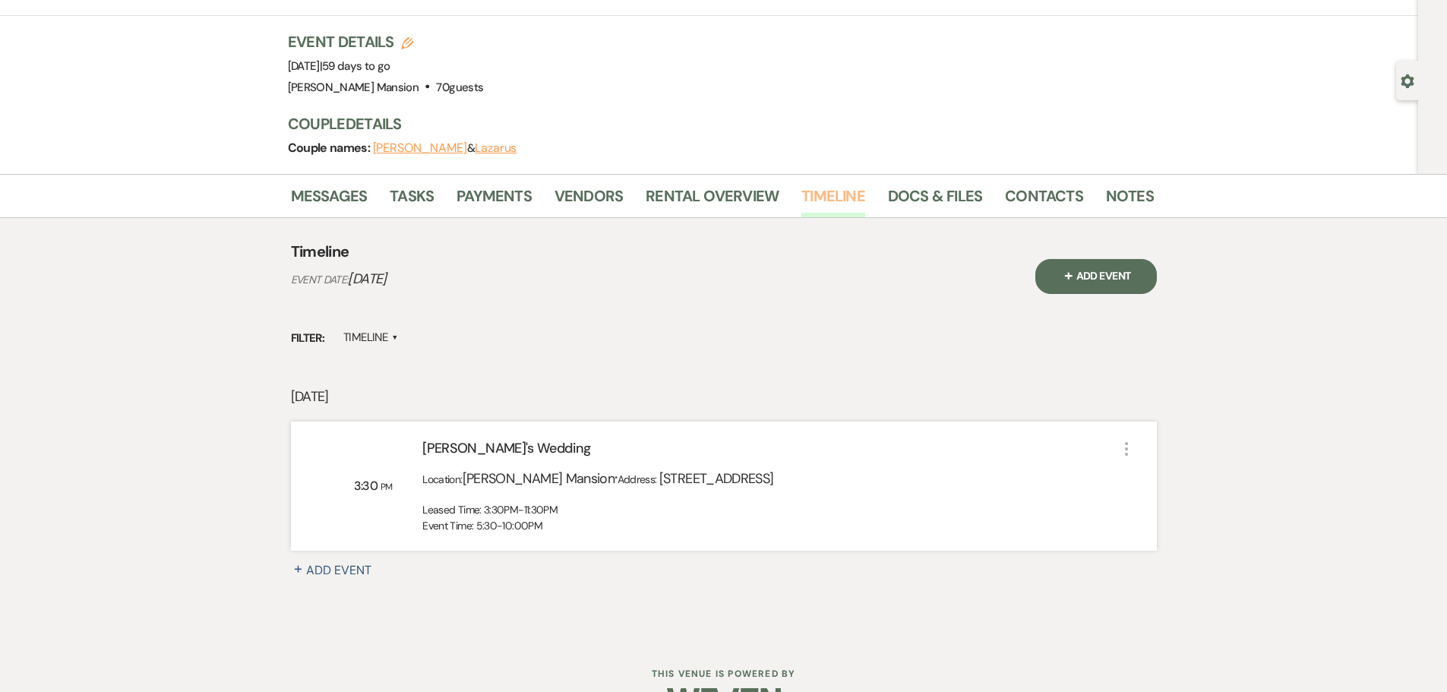
scroll to position [121, 0]
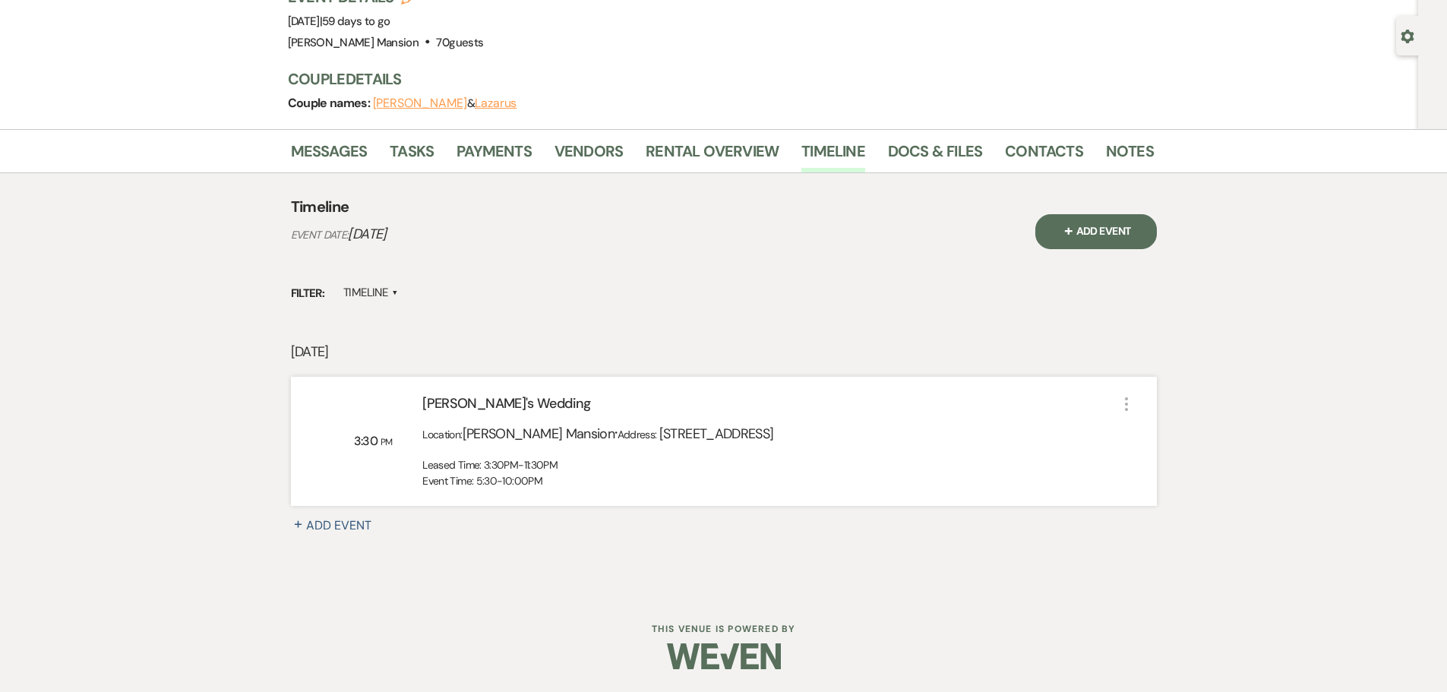
drag, startPoint x: 1339, startPoint y: 143, endPoint x: 1451, endPoint y: 142, distance: 112.4
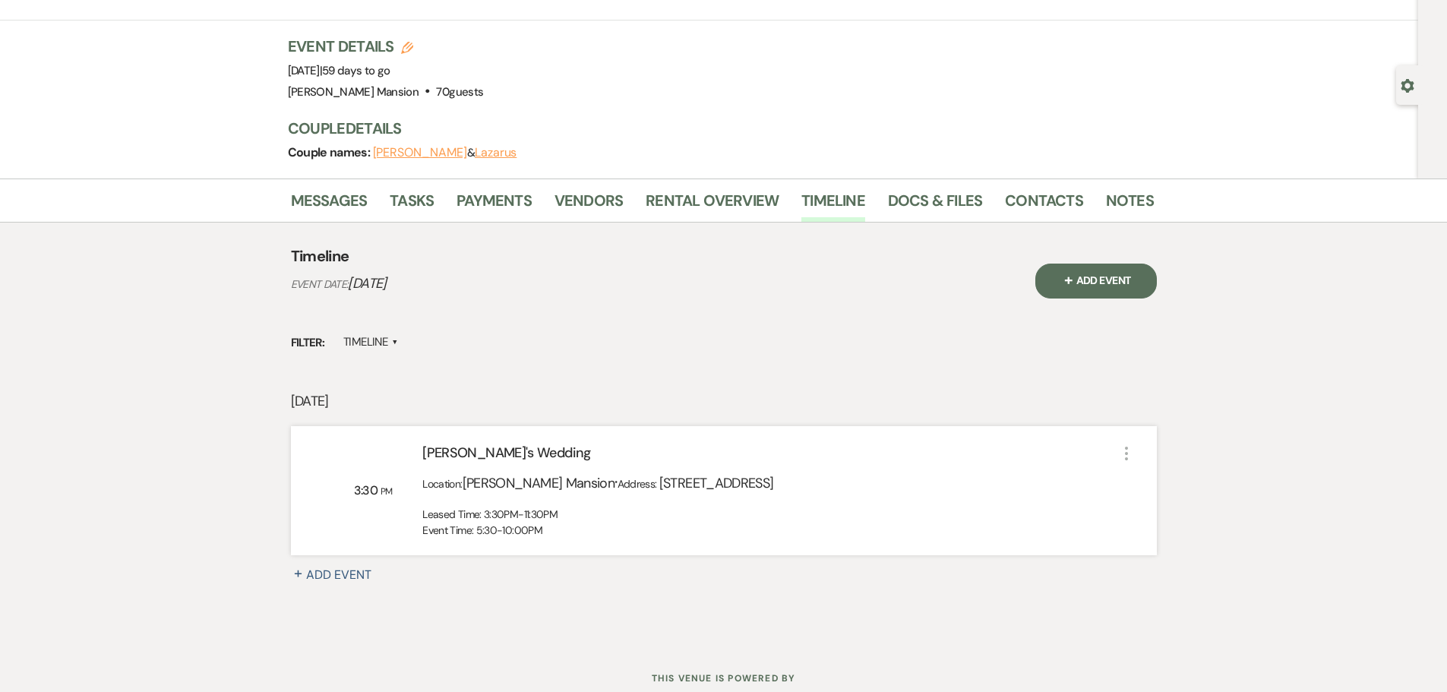
scroll to position [45, 0]
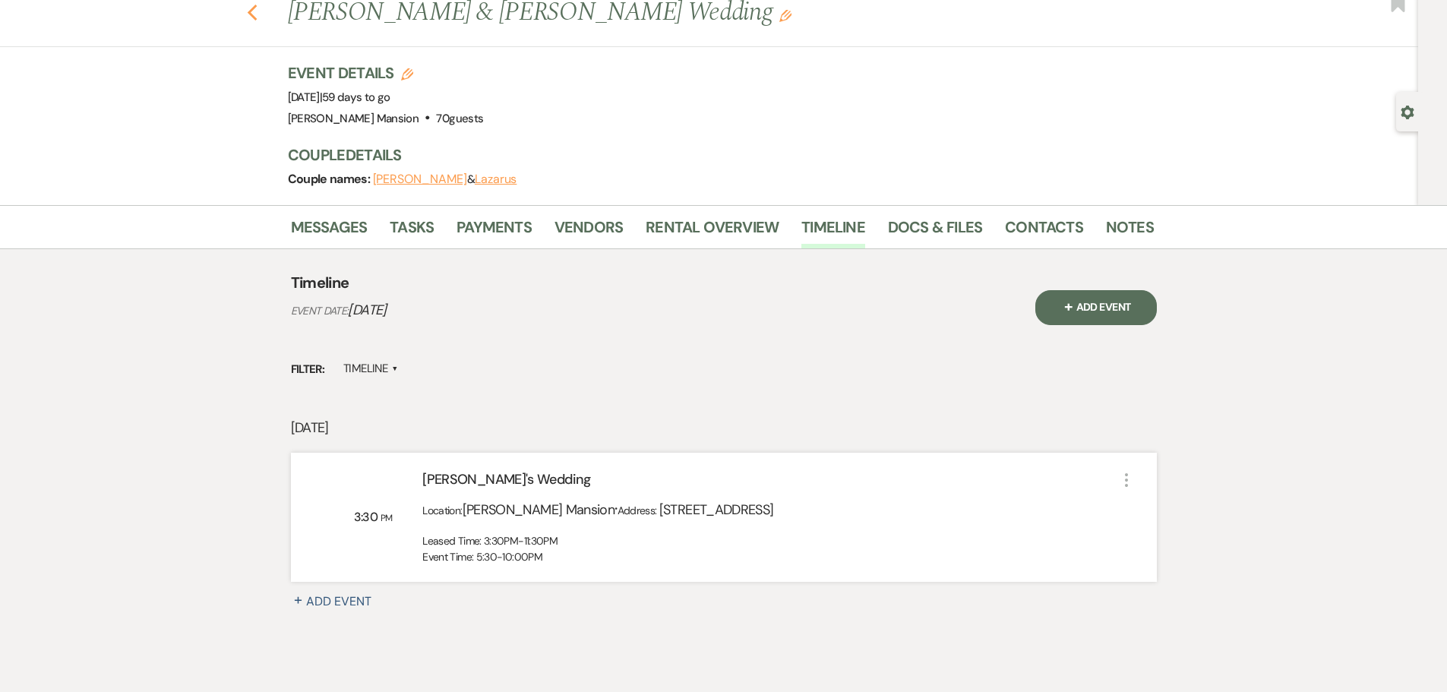
click at [258, 20] on icon "Previous" at bounding box center [252, 13] width 11 height 18
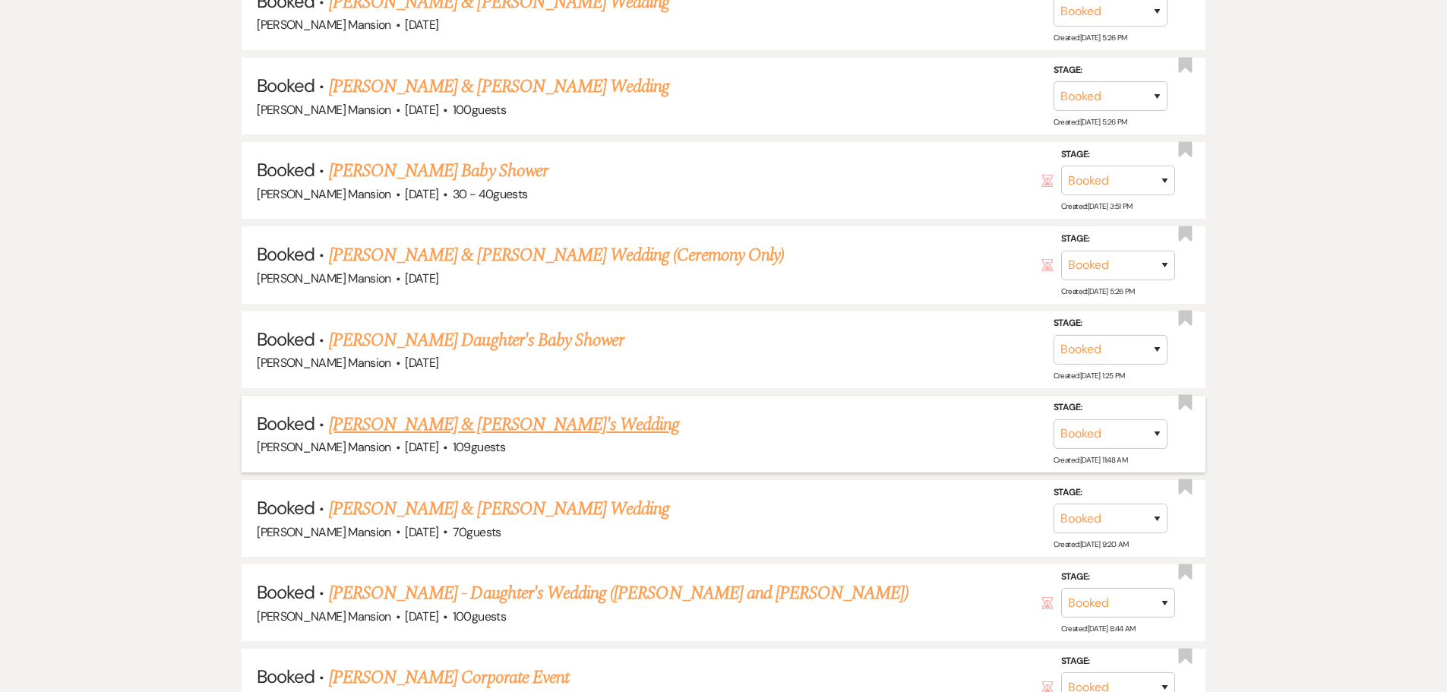
scroll to position [1519, 0]
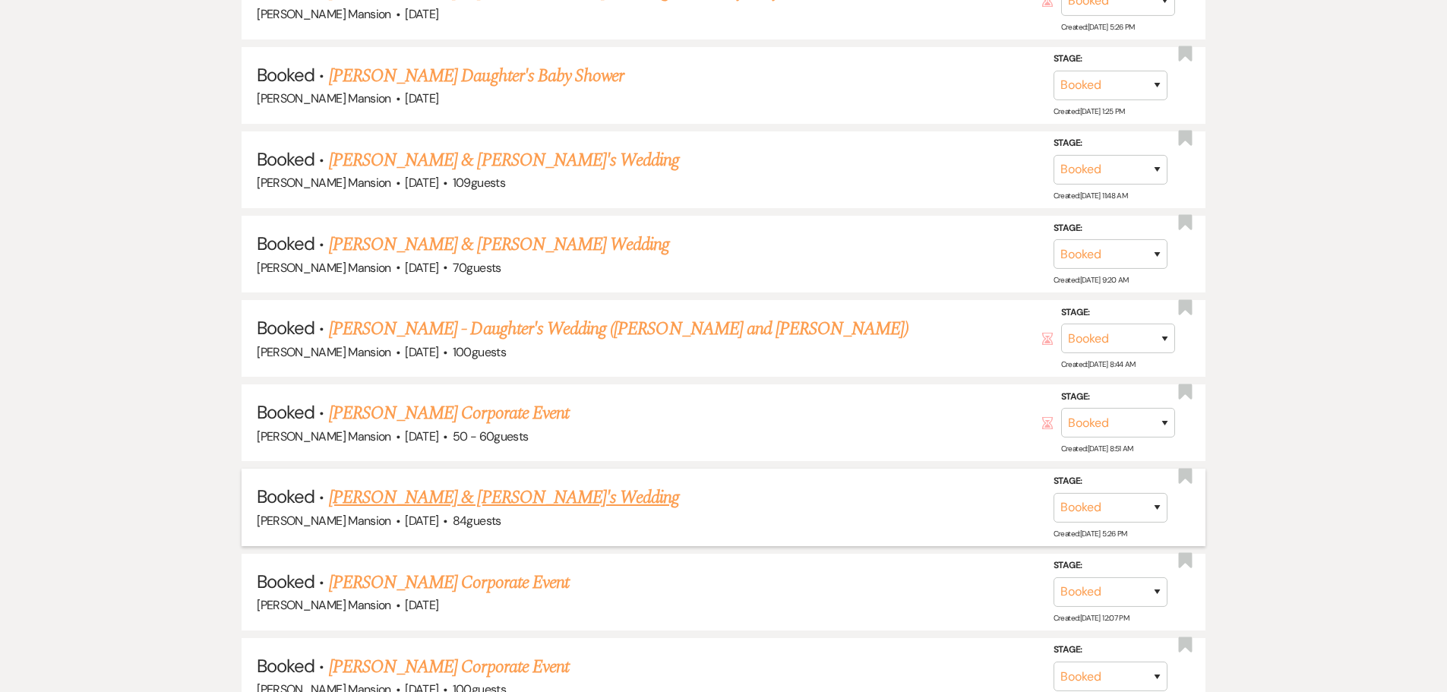
click at [410, 503] on link "[PERSON_NAME] & [PERSON_NAME]'s Wedding" at bounding box center [504, 497] width 351 height 27
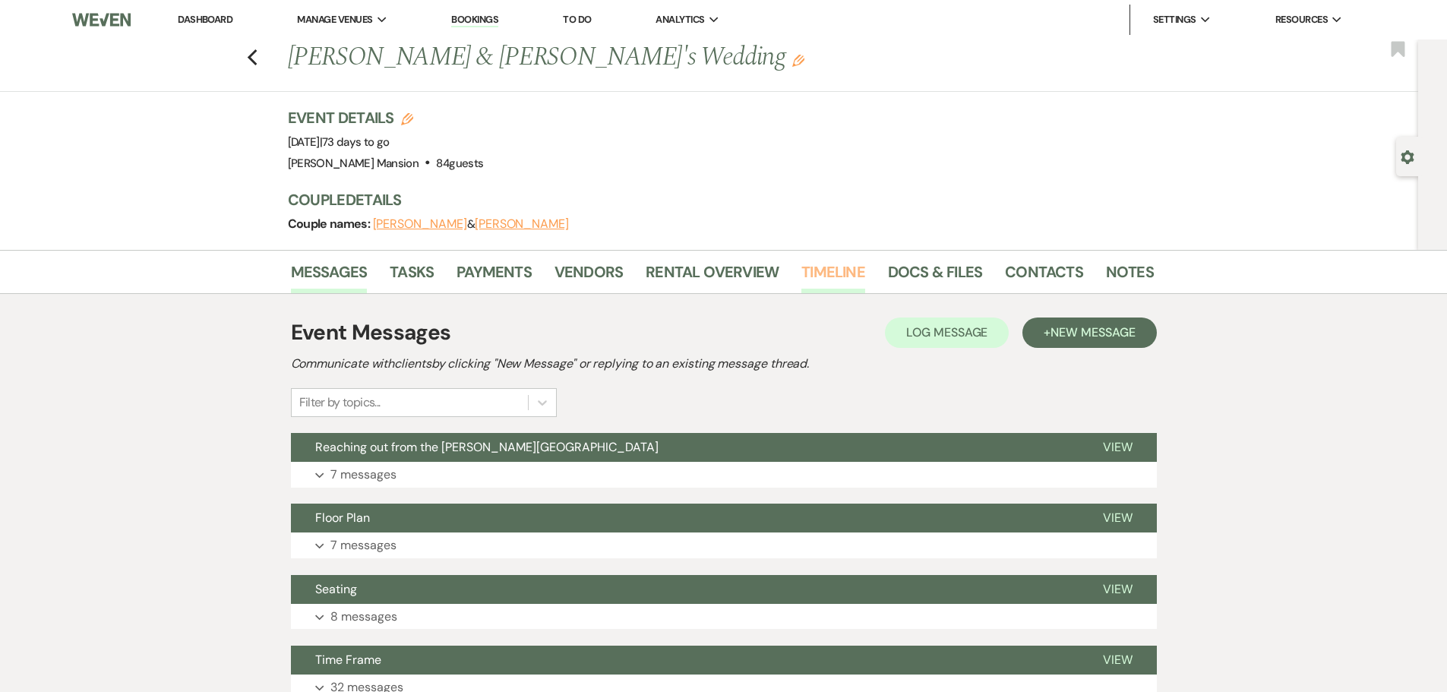
click at [834, 273] on link "Timeline" at bounding box center [833, 276] width 64 height 33
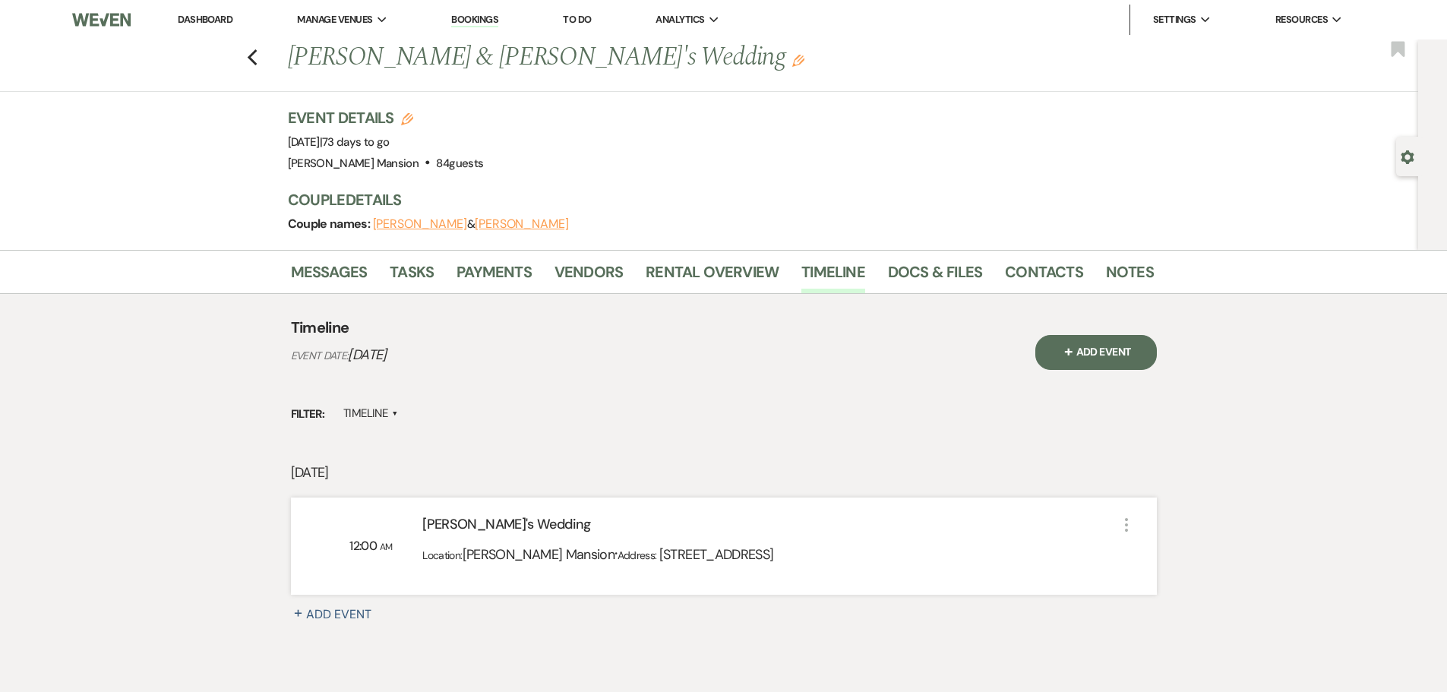
click at [186, 18] on link "Dashboard" at bounding box center [205, 19] width 55 height 13
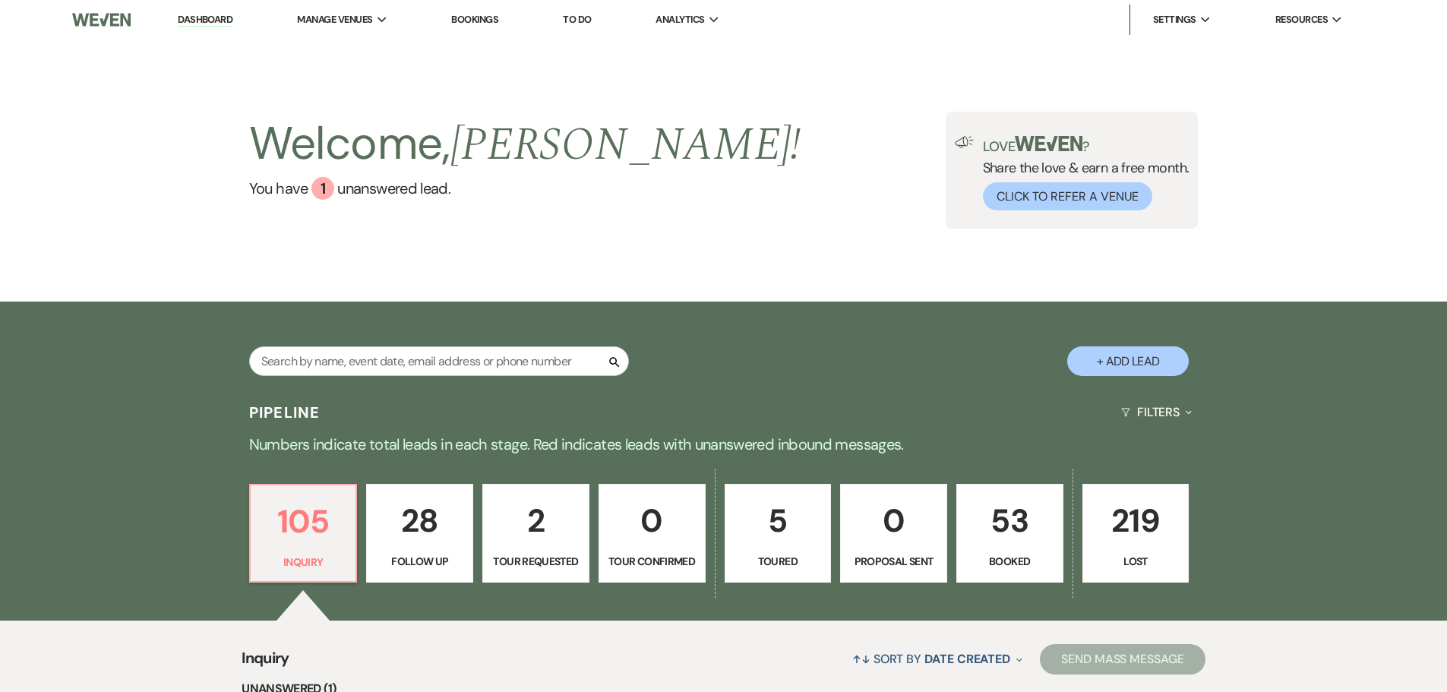
click at [1002, 551] on link "53 Booked" at bounding box center [1009, 533] width 107 height 99
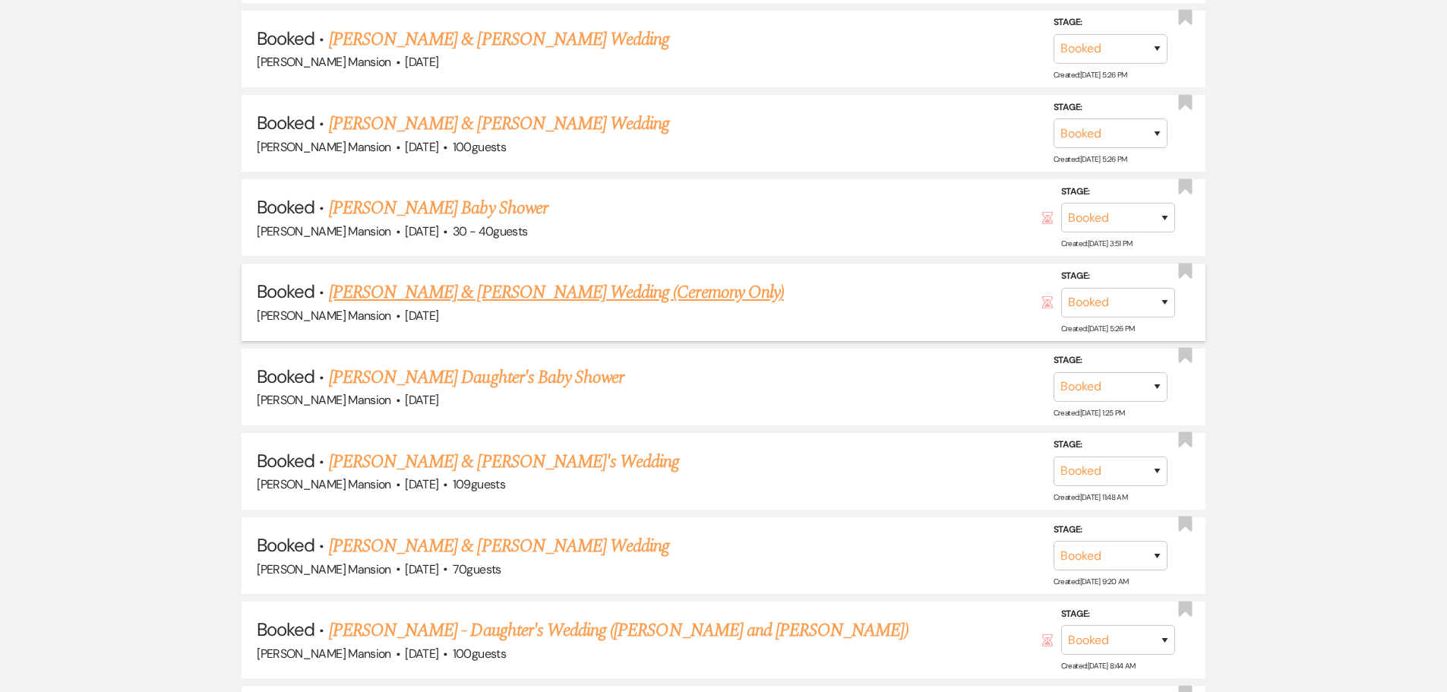
scroll to position [1291, 0]
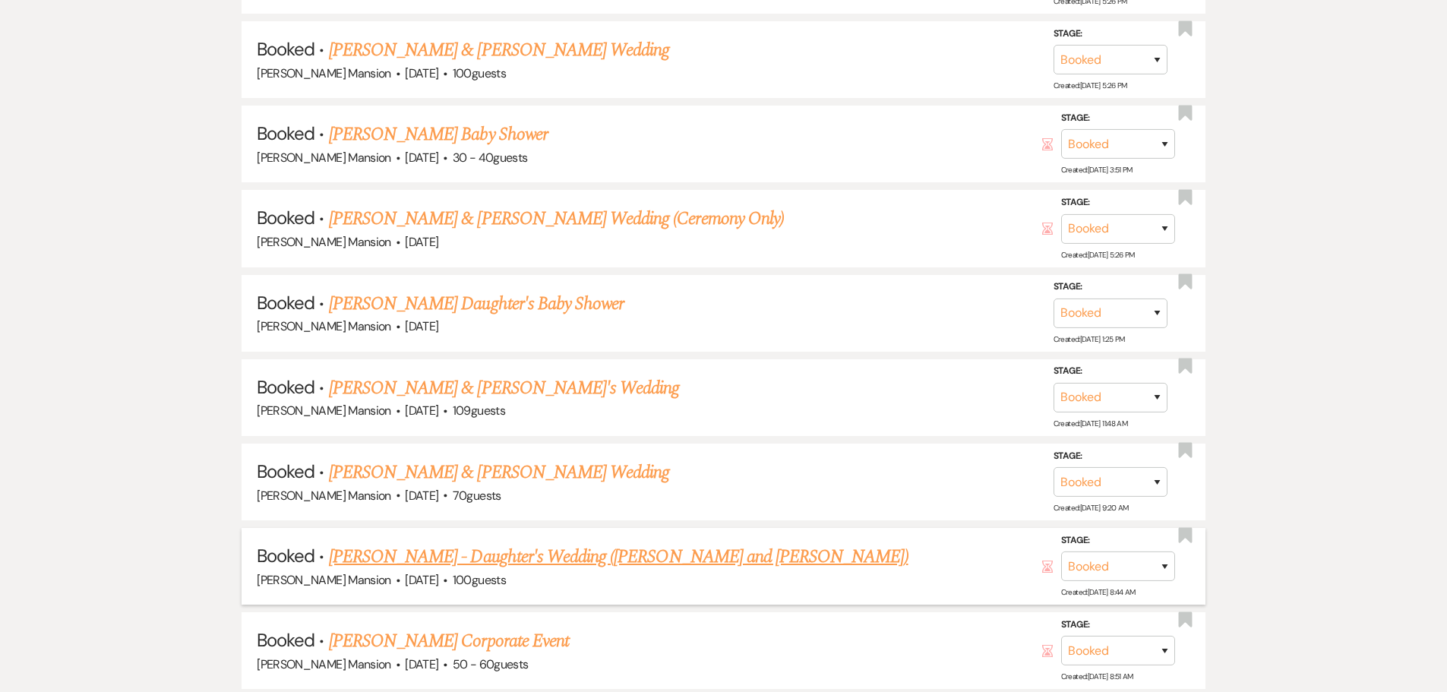
click at [538, 557] on link "[PERSON_NAME] - Daughter's Wedding ([PERSON_NAME] and [PERSON_NAME])" at bounding box center [618, 556] width 579 height 27
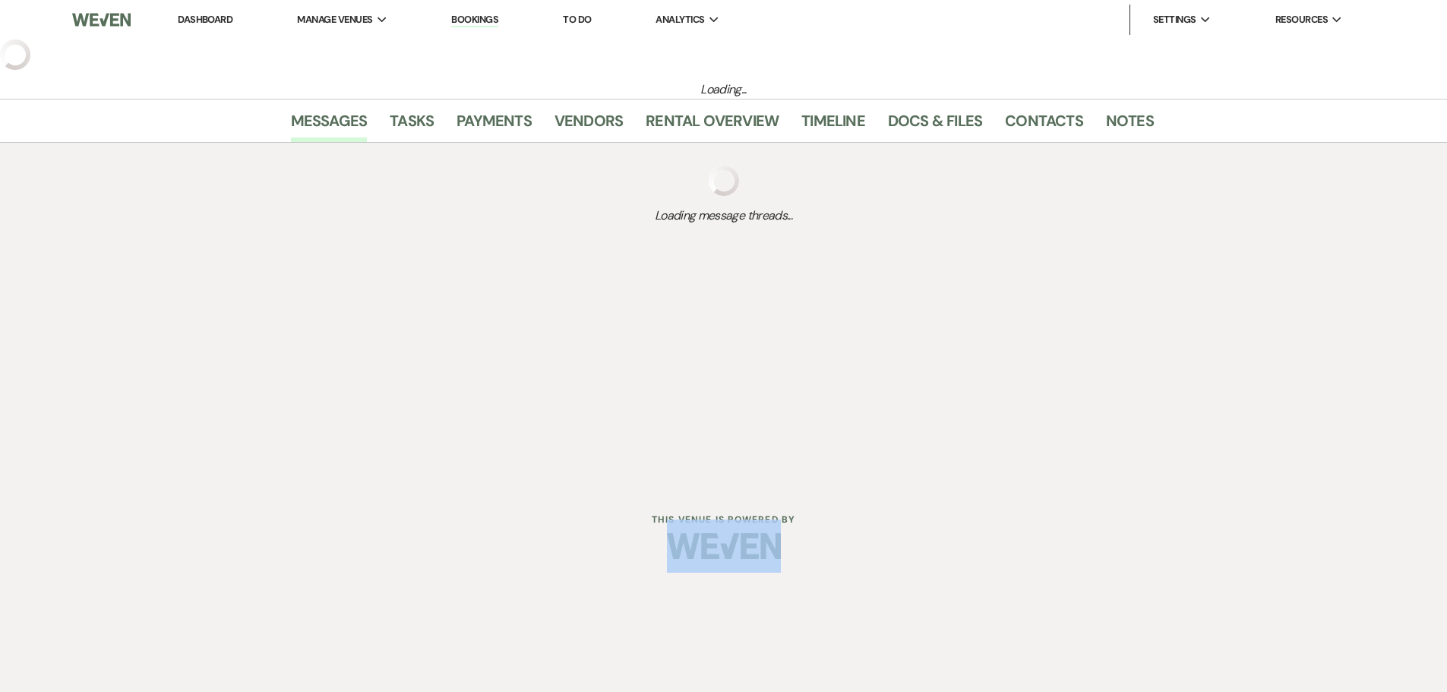
select select "5"
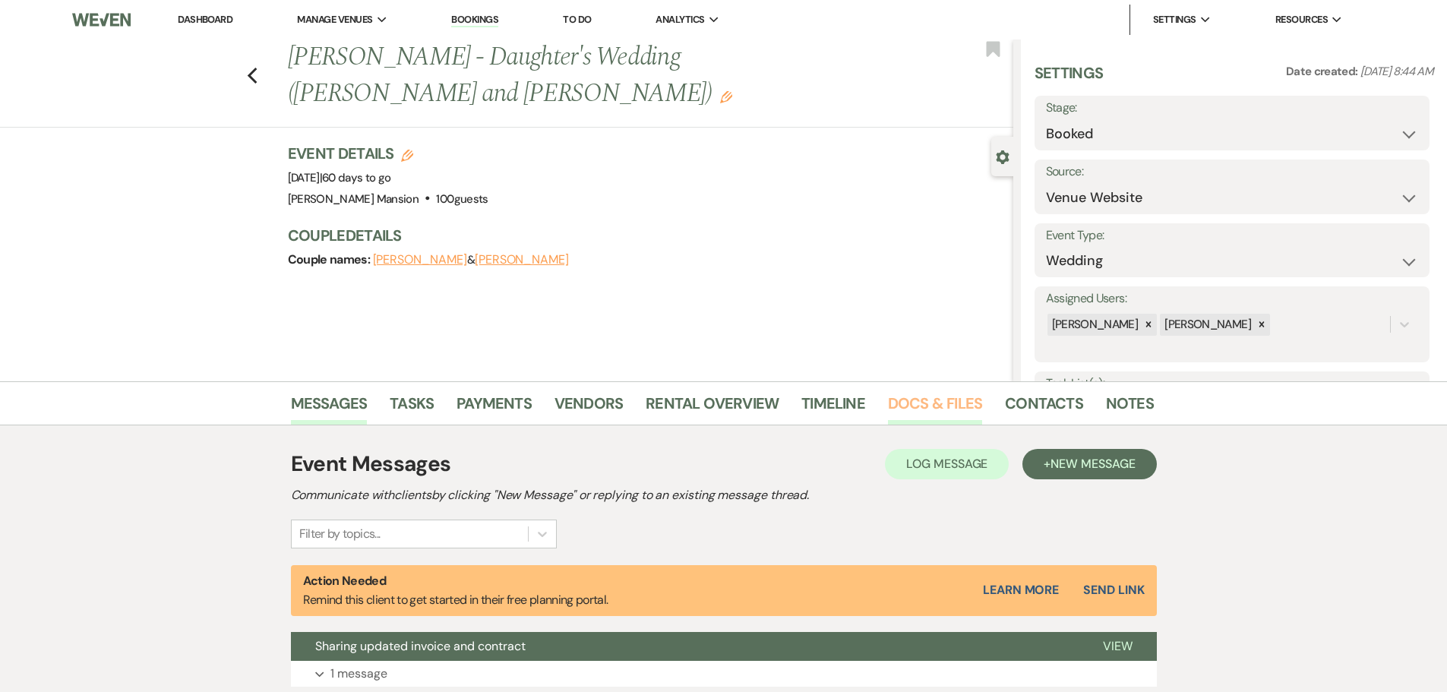
click at [913, 396] on link "Docs & Files" at bounding box center [935, 407] width 94 height 33
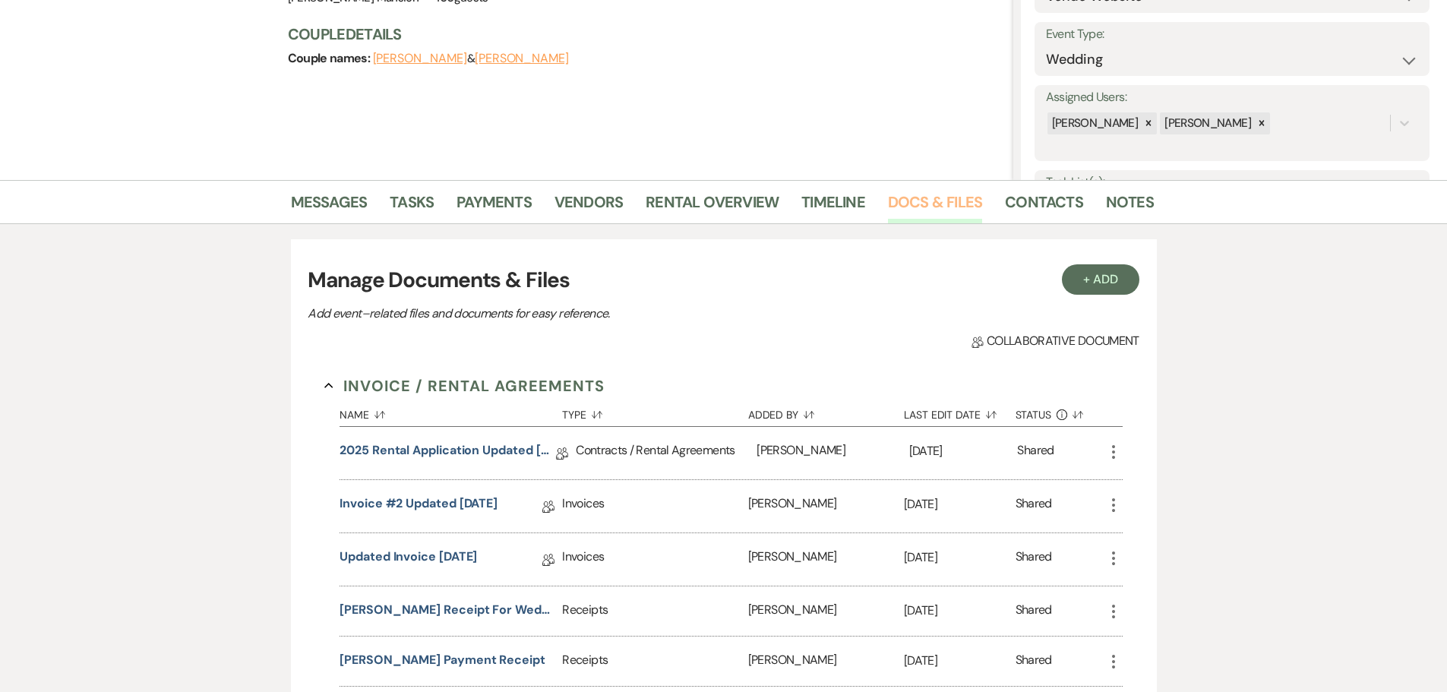
scroll to position [228, 0]
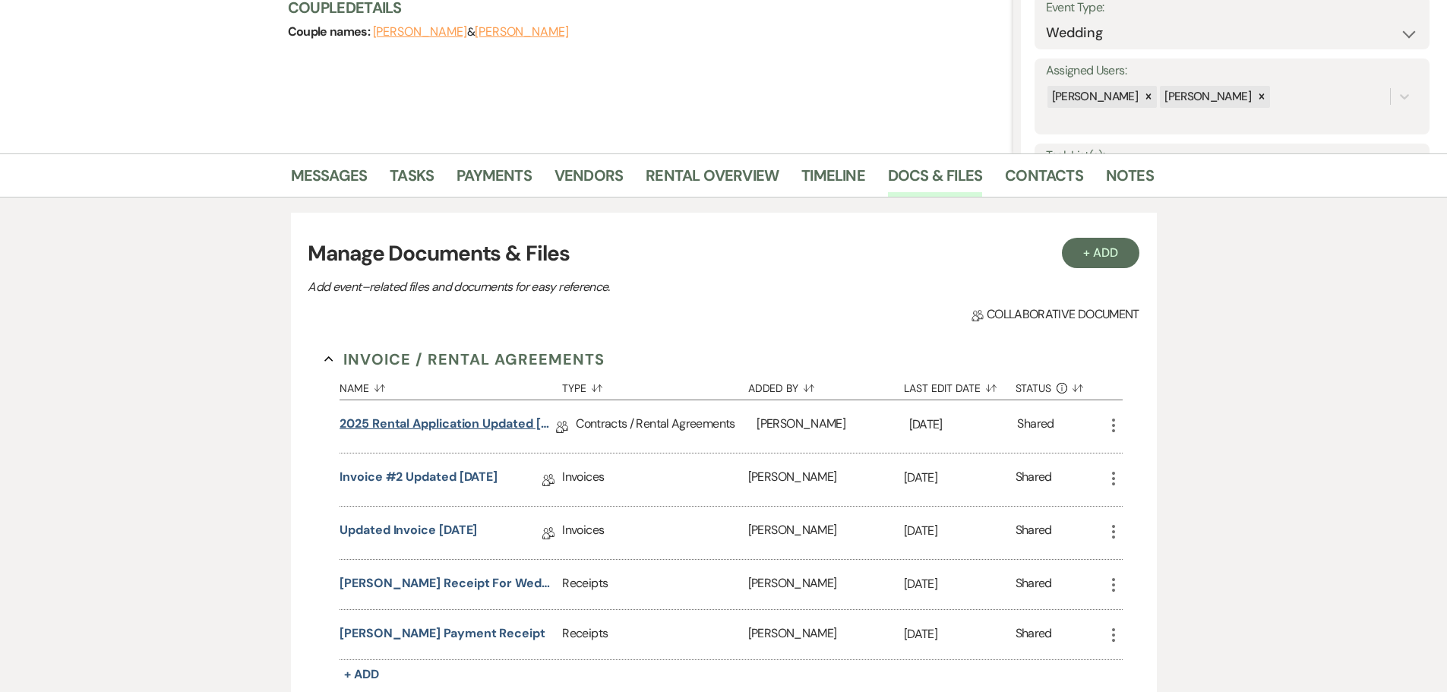
click at [464, 421] on link "2025 Rental Application Updated [DATE]" at bounding box center [447, 427] width 216 height 24
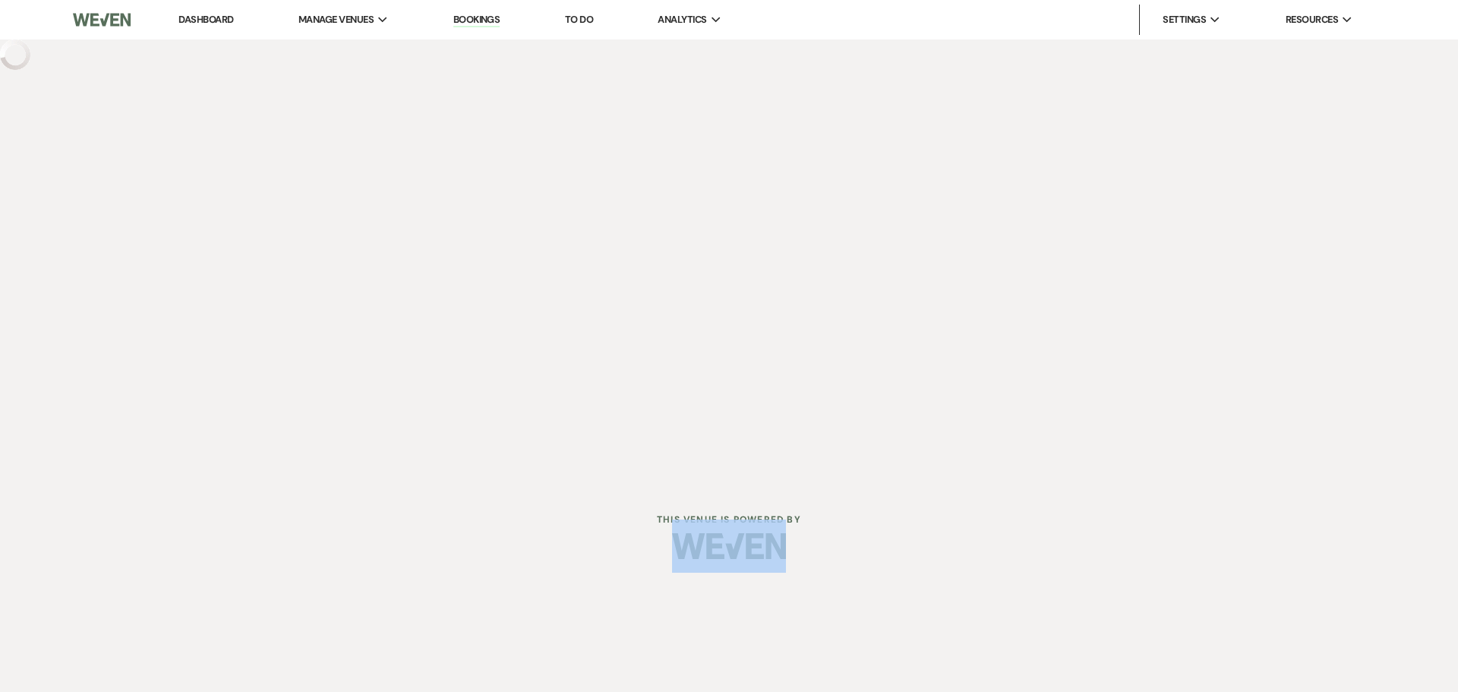
click at [464, 421] on div "Dashboard Manage Venues Expand [PERSON_NAME] Mansion Bookings To Do Analytics E…" at bounding box center [729, 242] width 1458 height 484
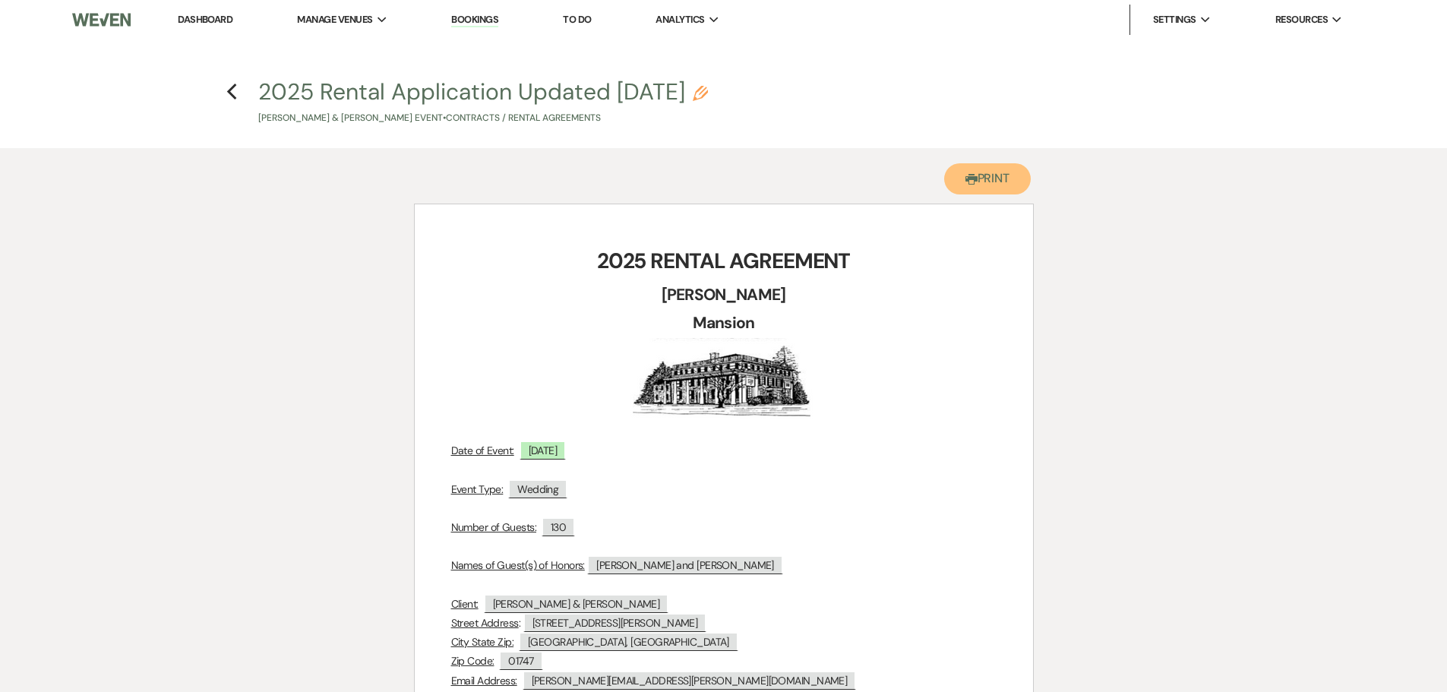
click at [999, 187] on button "Printer Print" at bounding box center [987, 178] width 87 height 31
click at [233, 95] on icon "Previous" at bounding box center [231, 92] width 11 height 18
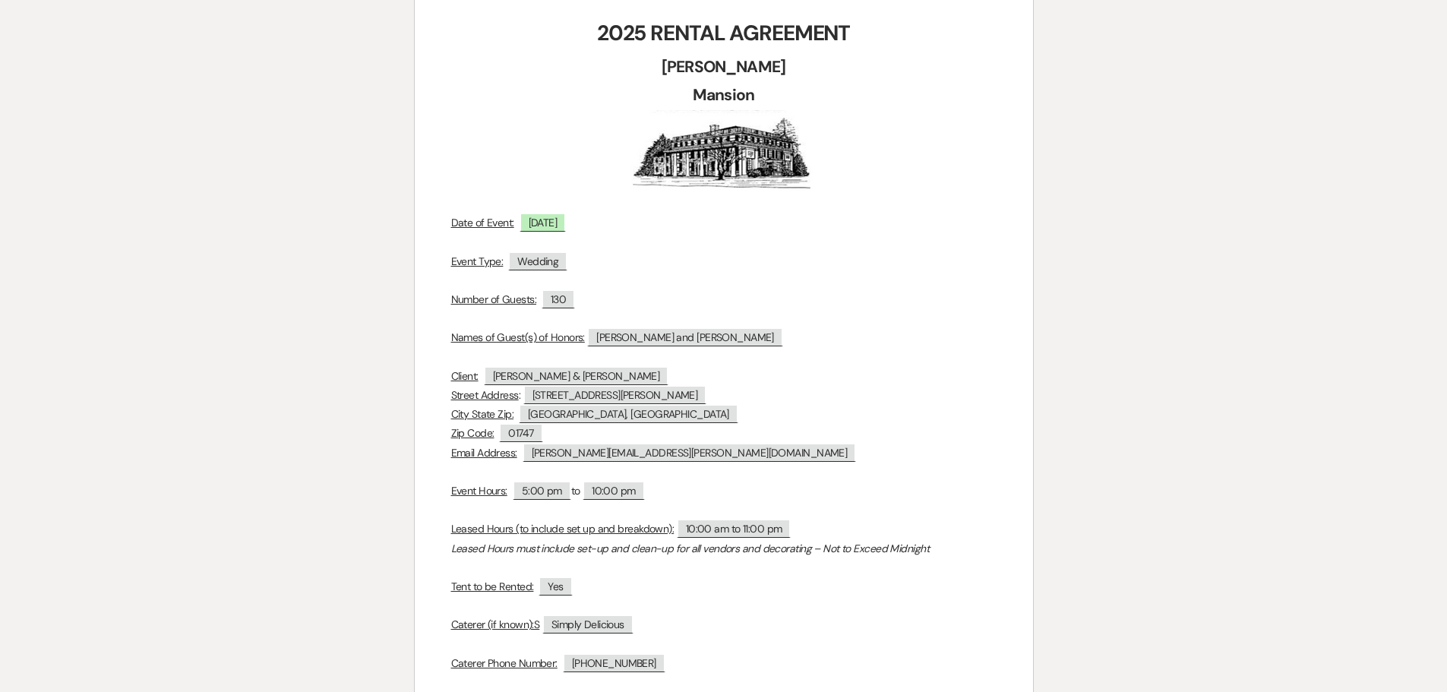
select select "5"
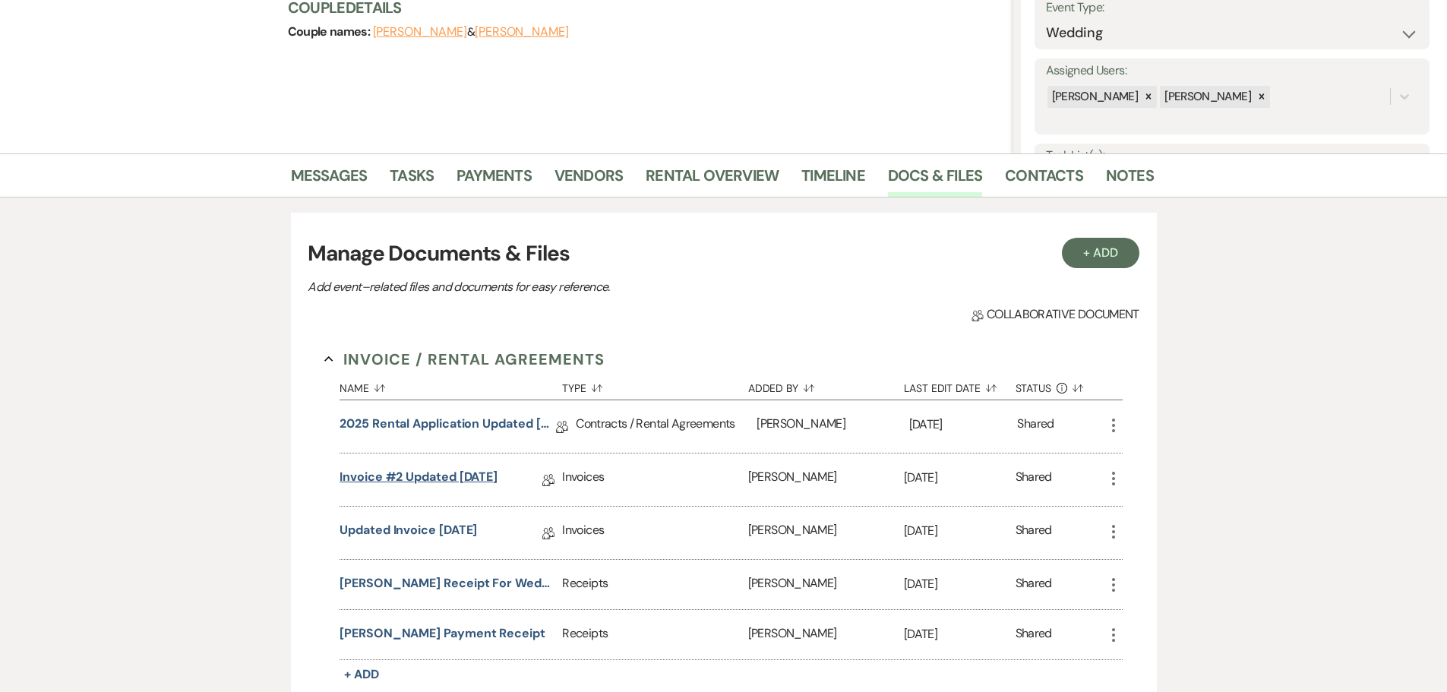
click at [431, 479] on link "Invoice #2 Updated [DATE]" at bounding box center [418, 480] width 158 height 24
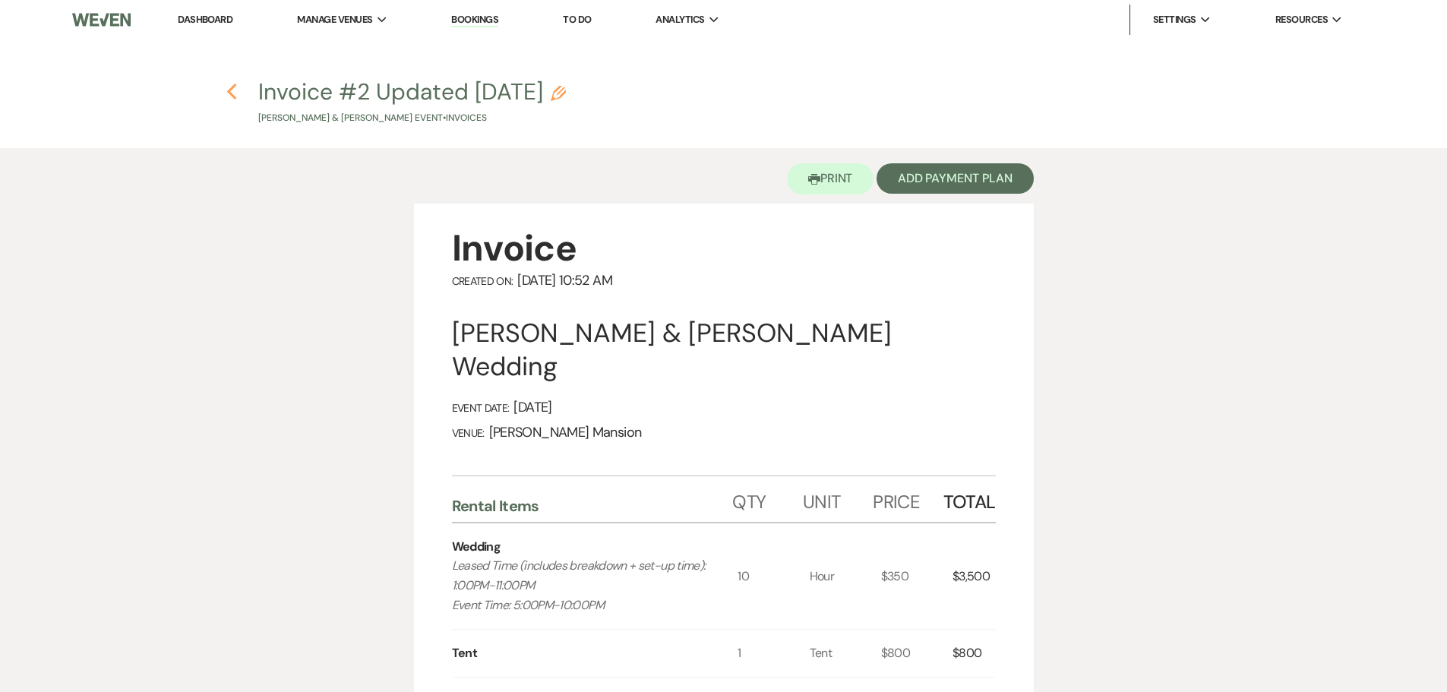
click at [228, 91] on use "button" at bounding box center [232, 92] width 10 height 17
select select "5"
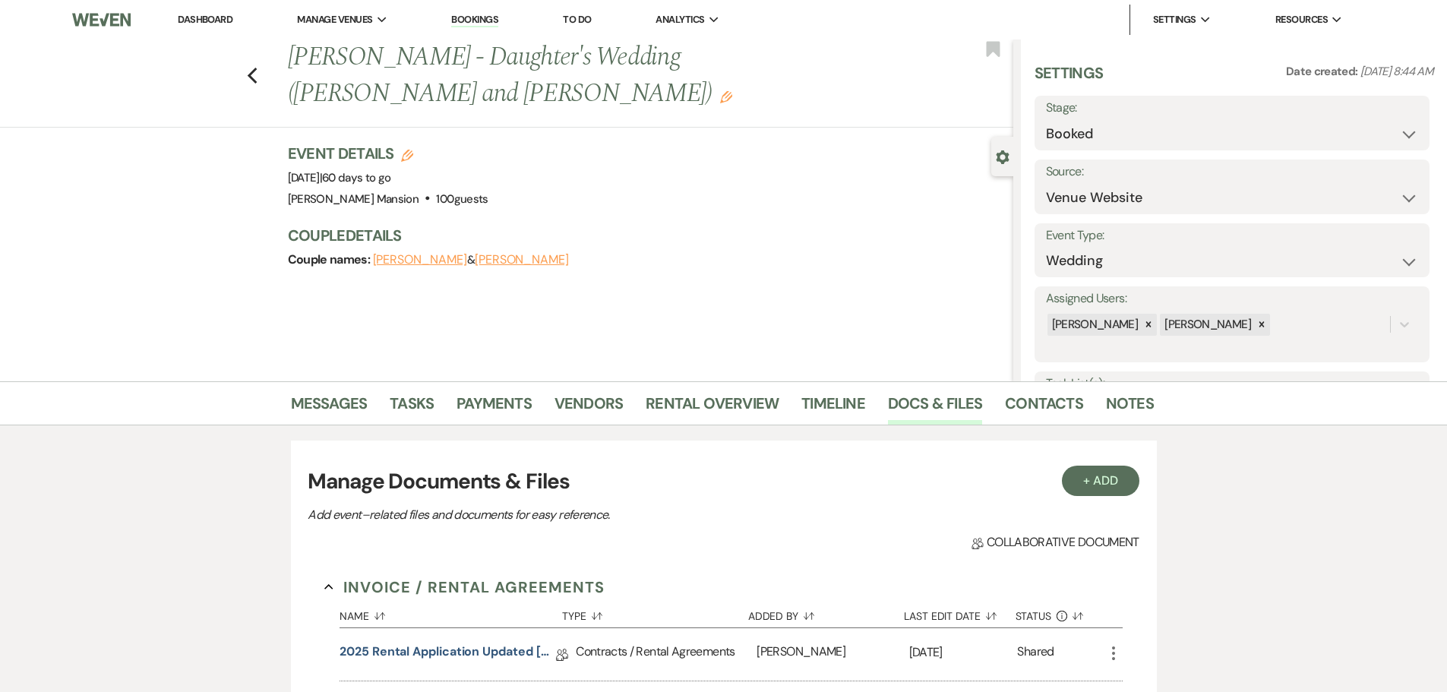
scroll to position [228, 0]
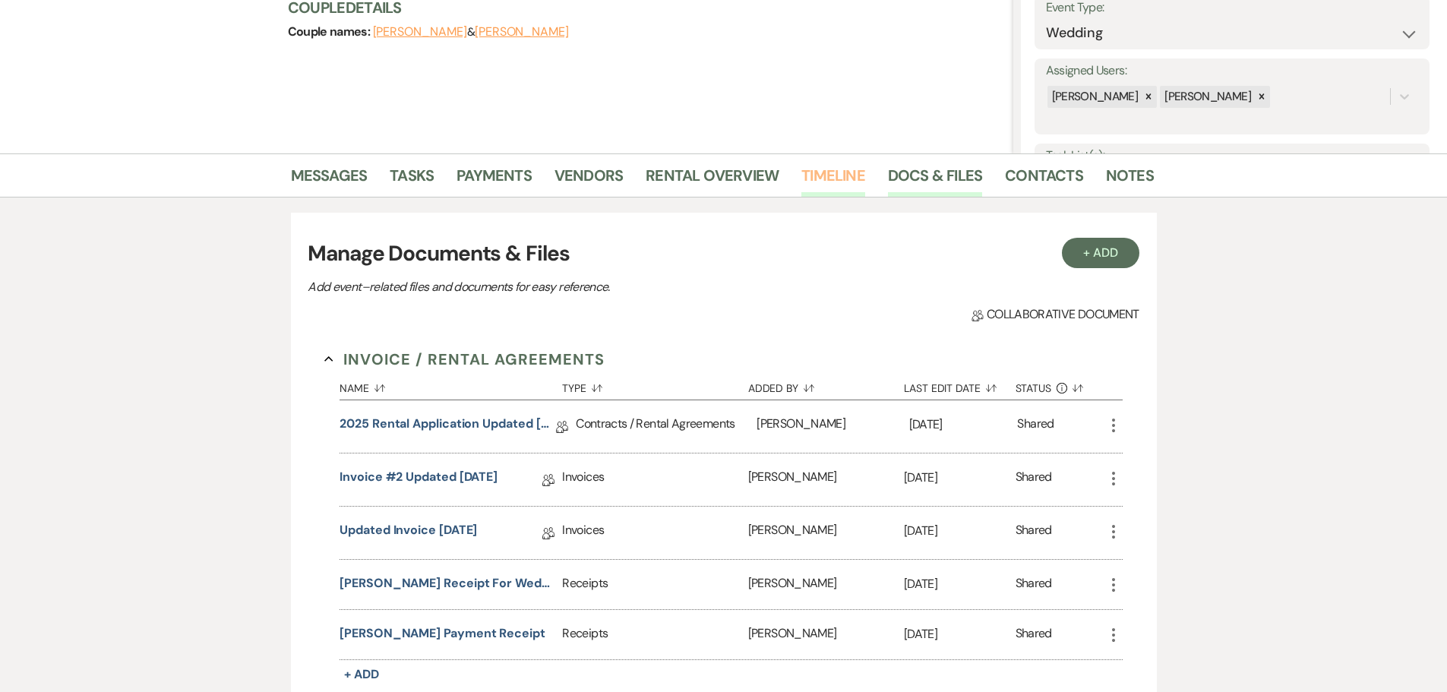
click at [835, 167] on link "Timeline" at bounding box center [833, 179] width 64 height 33
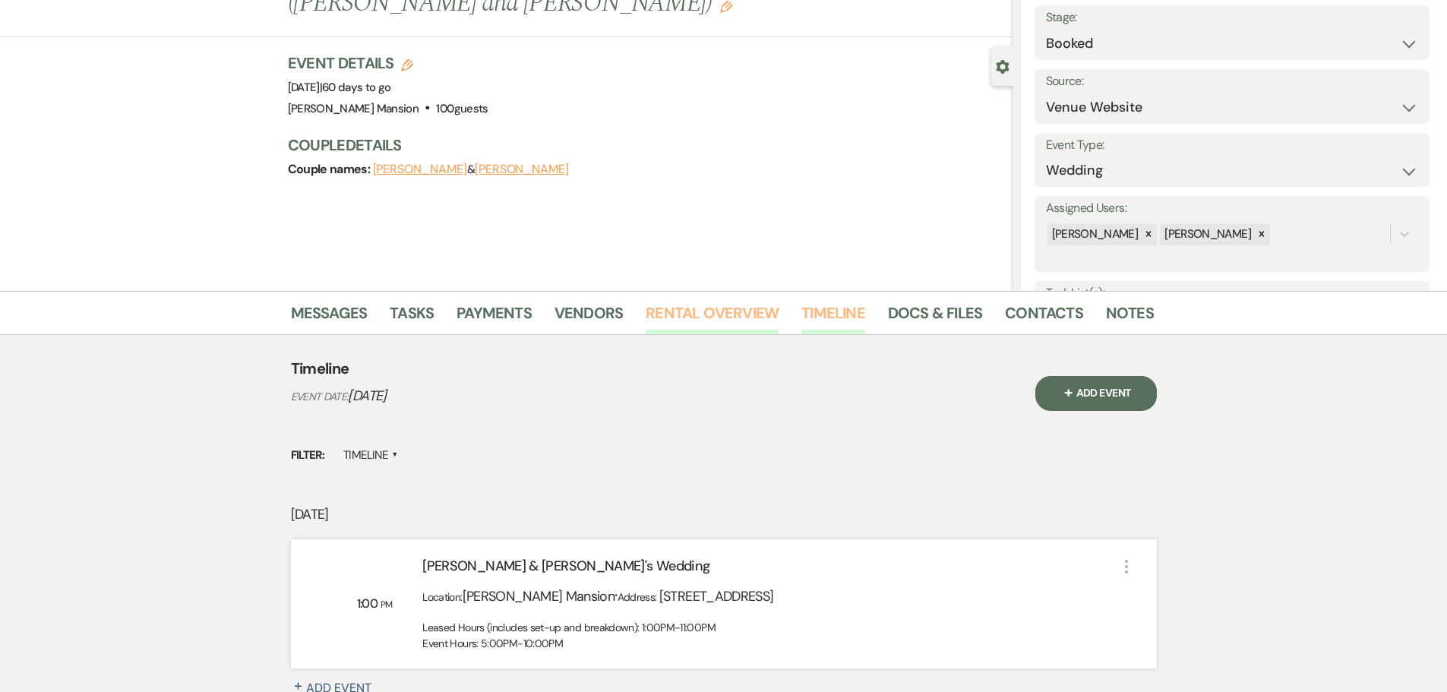
scroll to position [252, 0]
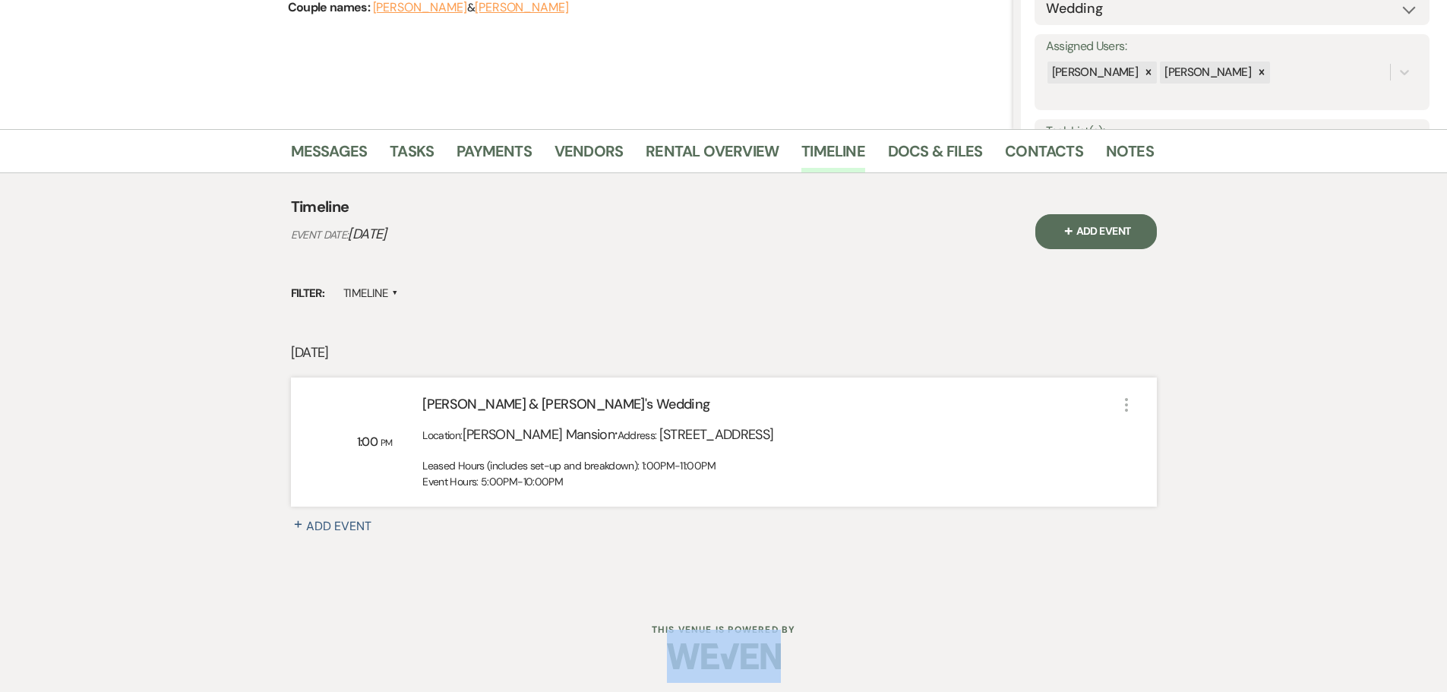
click at [1125, 402] on icon "More" at bounding box center [1126, 405] width 18 height 18
click at [1155, 436] on button "Pencil Edit" at bounding box center [1163, 434] width 77 height 24
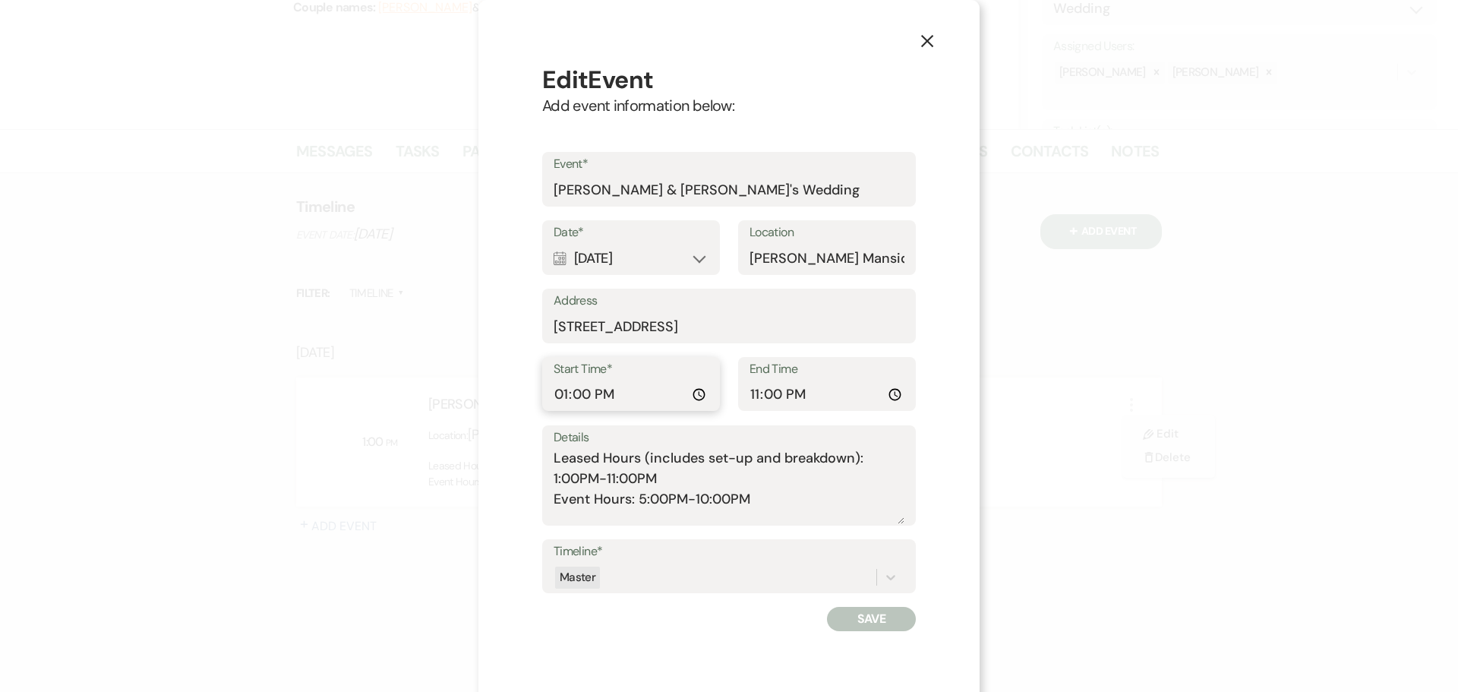
click at [693, 399] on input "13:00:00" at bounding box center [631, 395] width 155 height 30
type input "10:00"
click at [858, 620] on button "Save" at bounding box center [871, 619] width 89 height 24
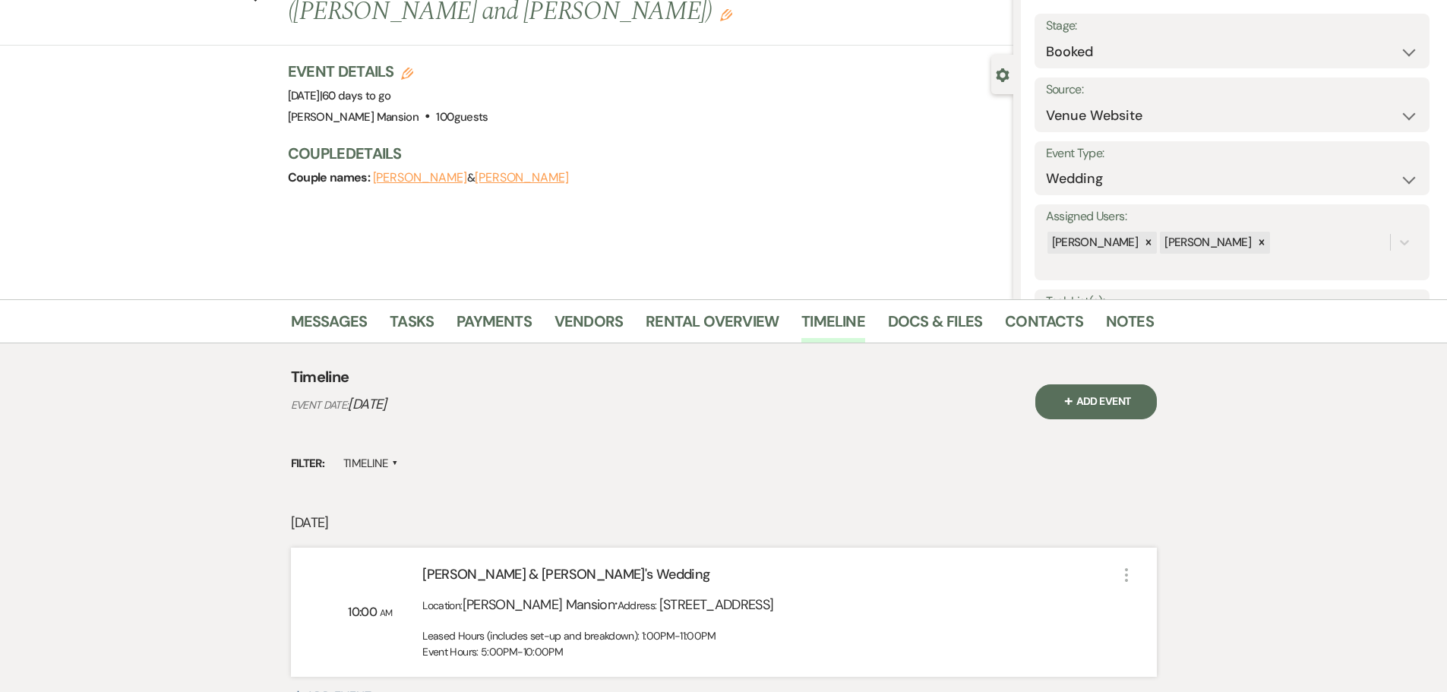
scroll to position [0, 0]
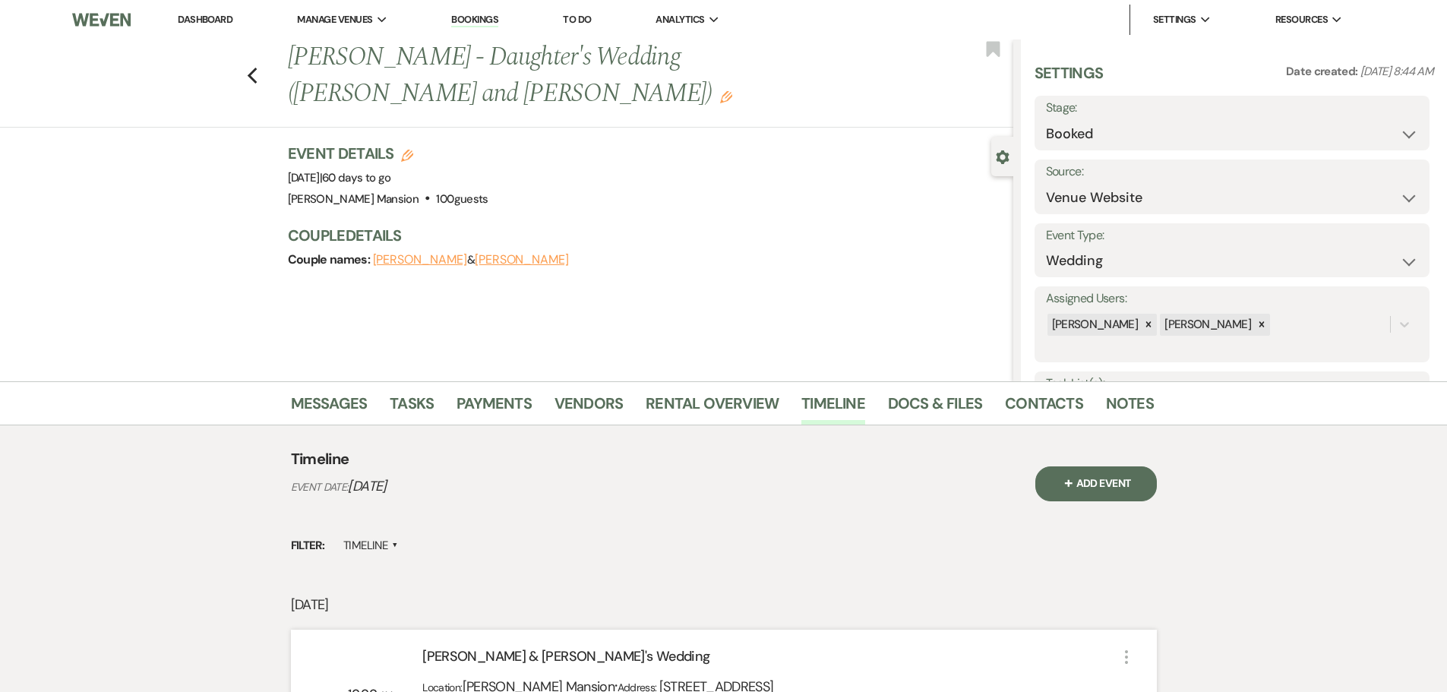
click at [193, 19] on link "Dashboard" at bounding box center [205, 19] width 55 height 13
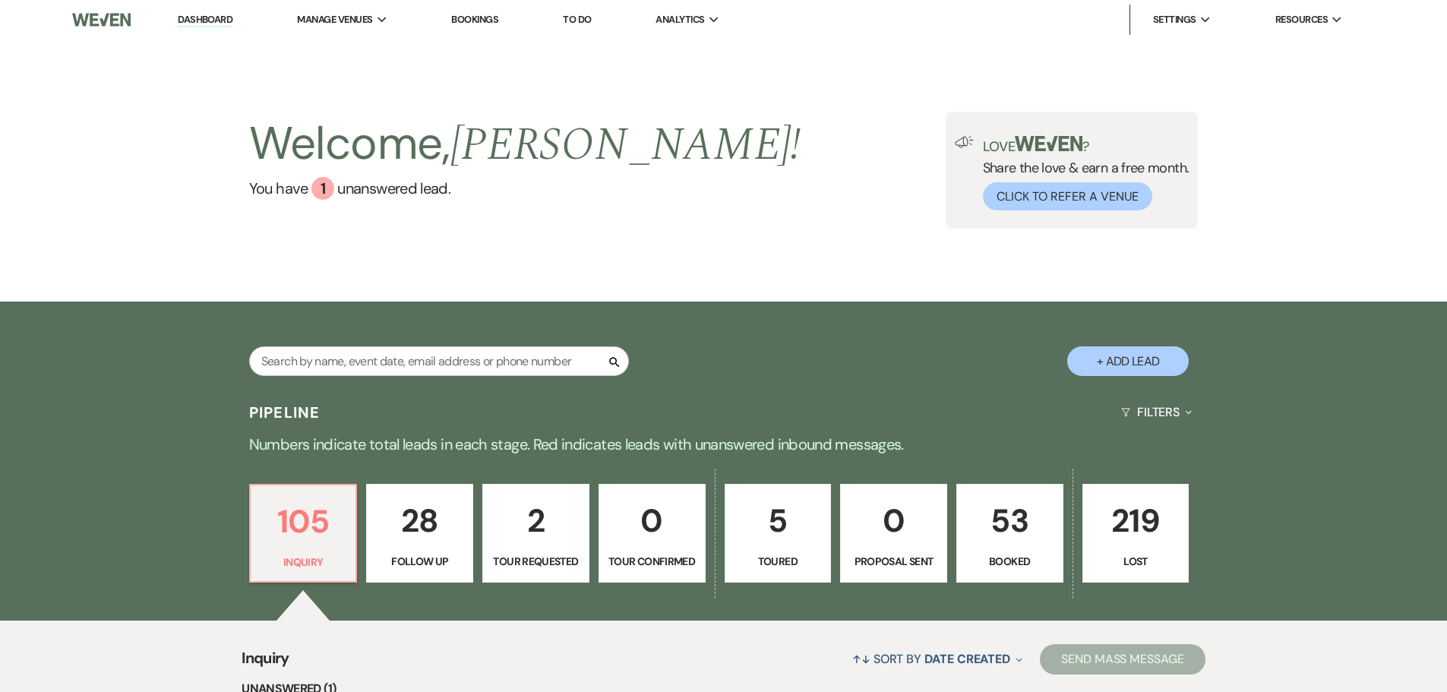
click at [1014, 541] on p "53" at bounding box center [1009, 520] width 87 height 51
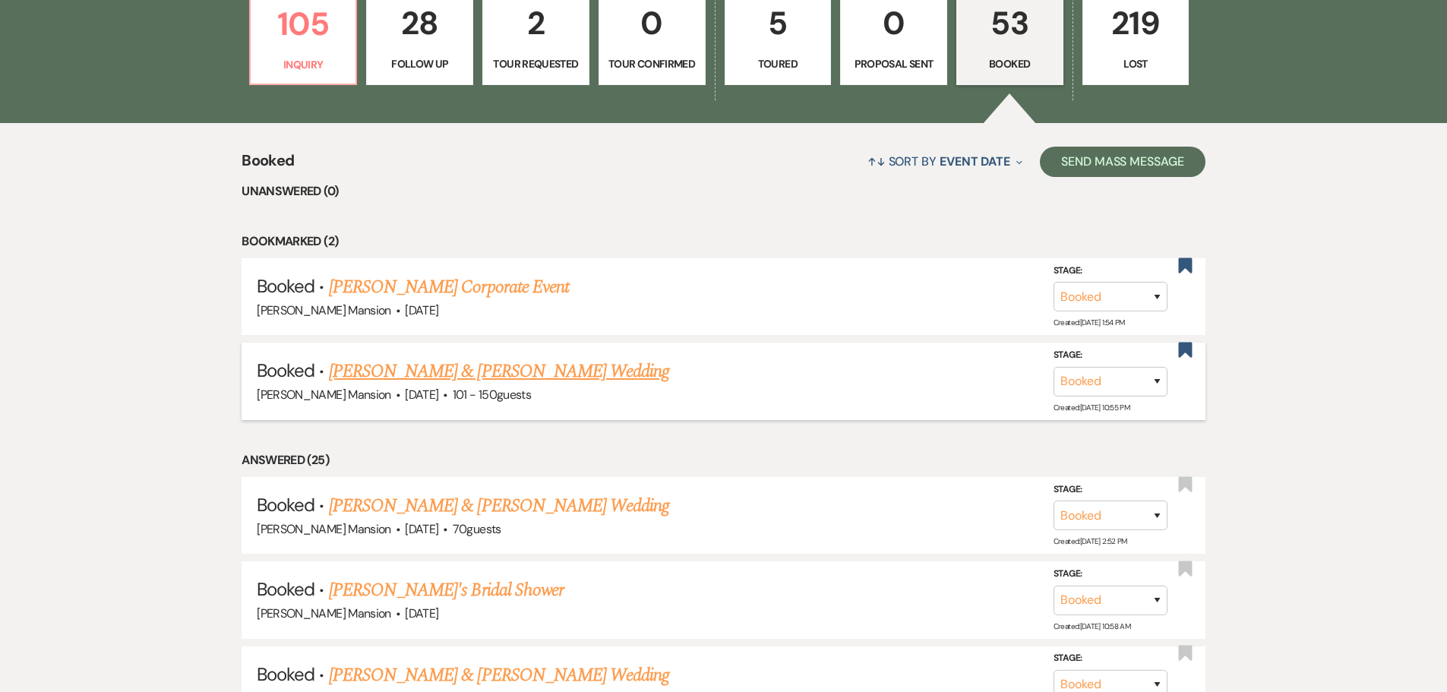
scroll to position [532, 0]
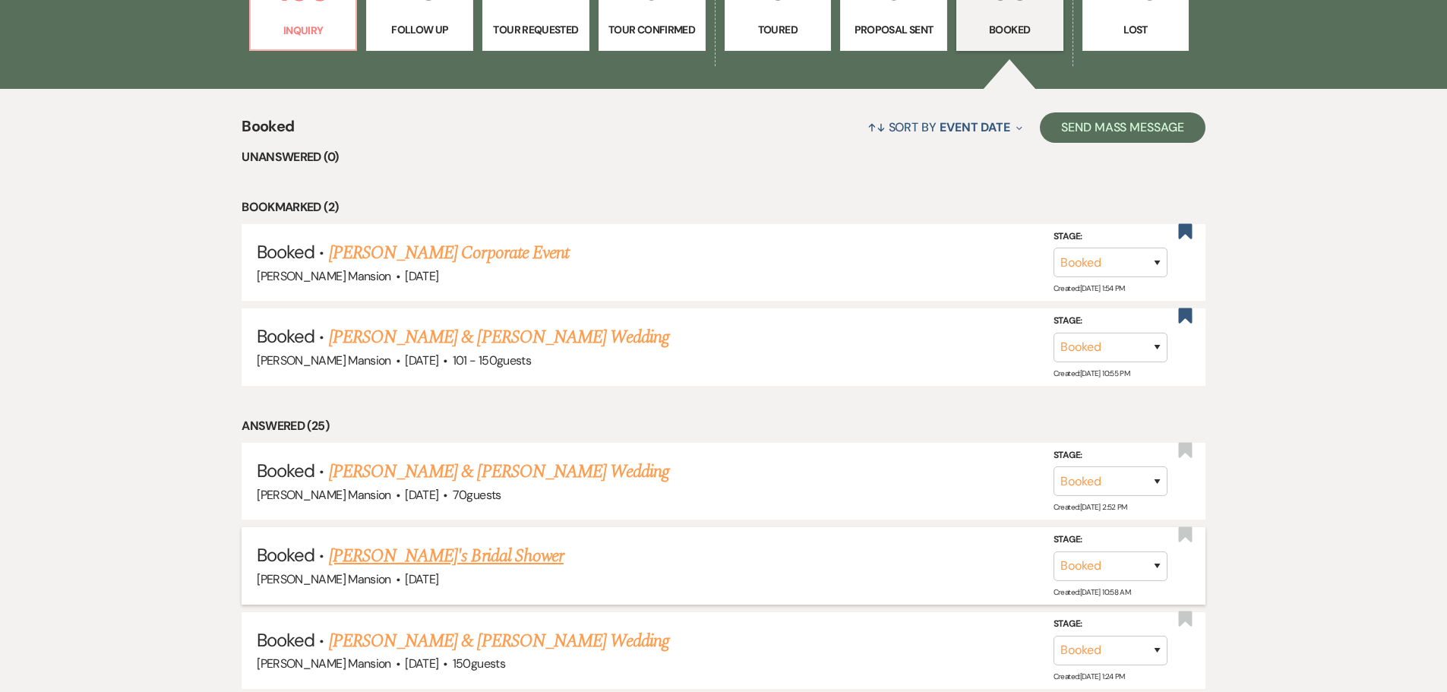
click at [472, 554] on link "[PERSON_NAME]'s Bridal Shower" at bounding box center [446, 555] width 235 height 27
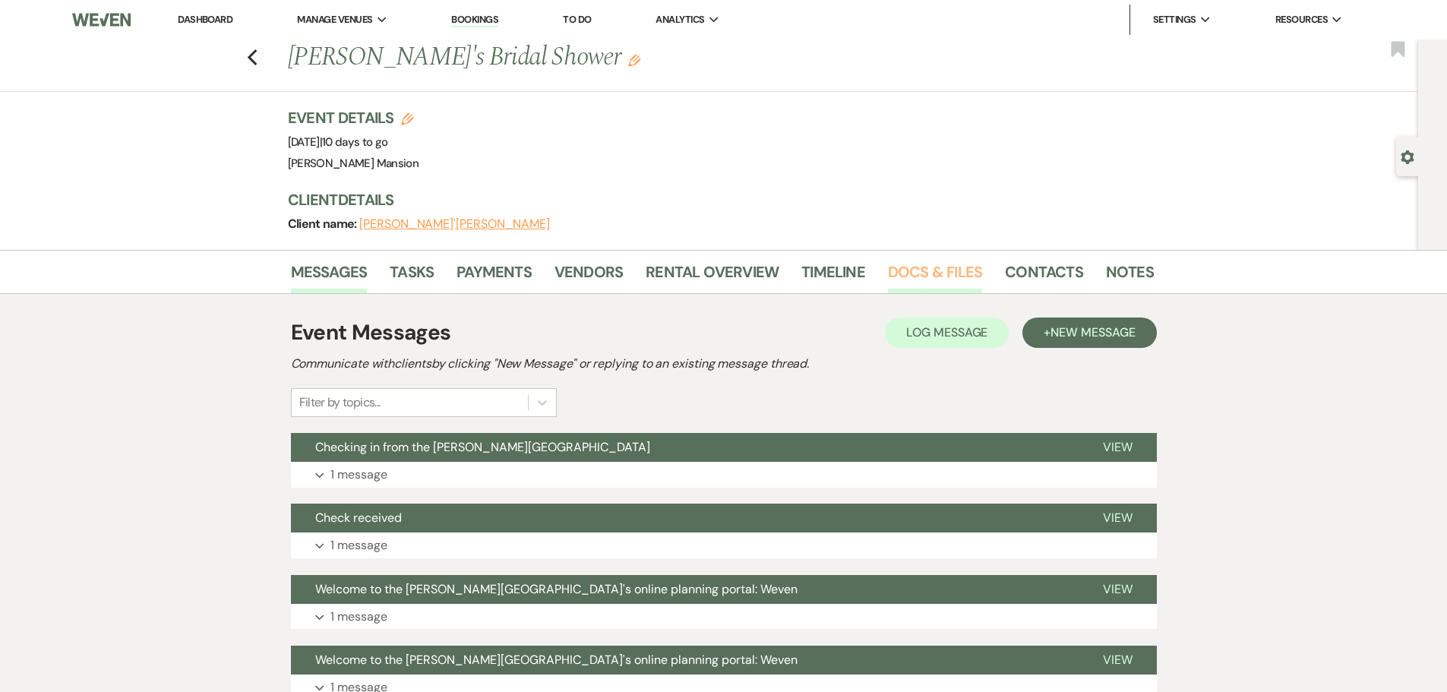
click at [904, 273] on link "Docs & Files" at bounding box center [935, 276] width 94 height 33
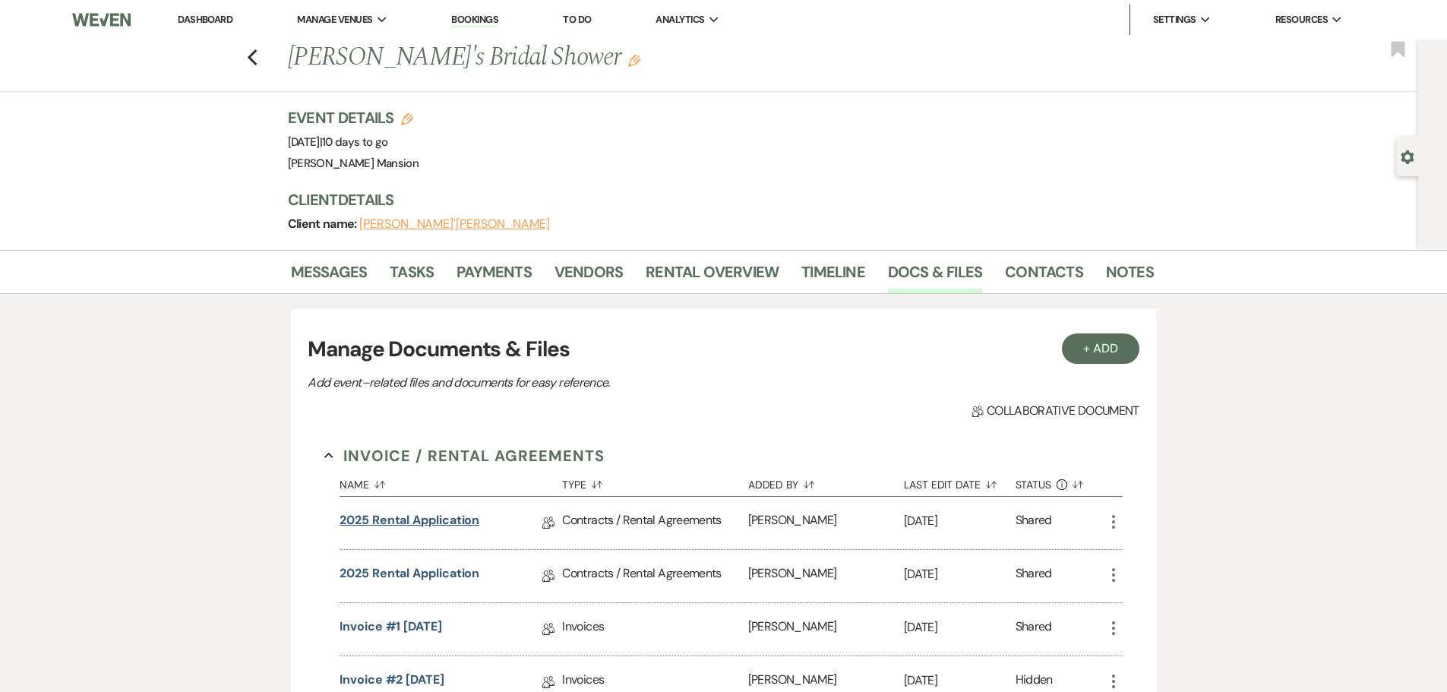
click at [414, 516] on link "2025 Rental Application" at bounding box center [409, 523] width 140 height 24
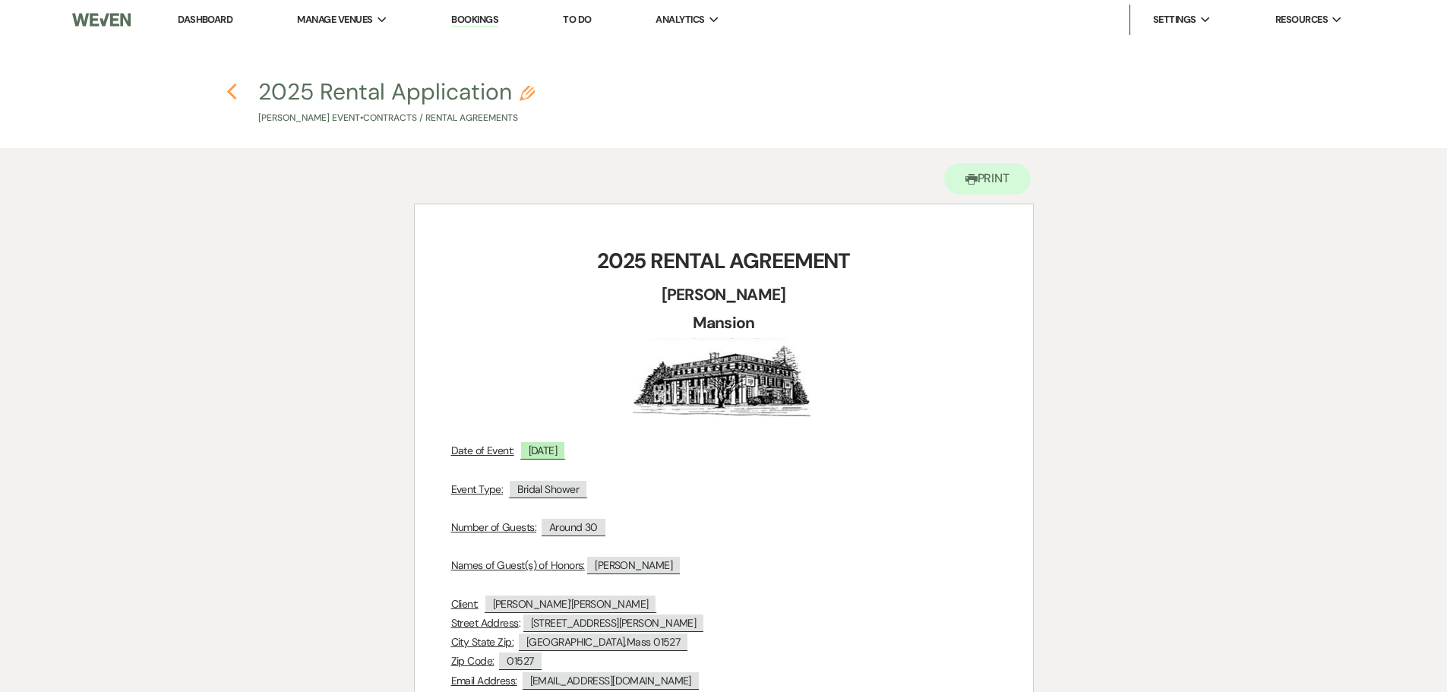
click at [229, 99] on icon "Previous" at bounding box center [231, 92] width 11 height 18
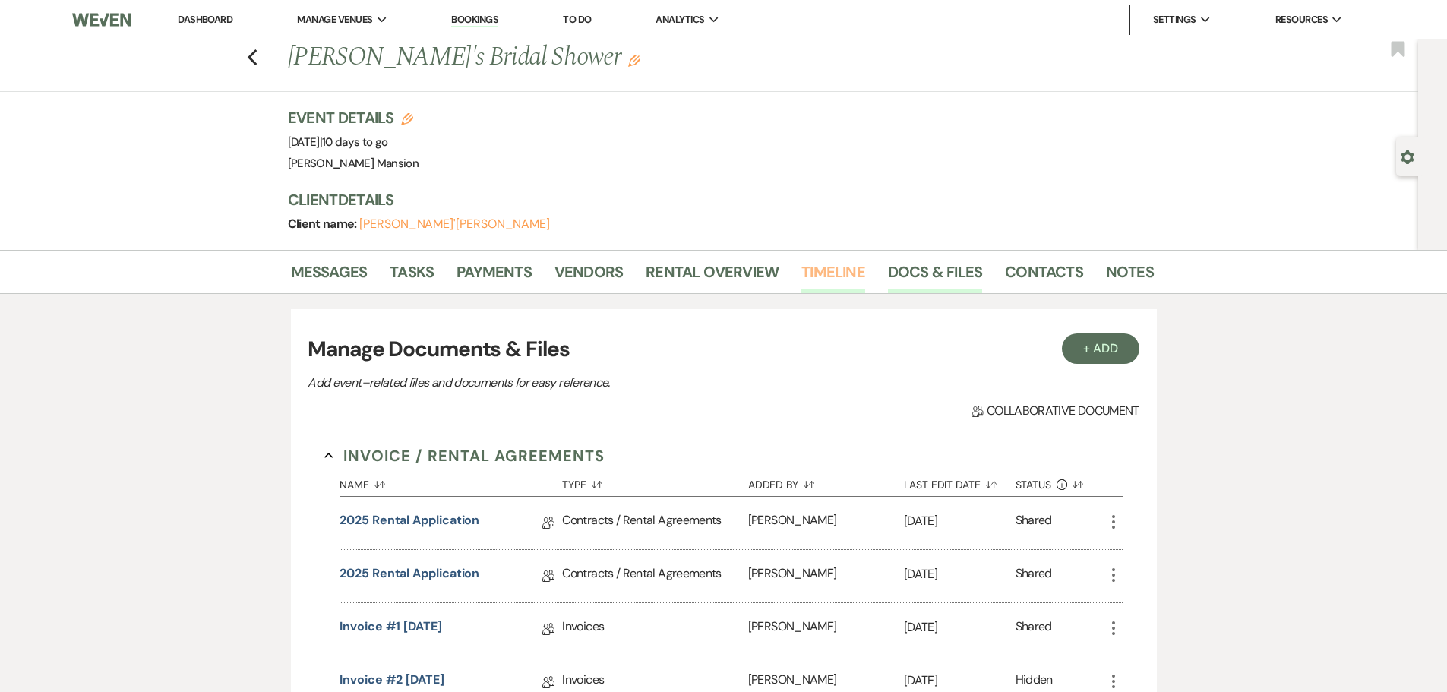
click at [816, 266] on link "Timeline" at bounding box center [833, 276] width 64 height 33
